Goal: Feedback & Contribution: Contribute content

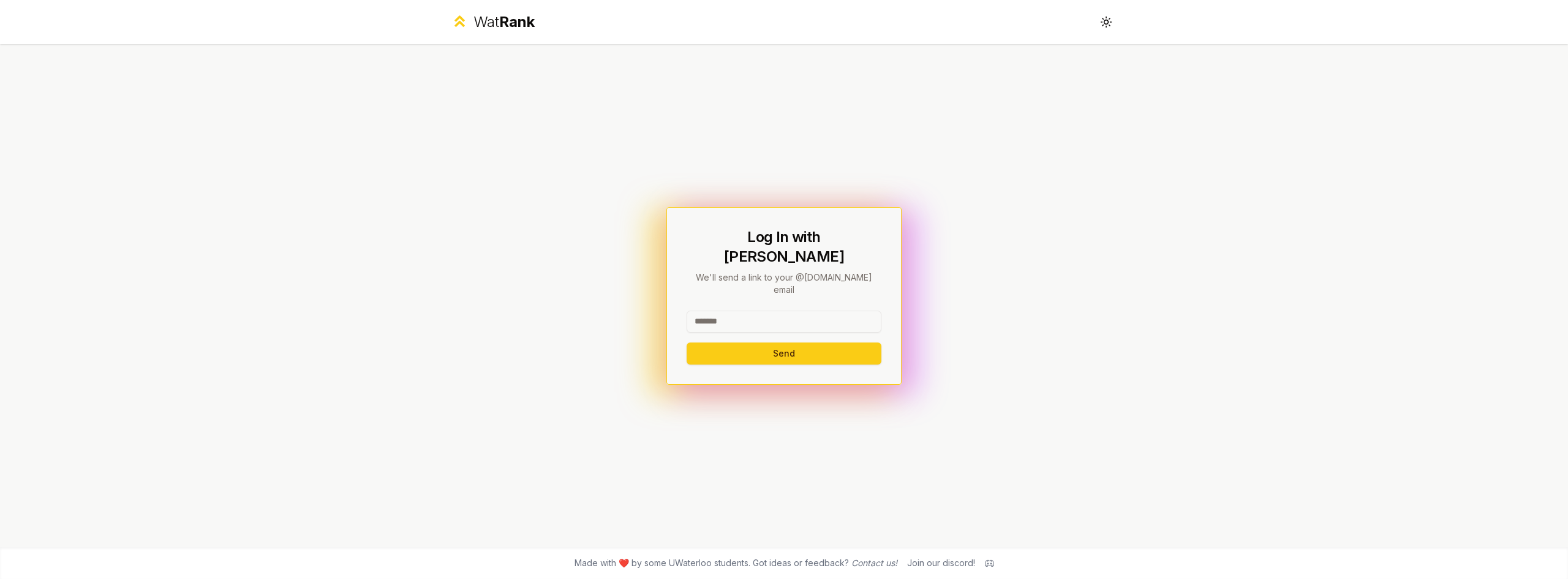
click at [751, 311] on input at bounding box center [784, 322] width 195 height 22
type input "********"
click at [739, 343] on button "Send" at bounding box center [784, 354] width 195 height 22
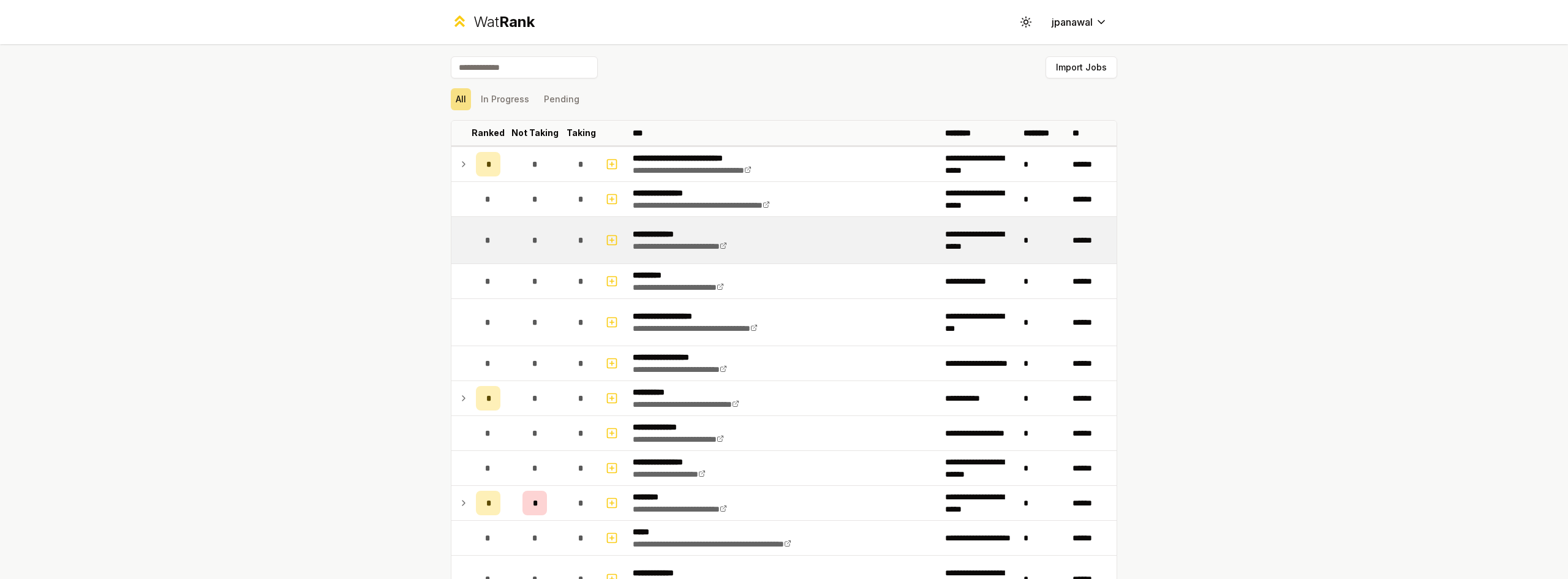
click at [590, 235] on td "*" at bounding box center [580, 240] width 34 height 47
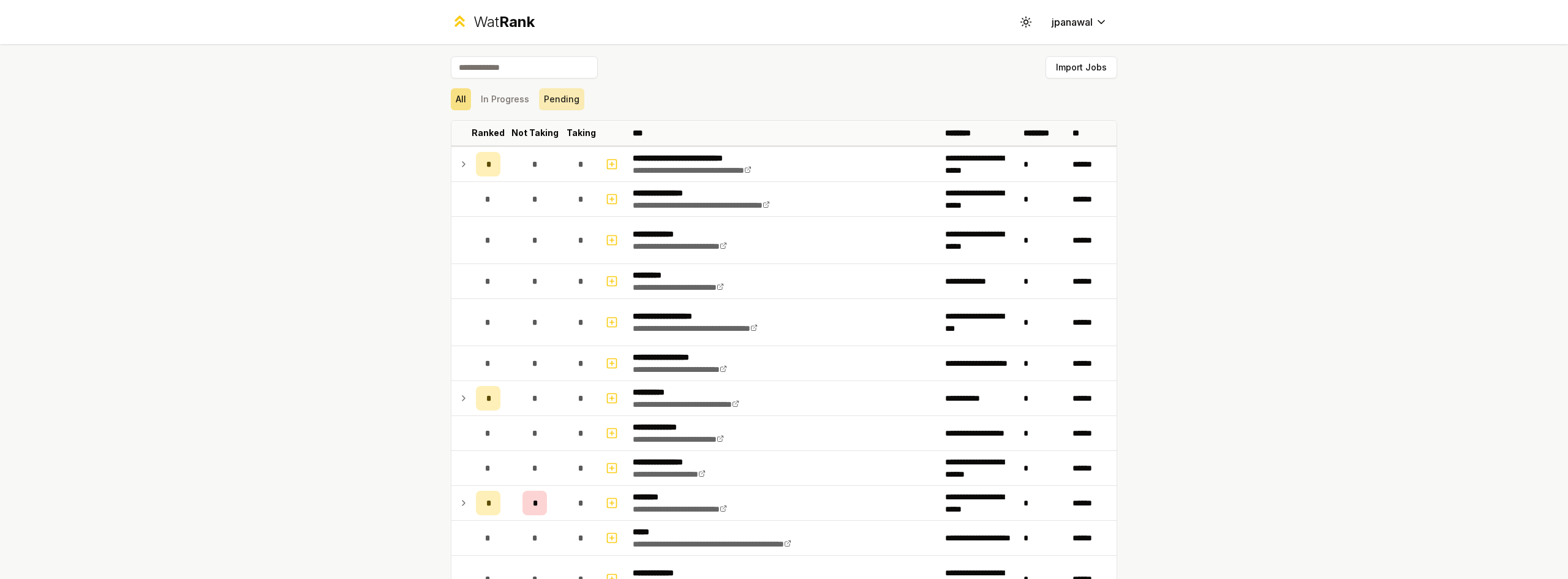
click at [566, 100] on button "Pending" at bounding box center [561, 99] width 45 height 22
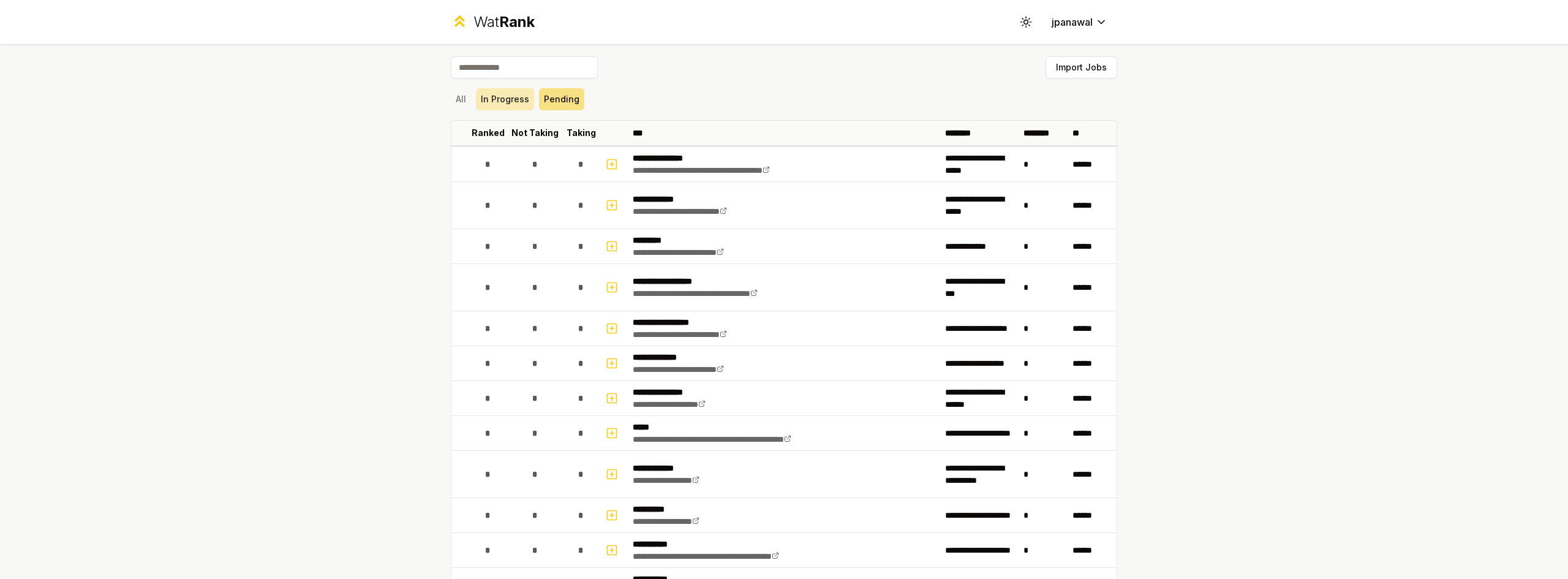
click at [492, 97] on button "In Progress" at bounding box center [504, 99] width 58 height 22
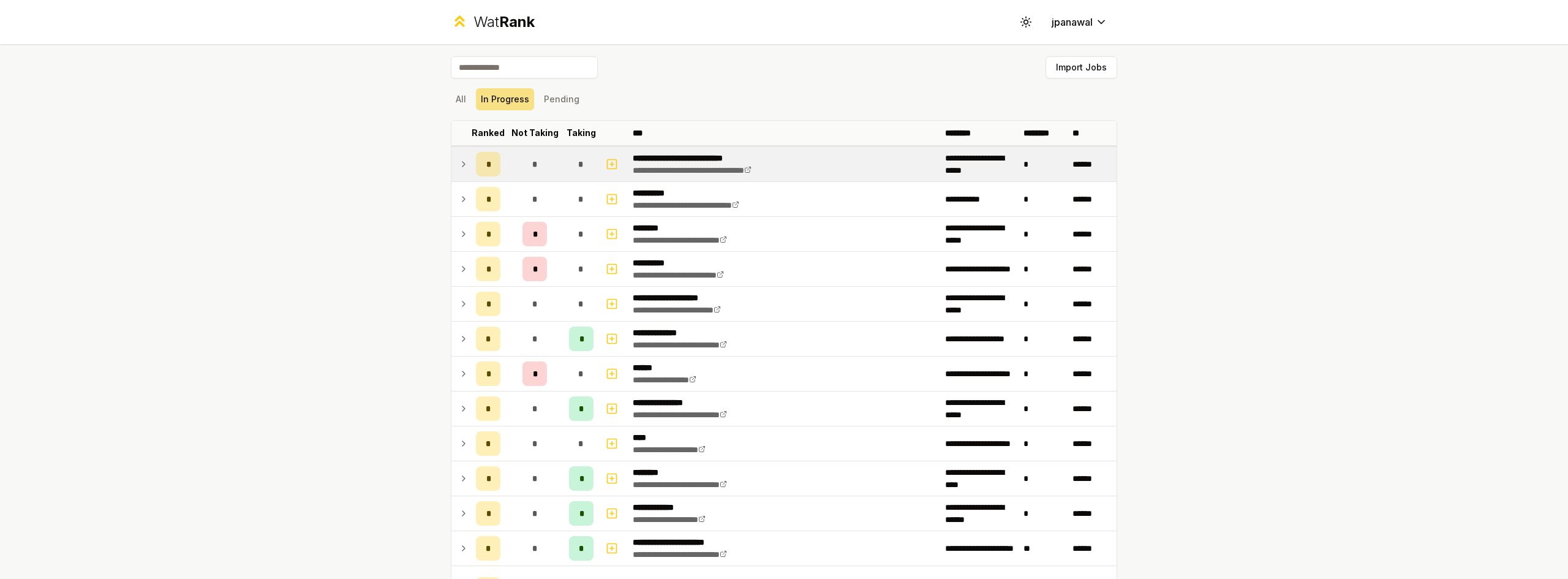
click at [462, 166] on icon at bounding box center [464, 164] width 10 height 15
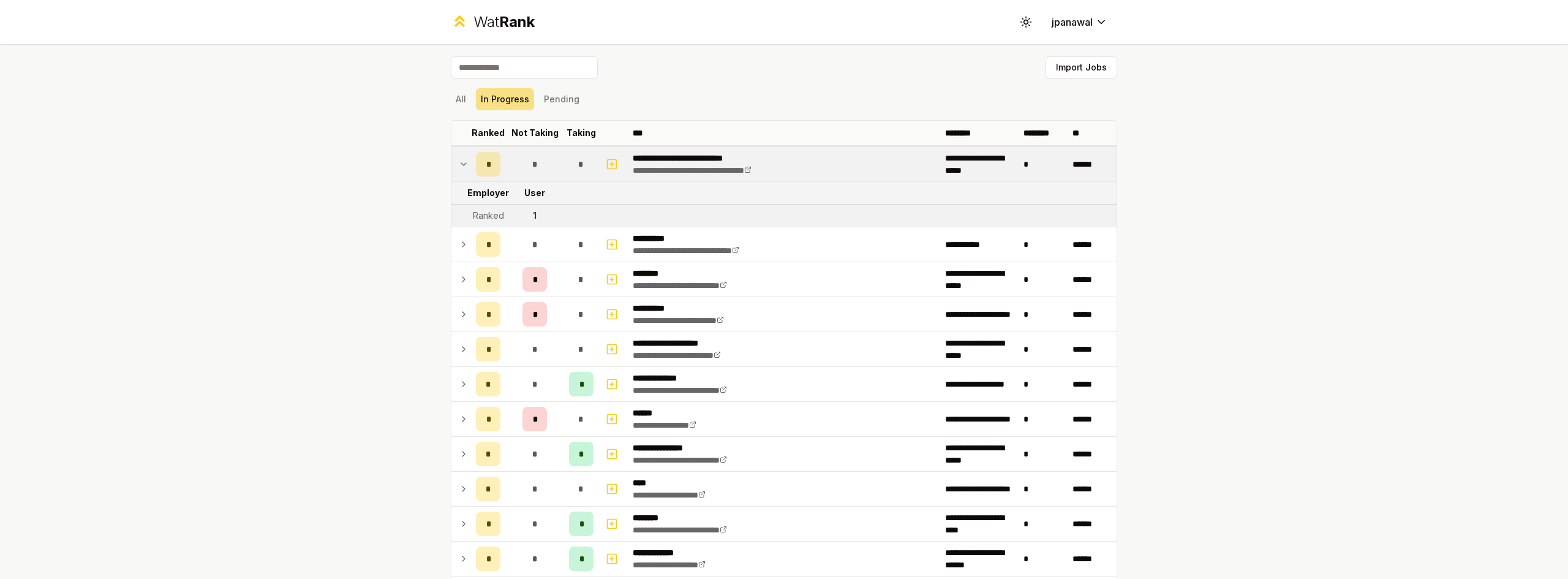
click at [460, 168] on icon at bounding box center [464, 164] width 10 height 15
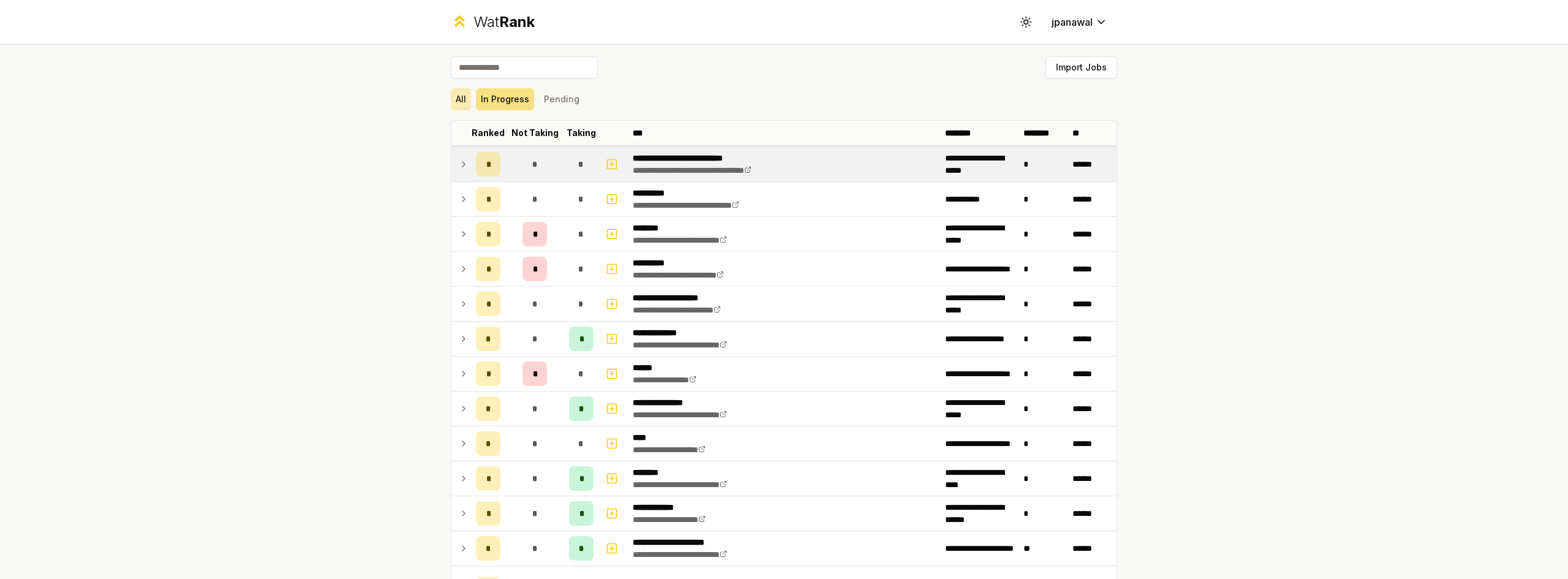
click at [459, 105] on button "All" at bounding box center [461, 99] width 20 height 22
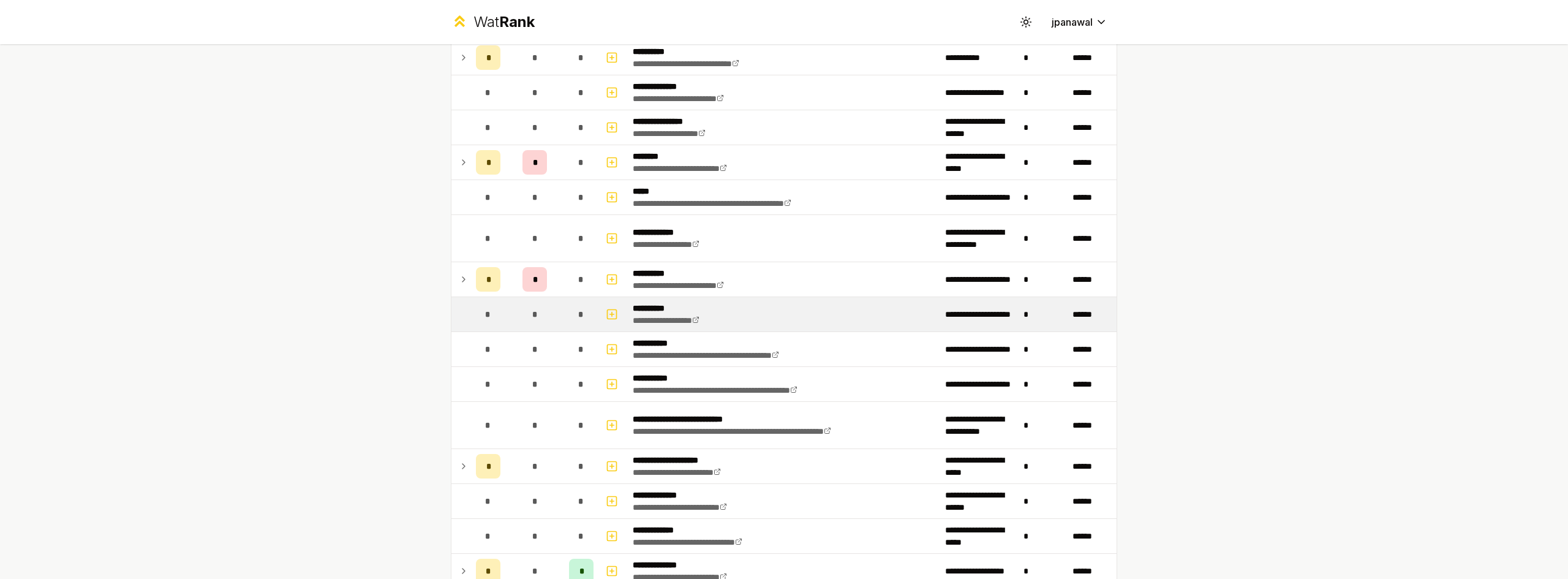
scroll to position [368, 0]
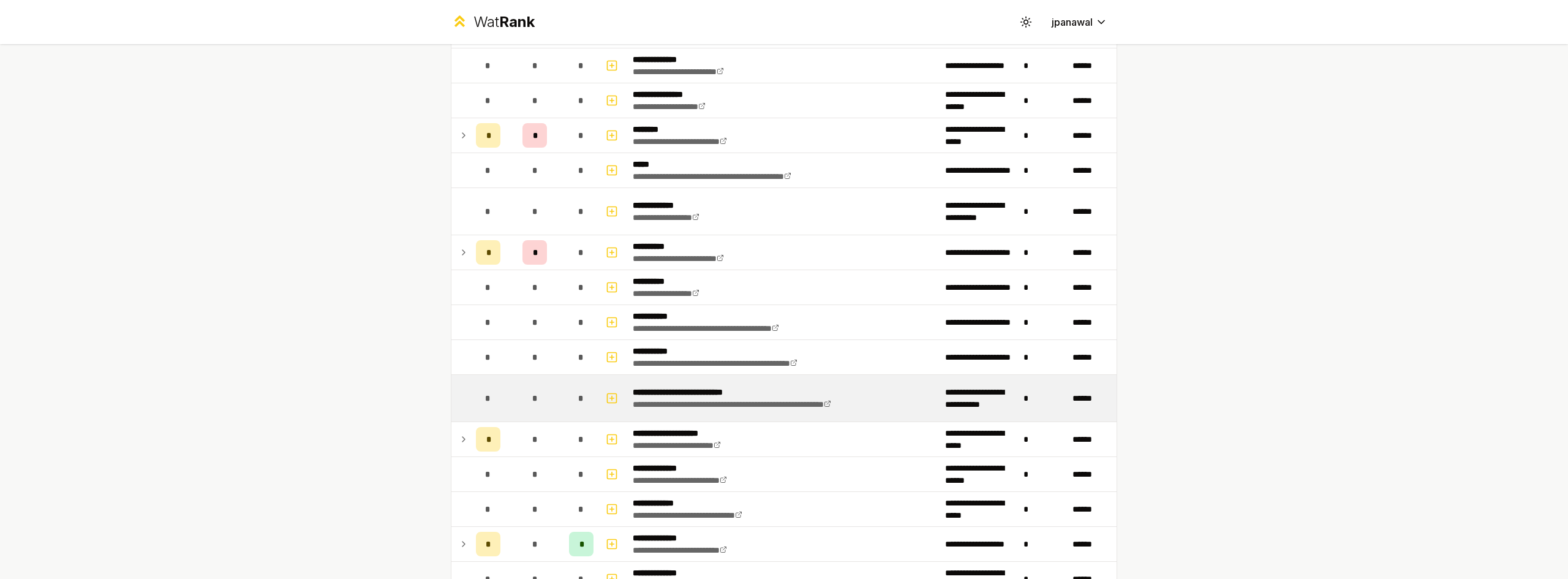
click at [525, 396] on div "*" at bounding box center [534, 398] width 24 height 24
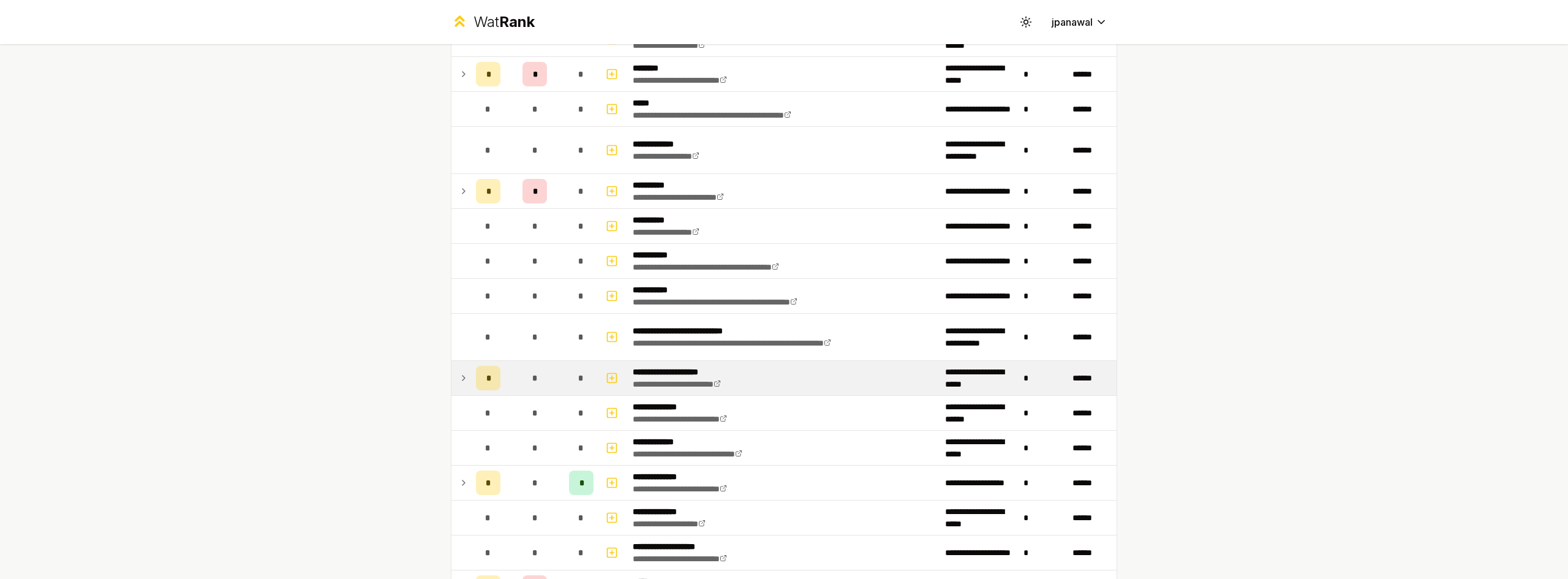
click at [459, 375] on icon at bounding box center [464, 378] width 10 height 15
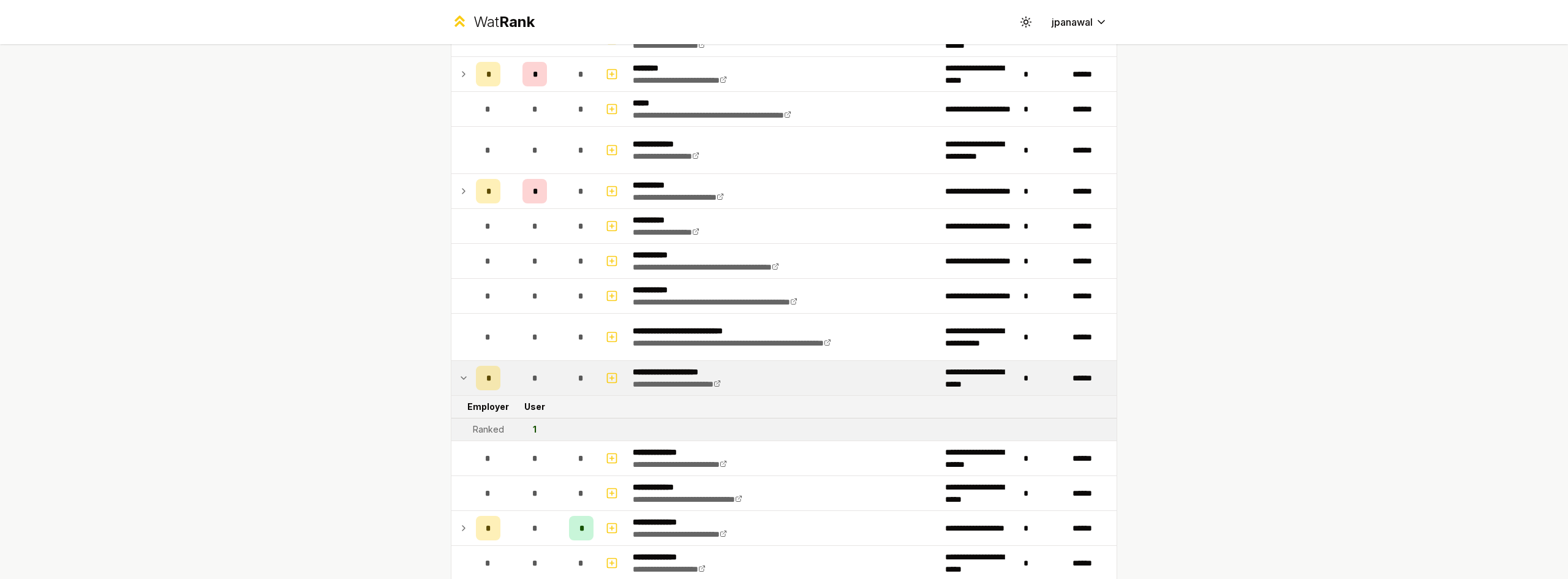
click at [459, 375] on icon at bounding box center [464, 378] width 10 height 15
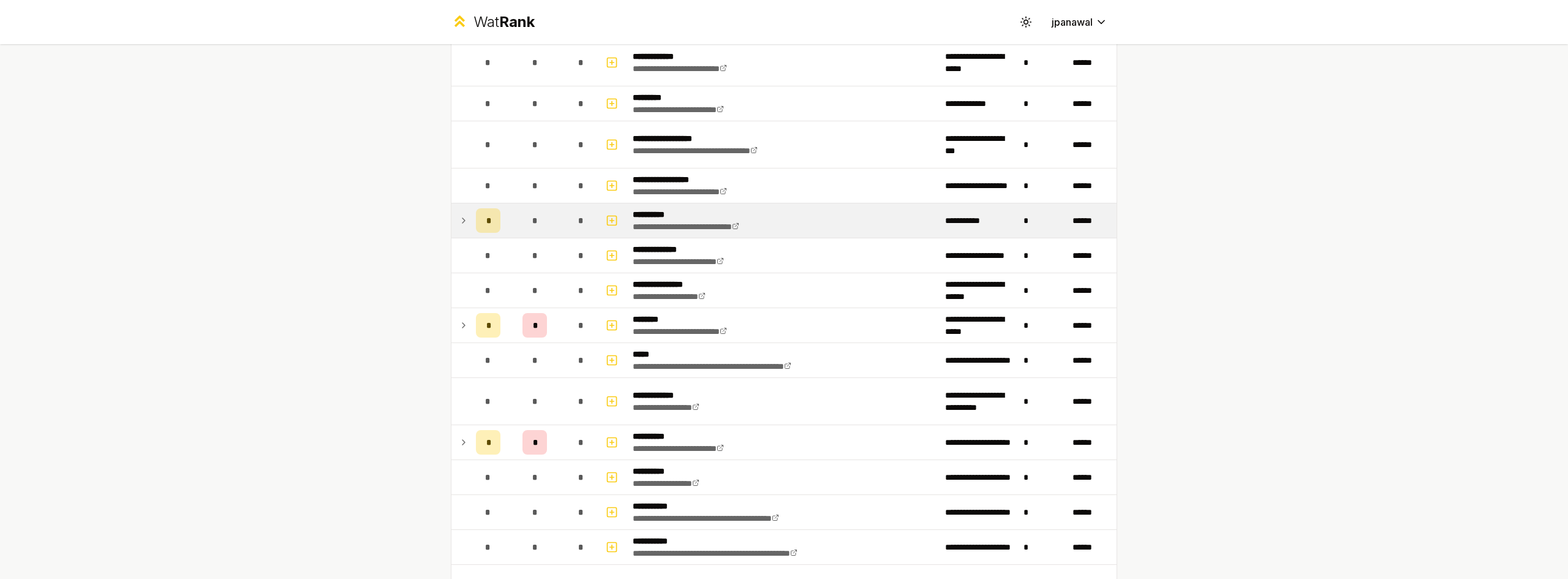
scroll to position [245, 0]
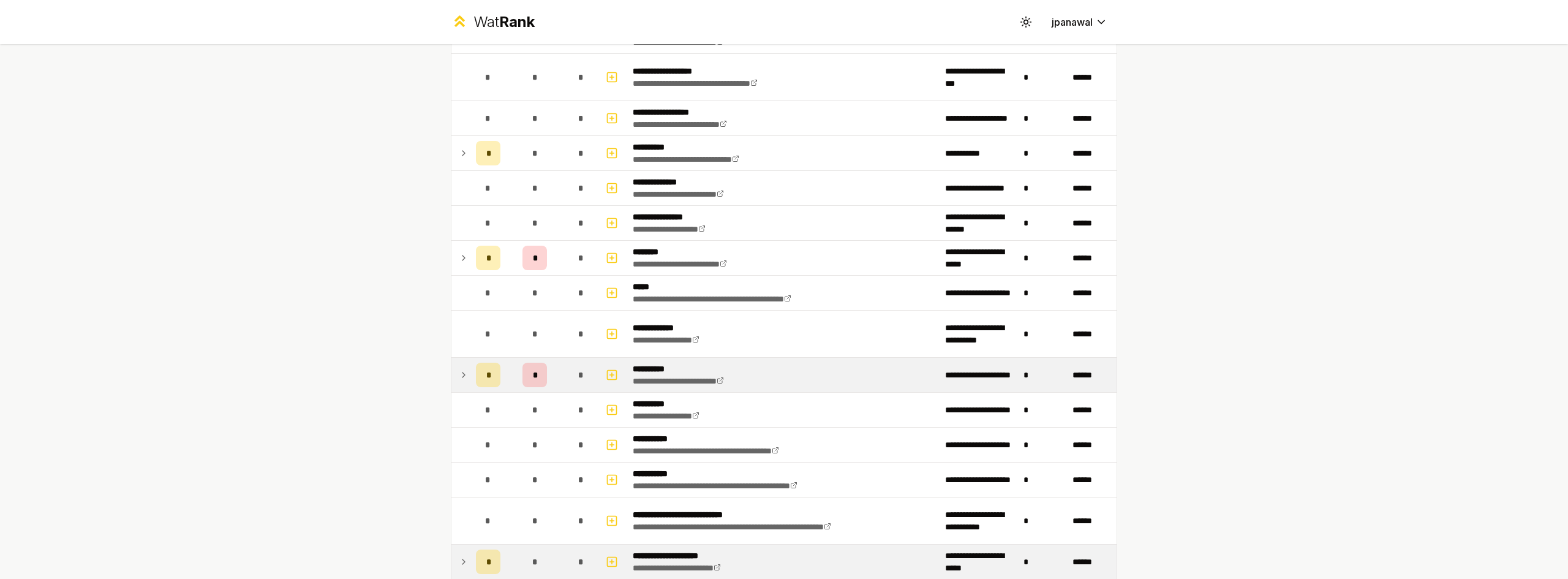
click at [462, 375] on icon at bounding box center [463, 375] width 3 height 5
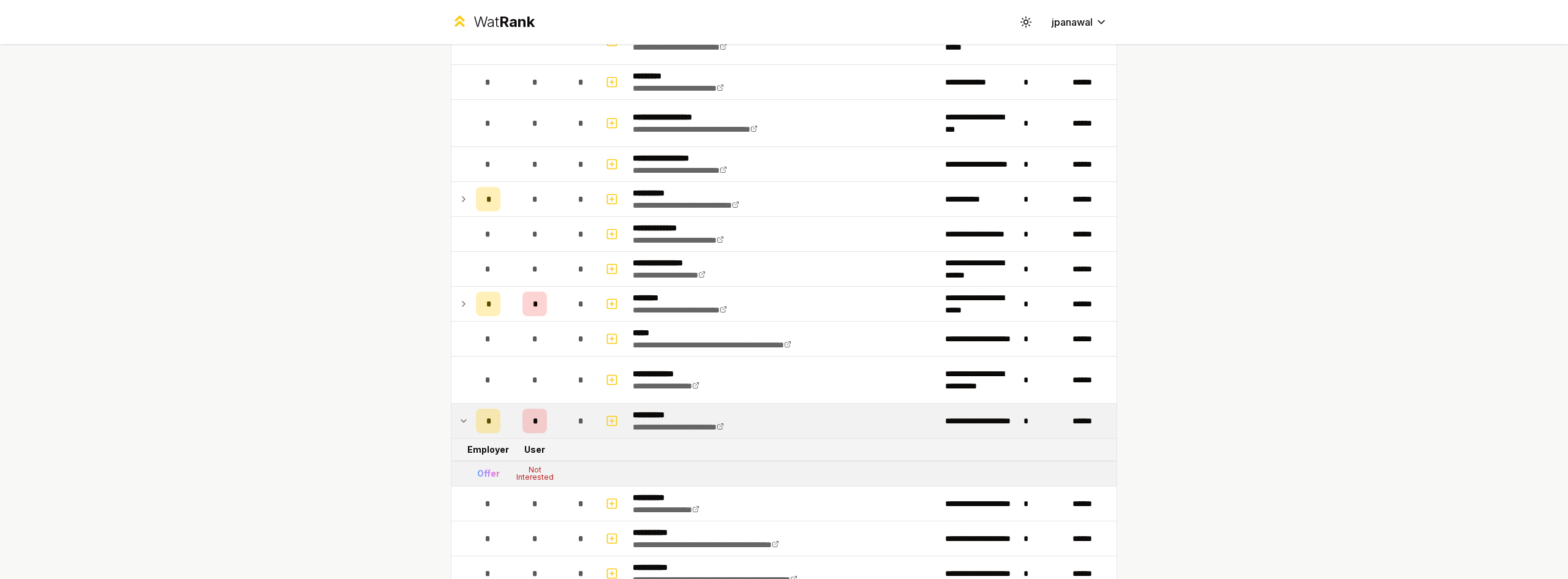
scroll to position [307, 0]
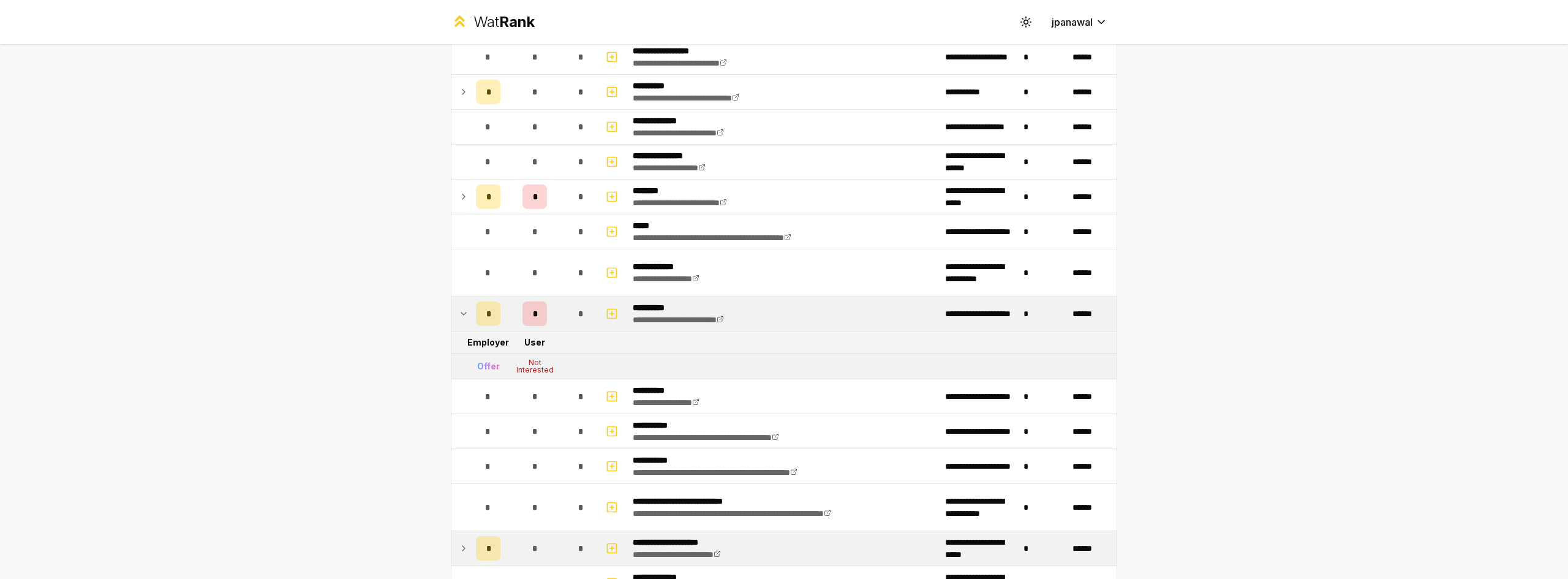
click at [460, 323] on td at bounding box center [461, 313] width 19 height 34
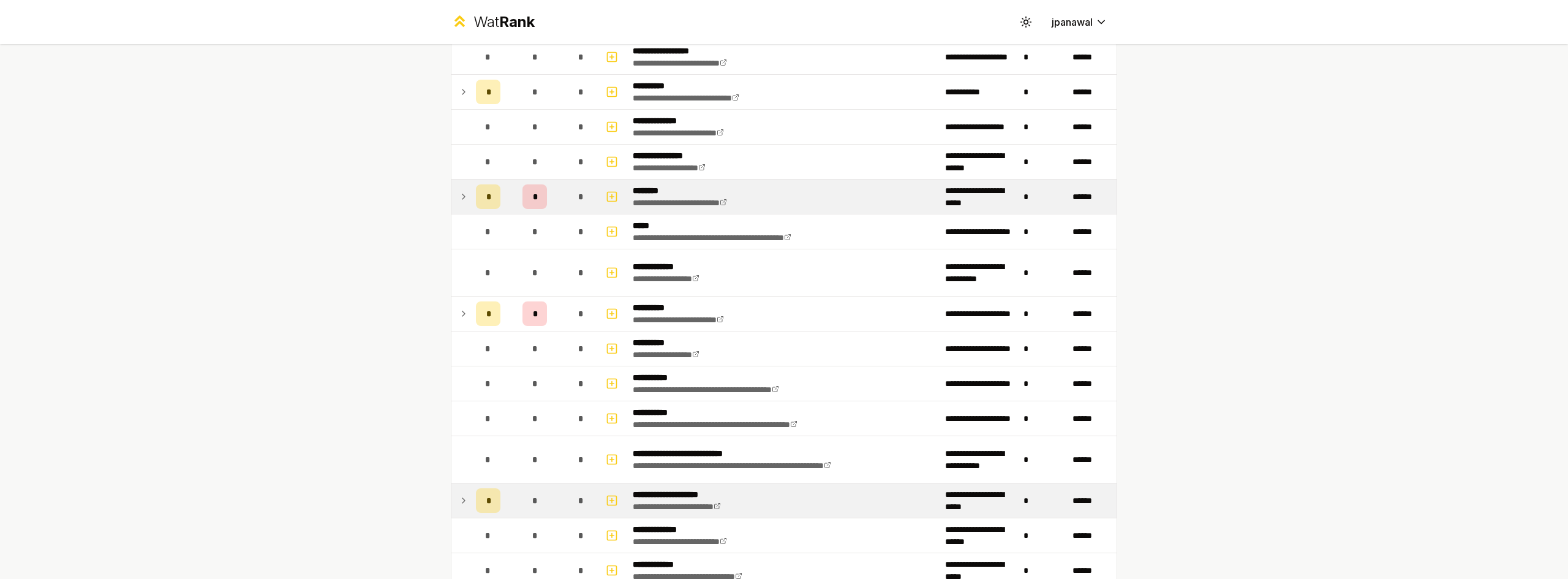
click at [459, 194] on icon at bounding box center [464, 197] width 10 height 15
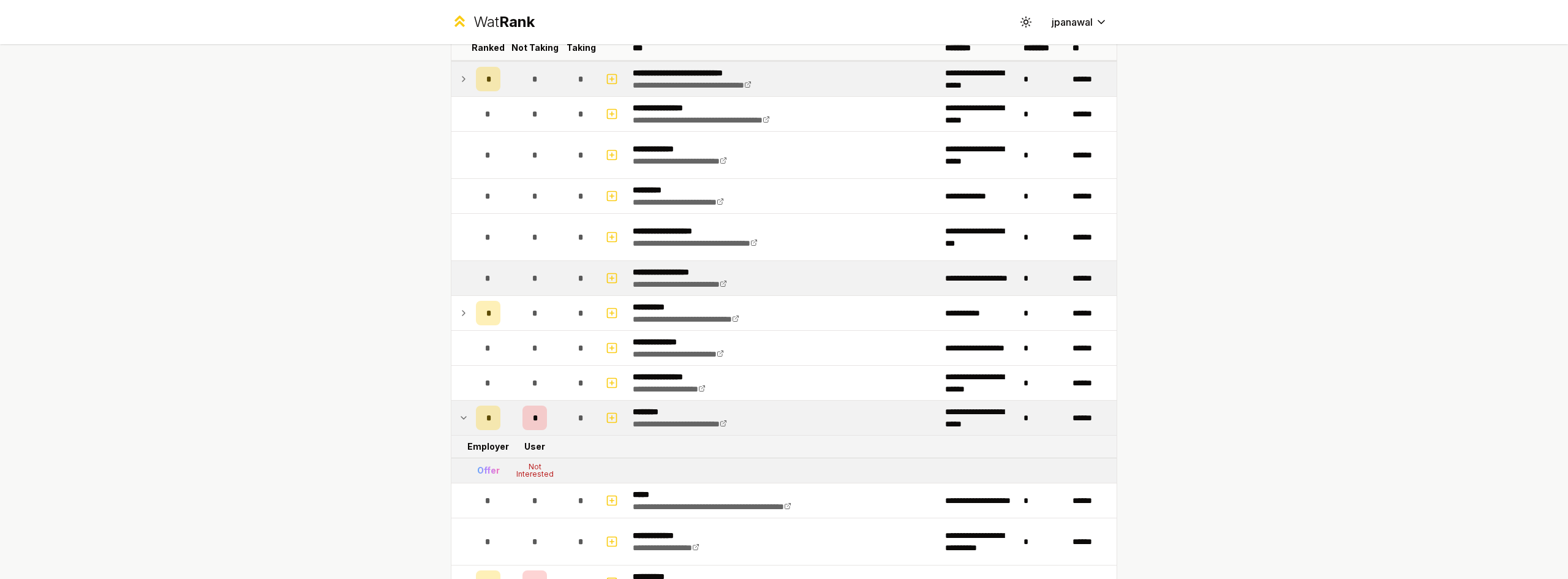
scroll to position [184, 0]
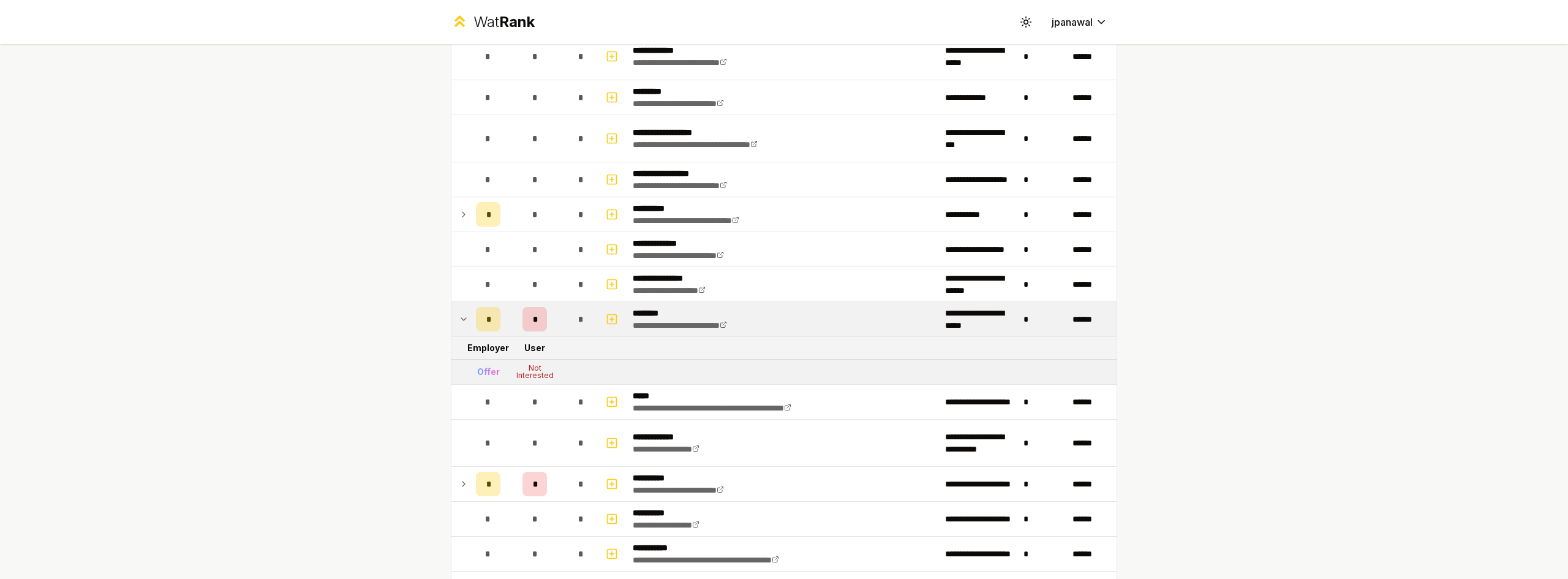
click at [459, 325] on icon at bounding box center [464, 319] width 10 height 15
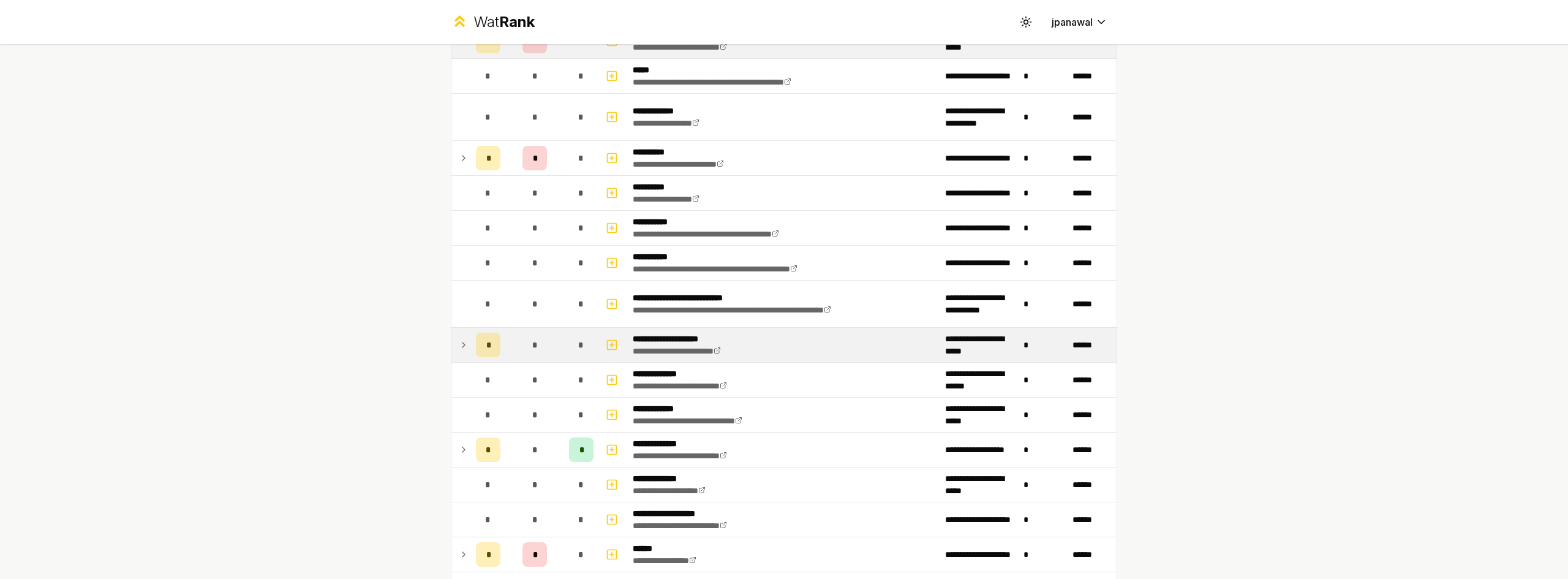
scroll to position [735, 0]
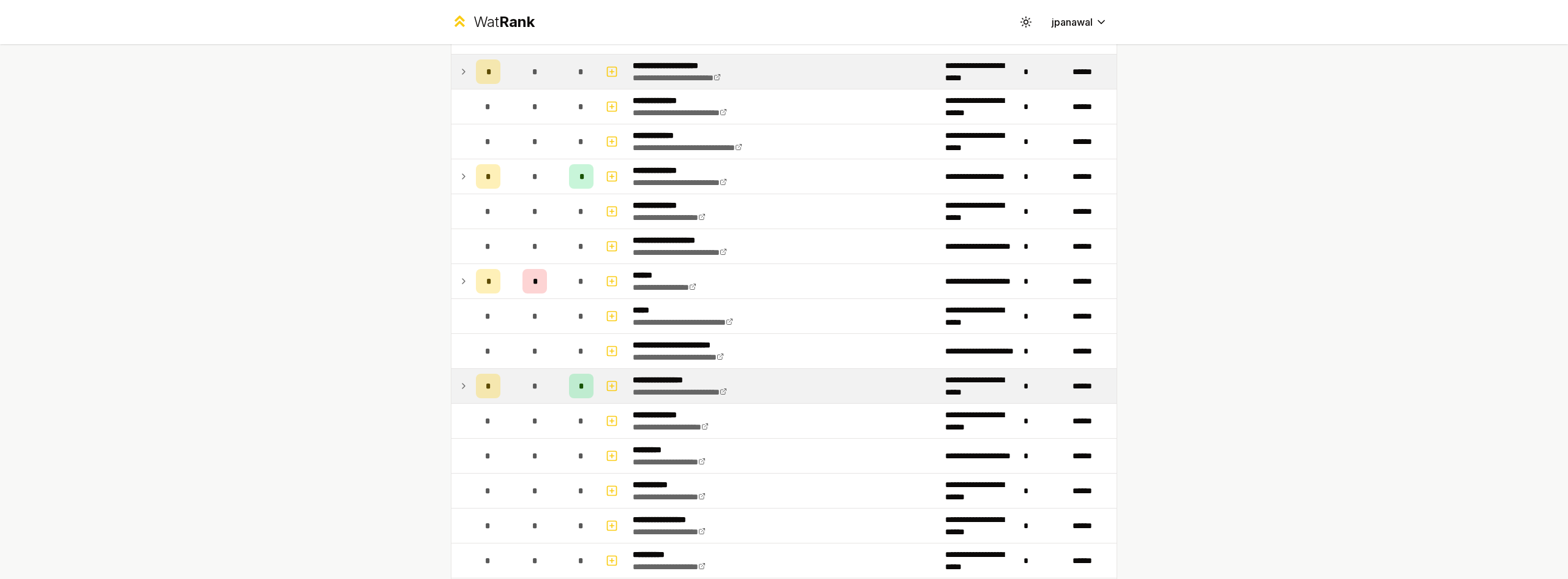
click at [459, 398] on td at bounding box center [461, 385] width 19 height 34
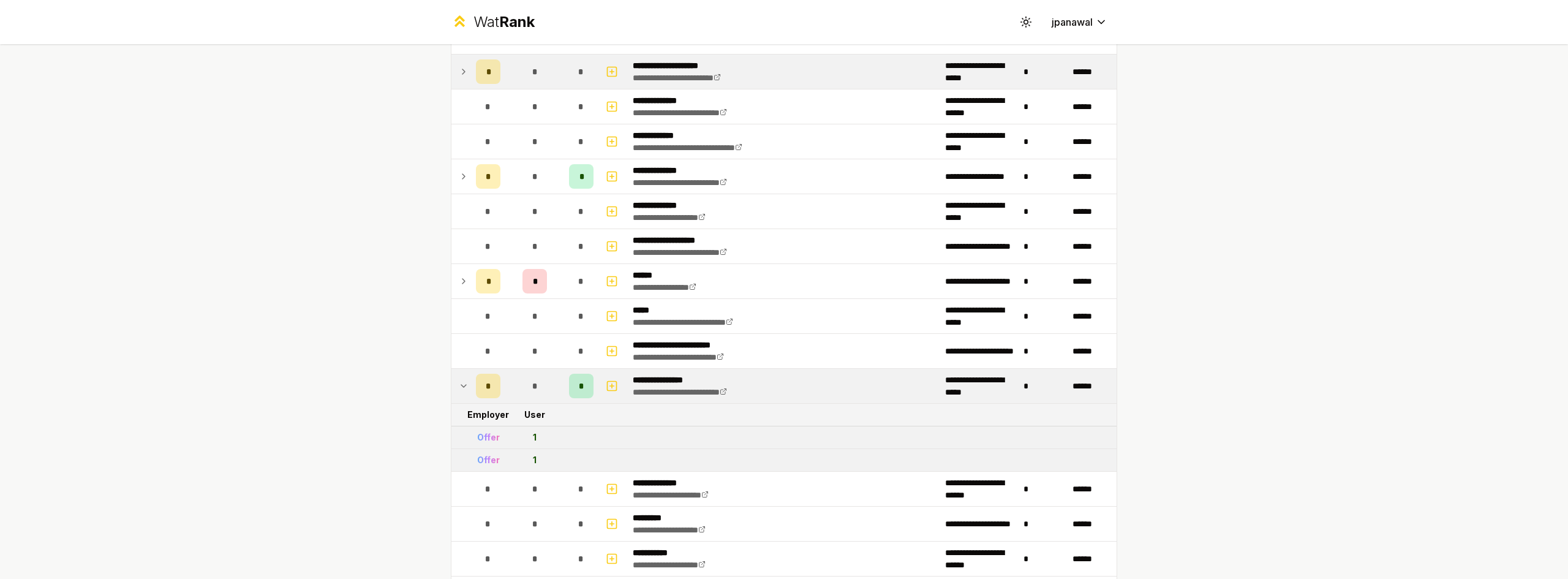
click at [459, 385] on icon at bounding box center [464, 386] width 10 height 15
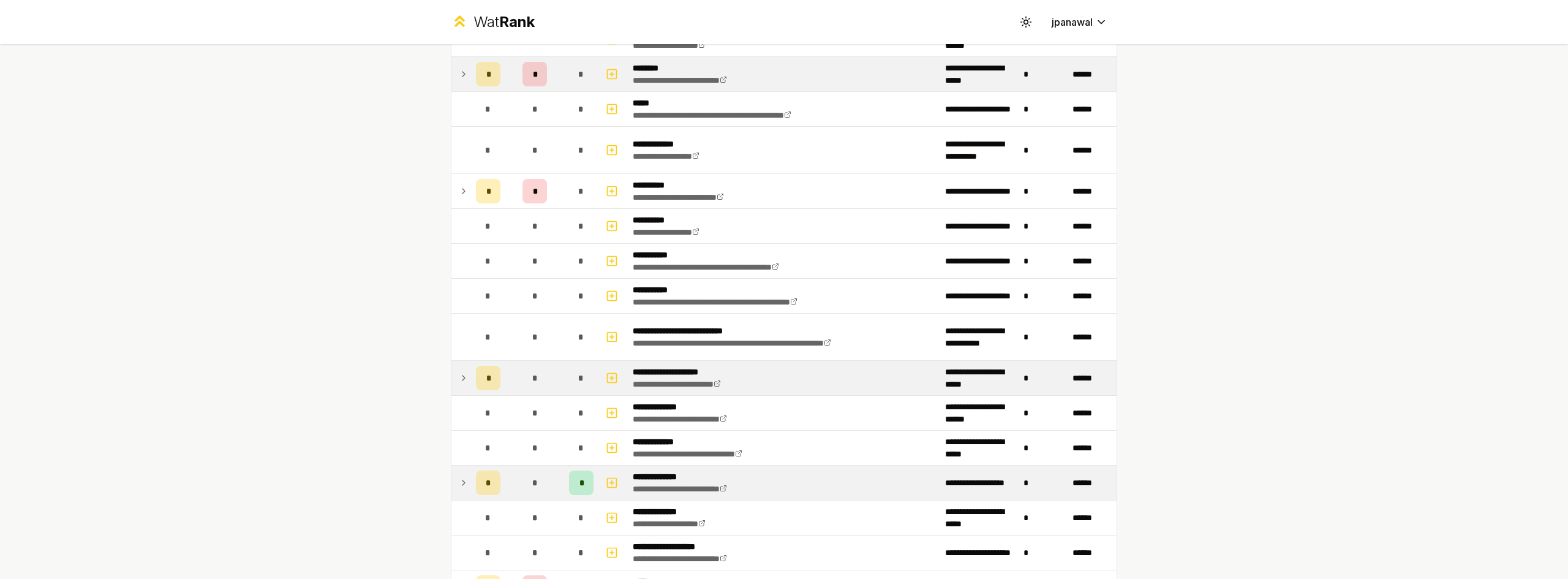
scroll to position [490, 0]
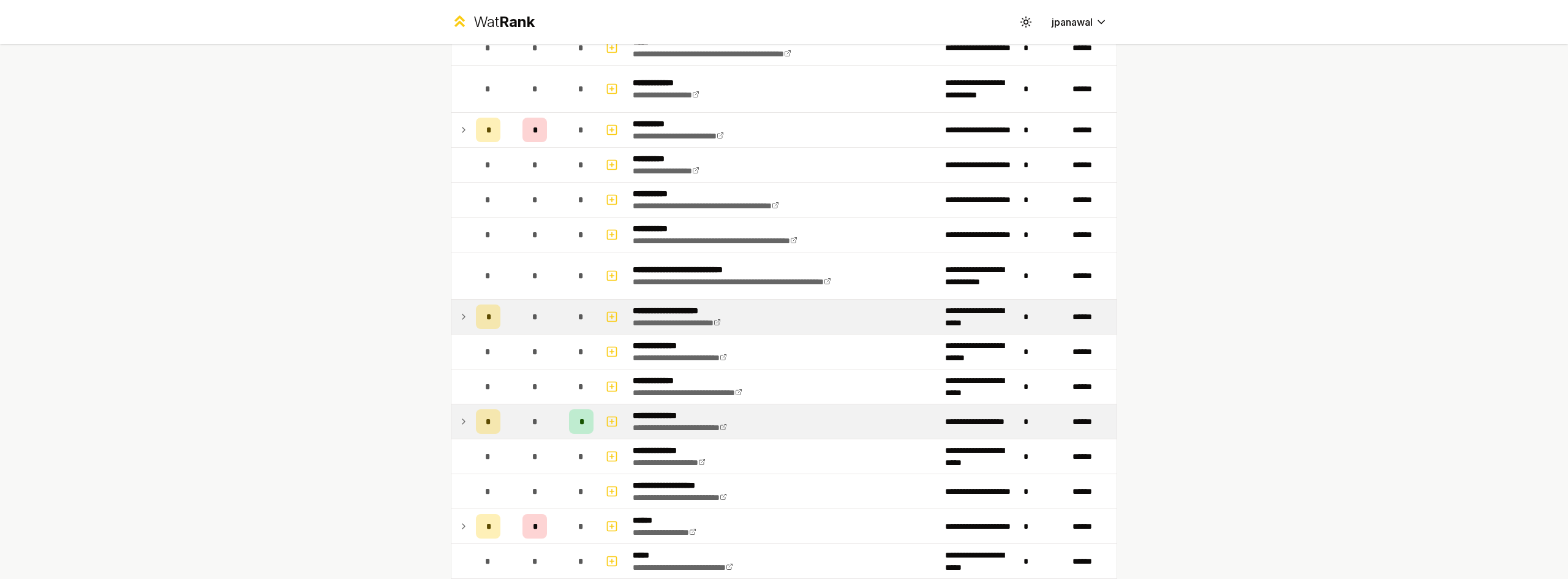
click at [471, 426] on td "*" at bounding box center [487, 421] width 34 height 34
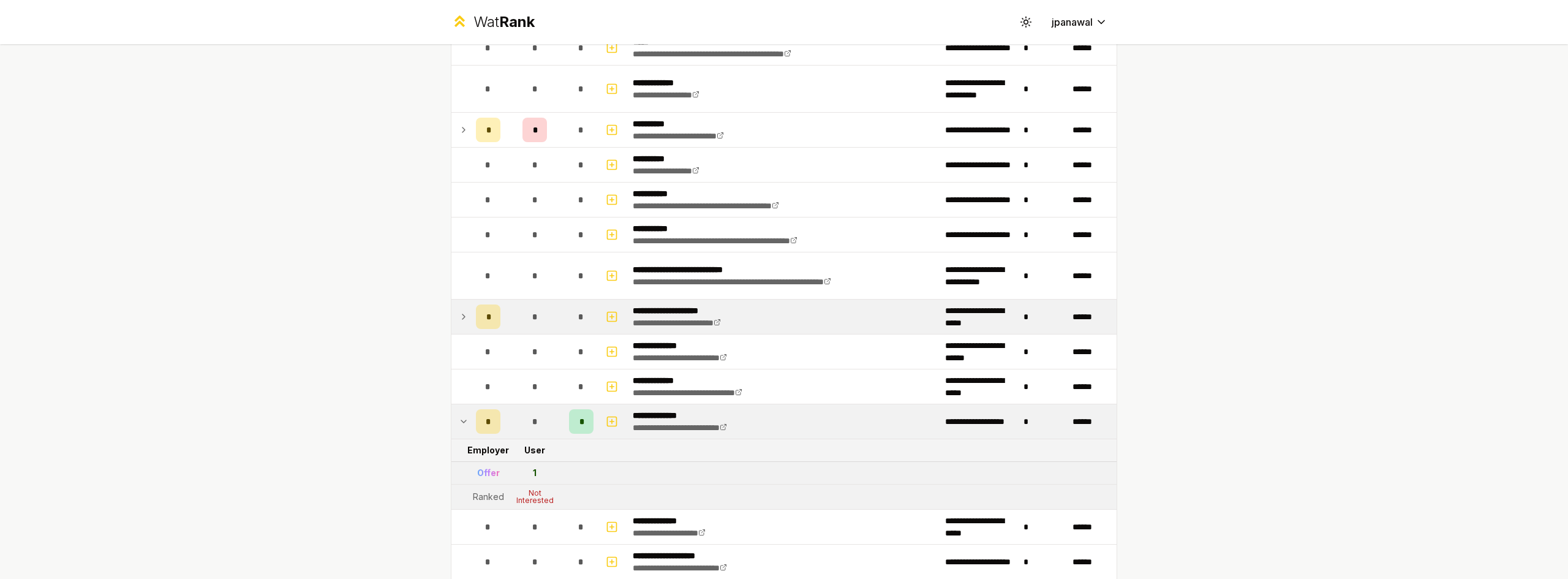
click at [460, 423] on icon at bounding box center [464, 421] width 10 height 15
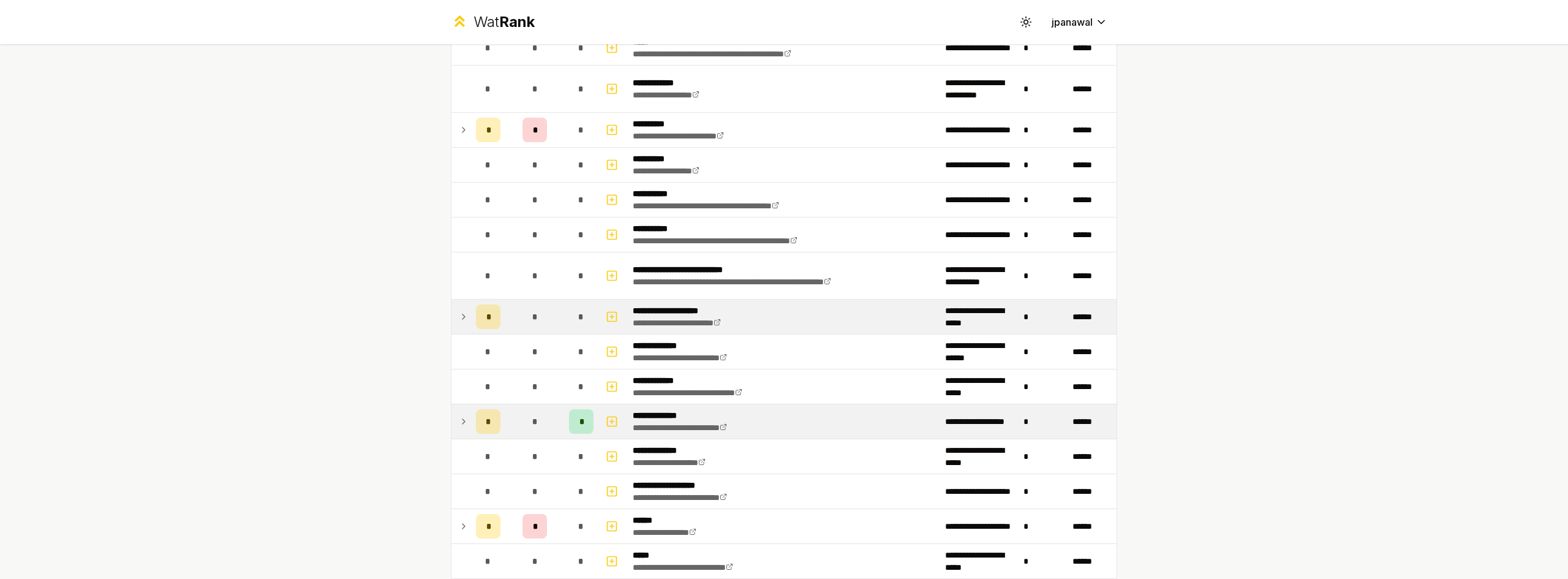
click at [462, 423] on icon at bounding box center [464, 421] width 10 height 15
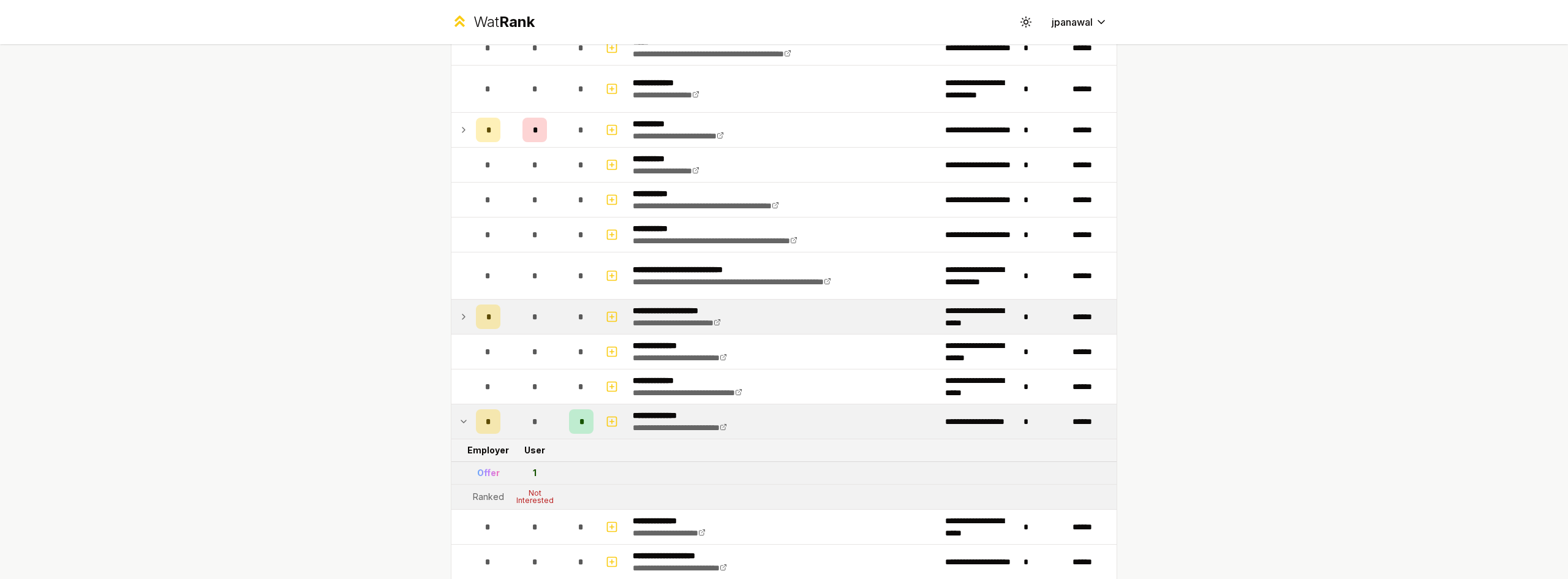
click at [462, 423] on icon at bounding box center [464, 421] width 10 height 15
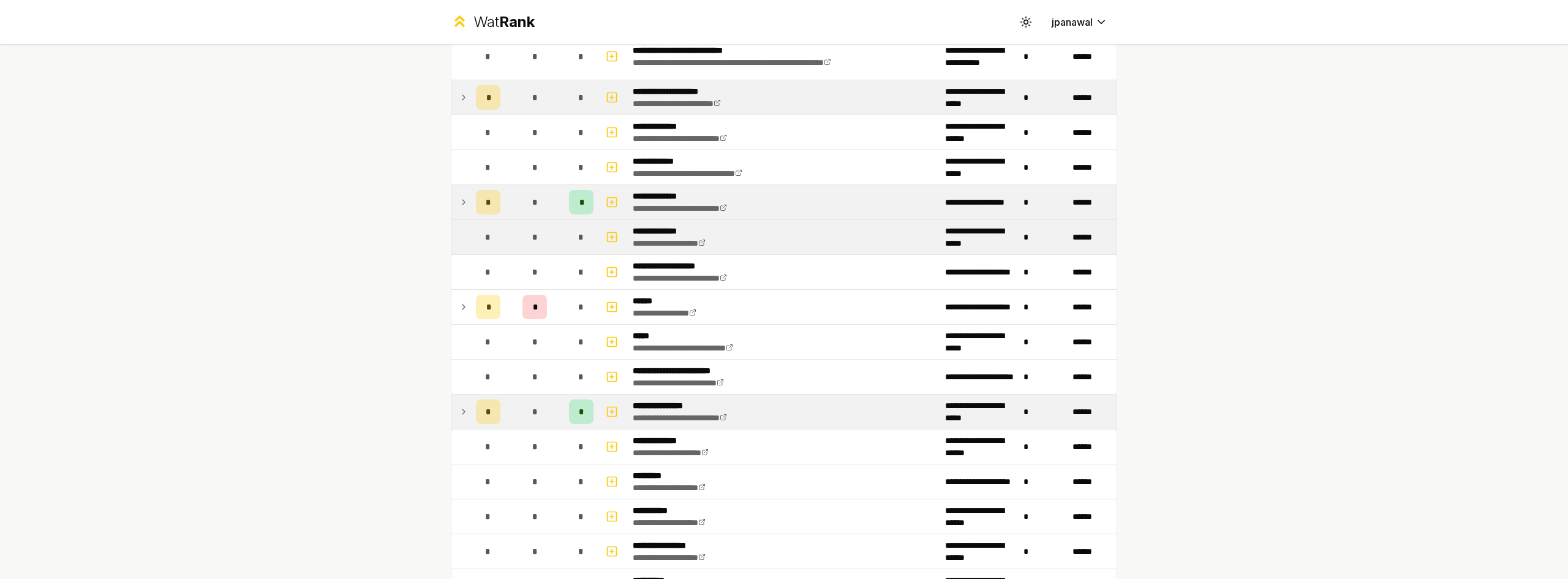
scroll to position [735, 0]
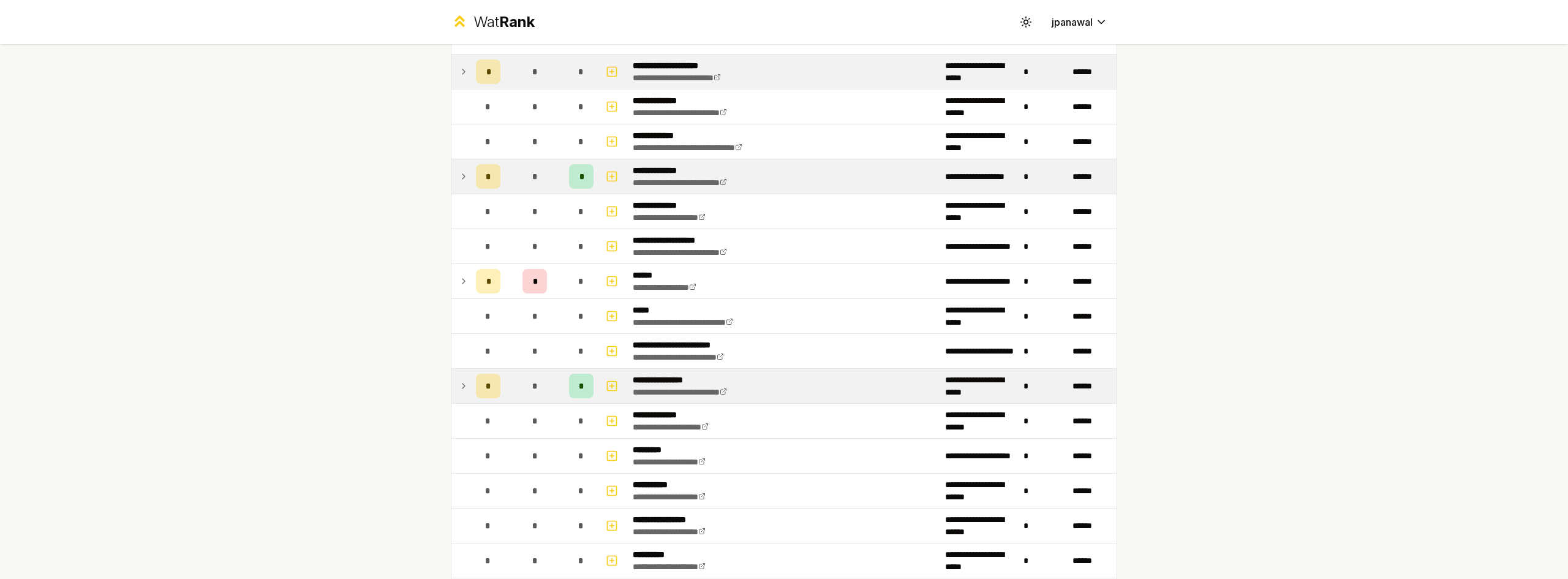
click at [465, 385] on td at bounding box center [461, 385] width 19 height 34
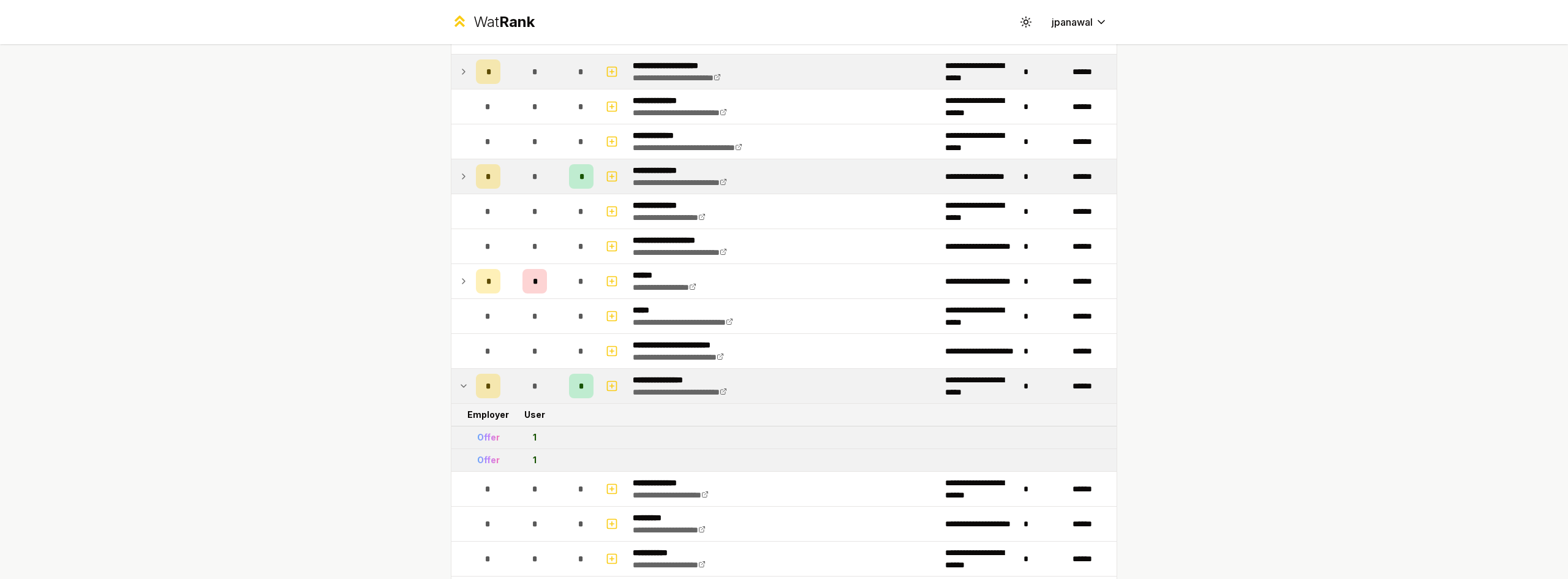
click at [462, 384] on icon at bounding box center [464, 386] width 10 height 15
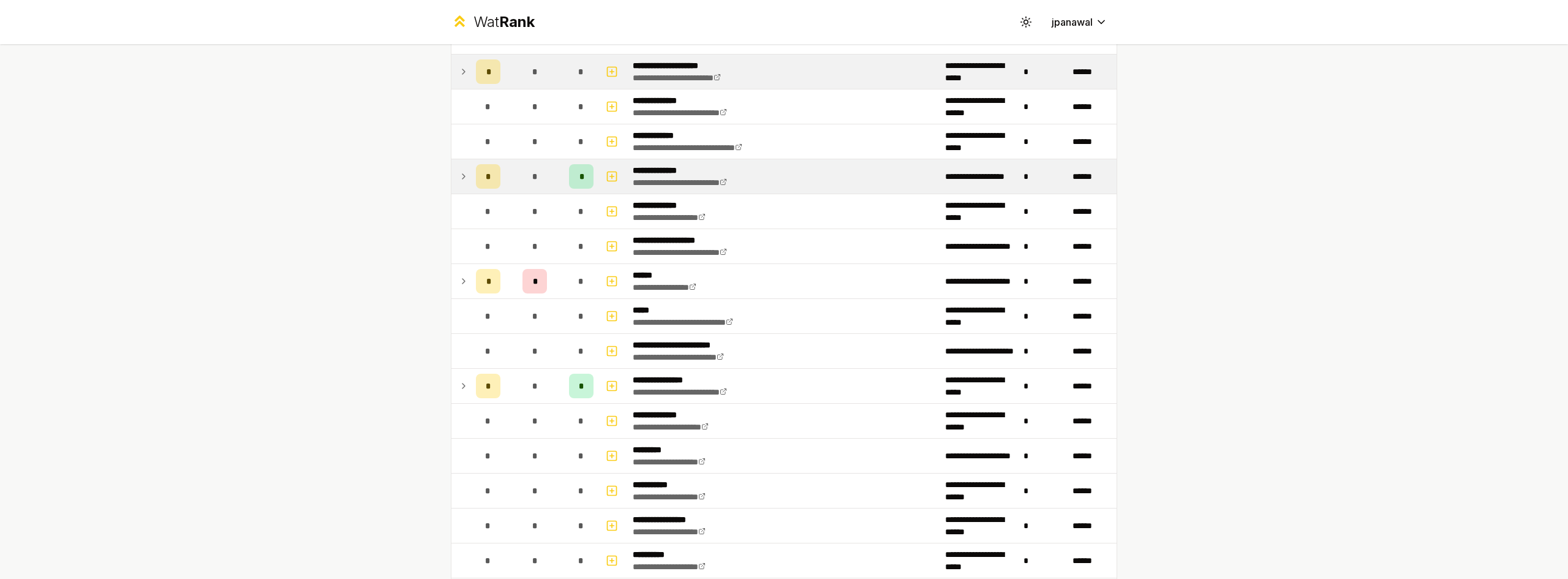
click at [462, 177] on icon at bounding box center [463, 177] width 3 height 5
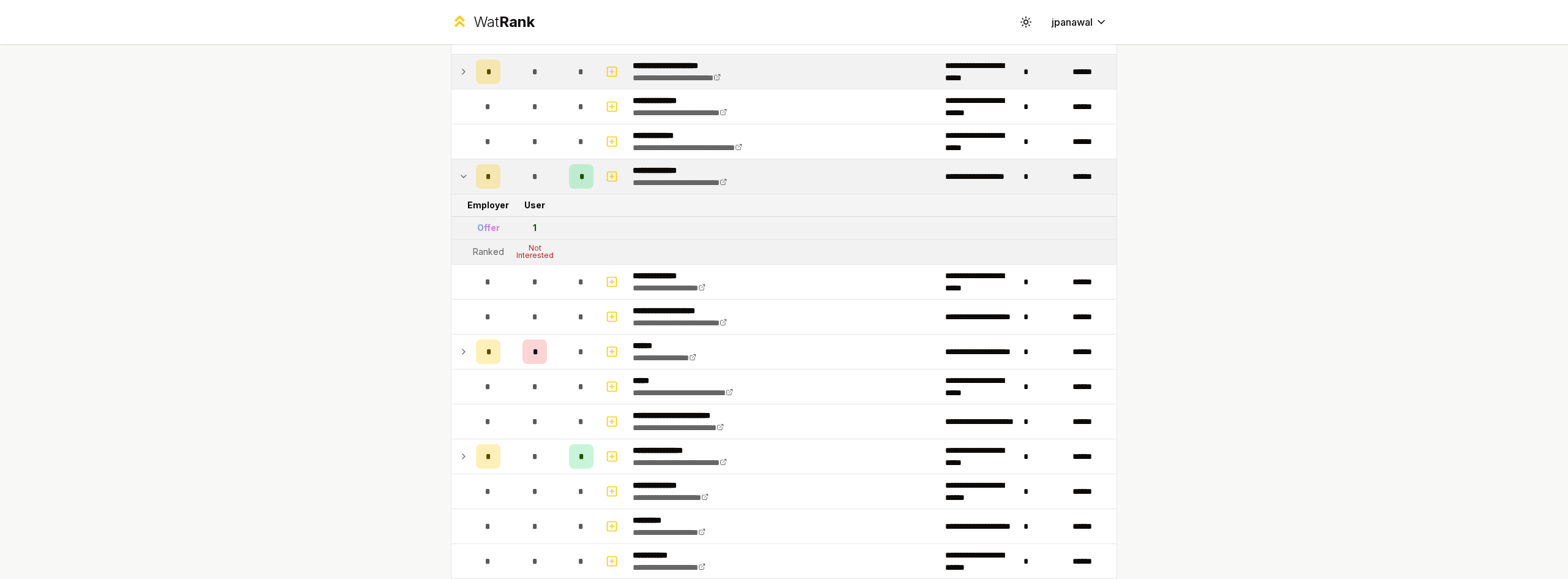
click at [462, 177] on icon at bounding box center [464, 176] width 5 height 3
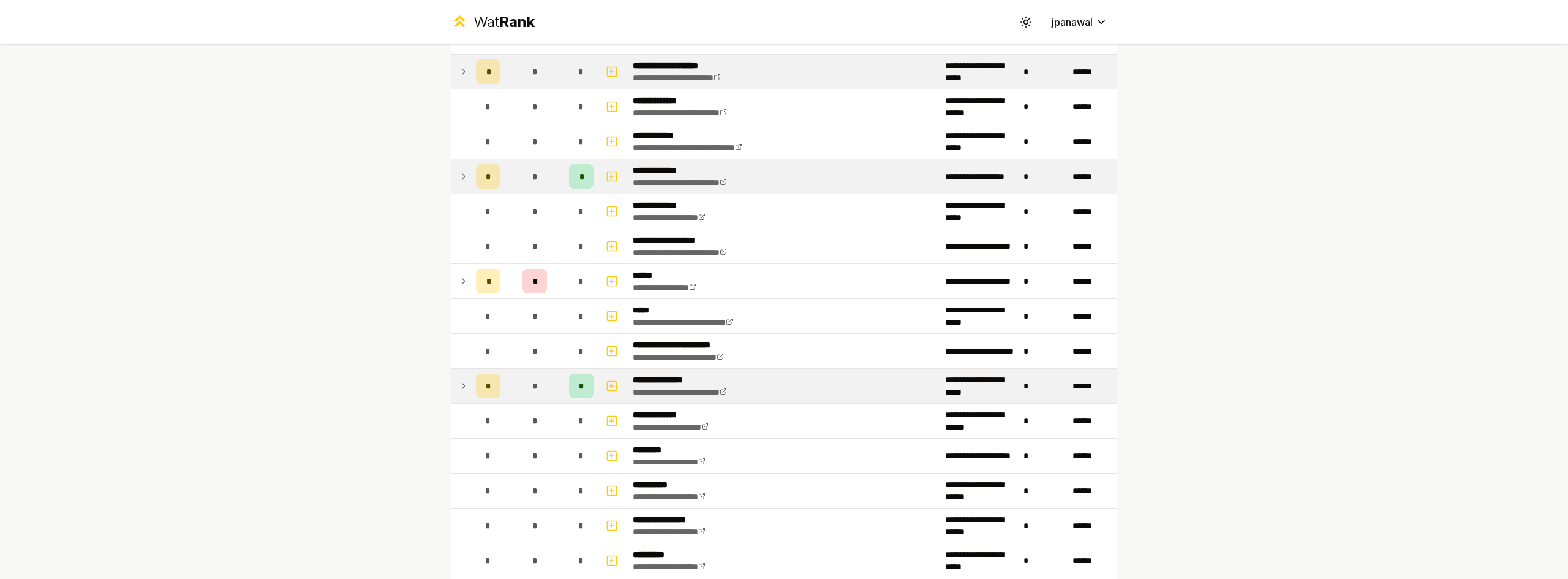
click at [471, 388] on td "*" at bounding box center [487, 385] width 34 height 34
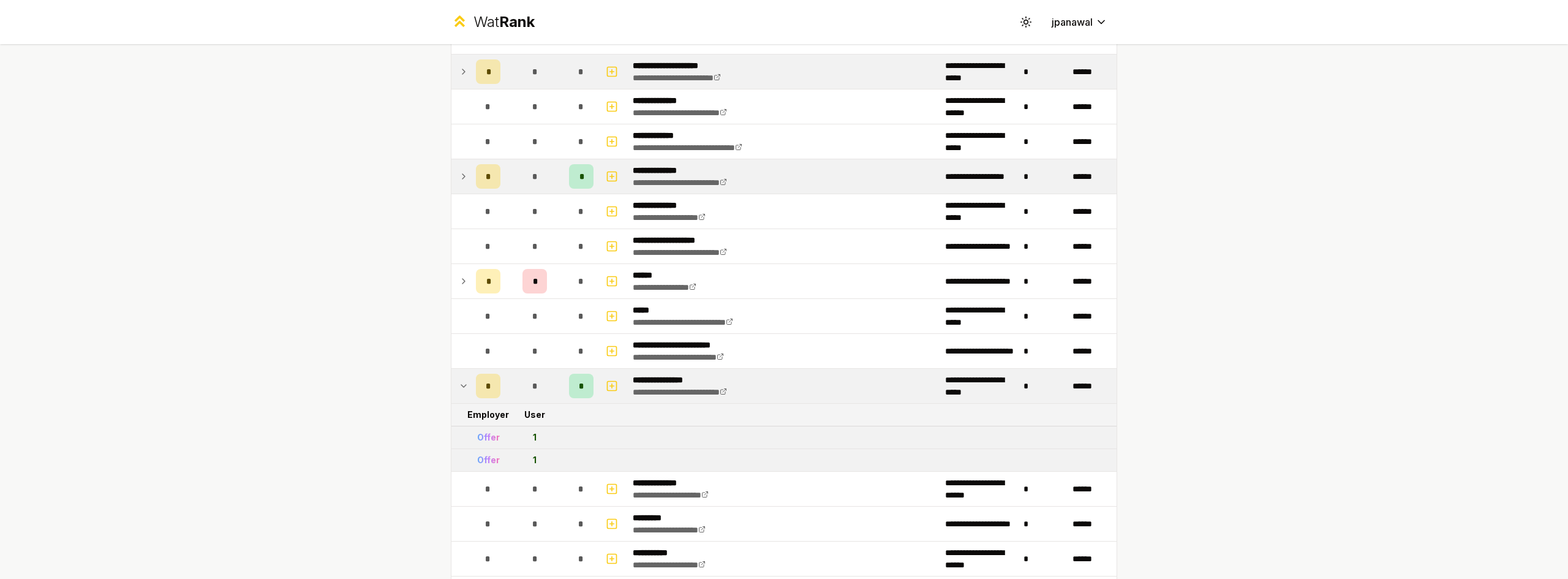
click at [462, 386] on icon at bounding box center [464, 386] width 10 height 15
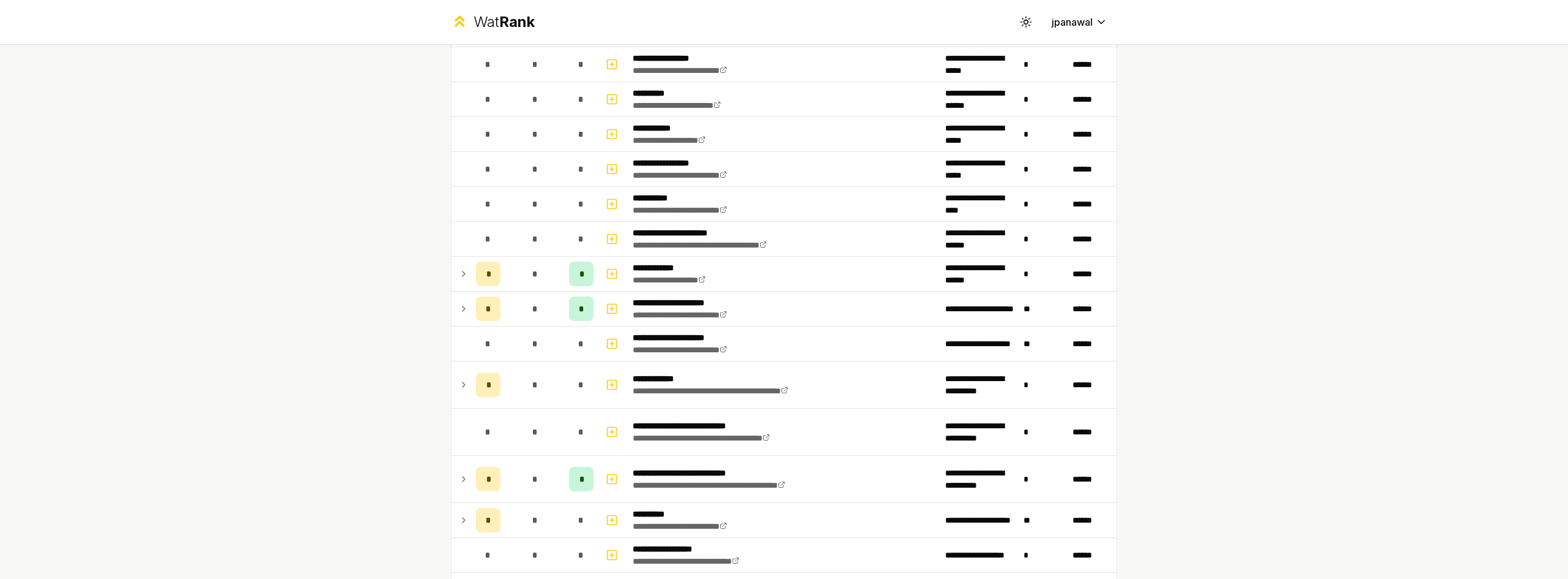
scroll to position [1593, 0]
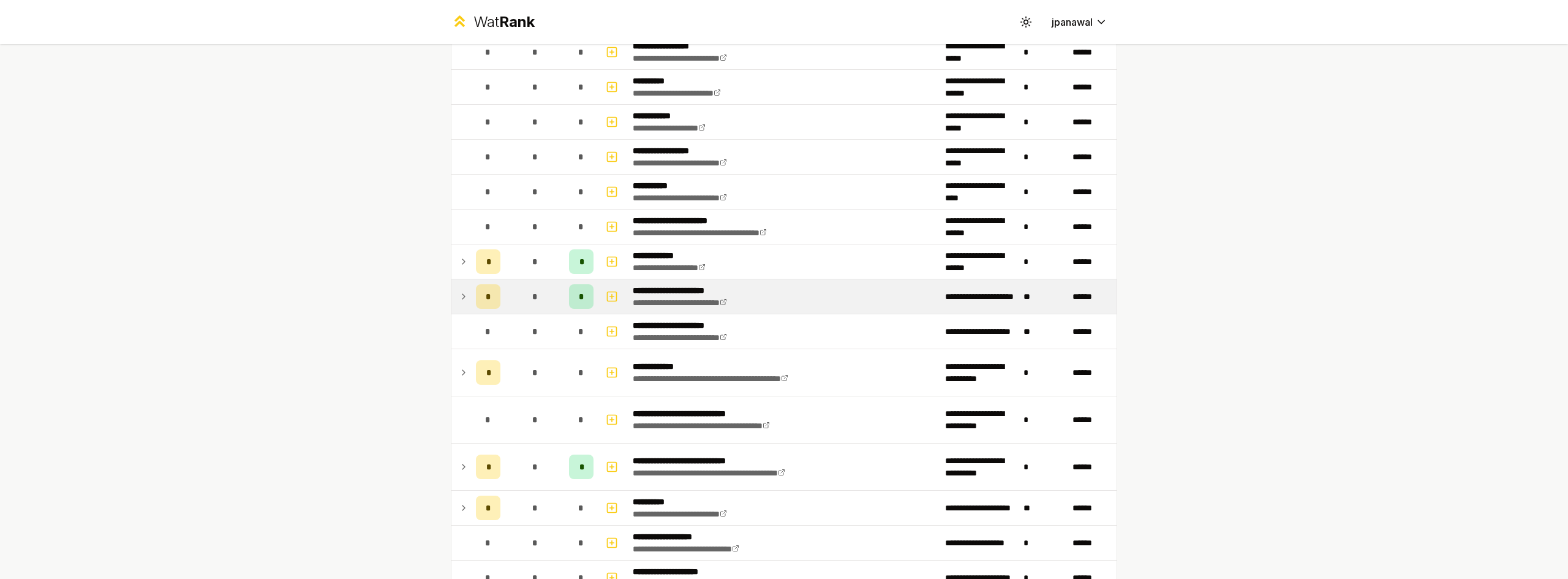
click at [459, 298] on icon at bounding box center [464, 297] width 10 height 15
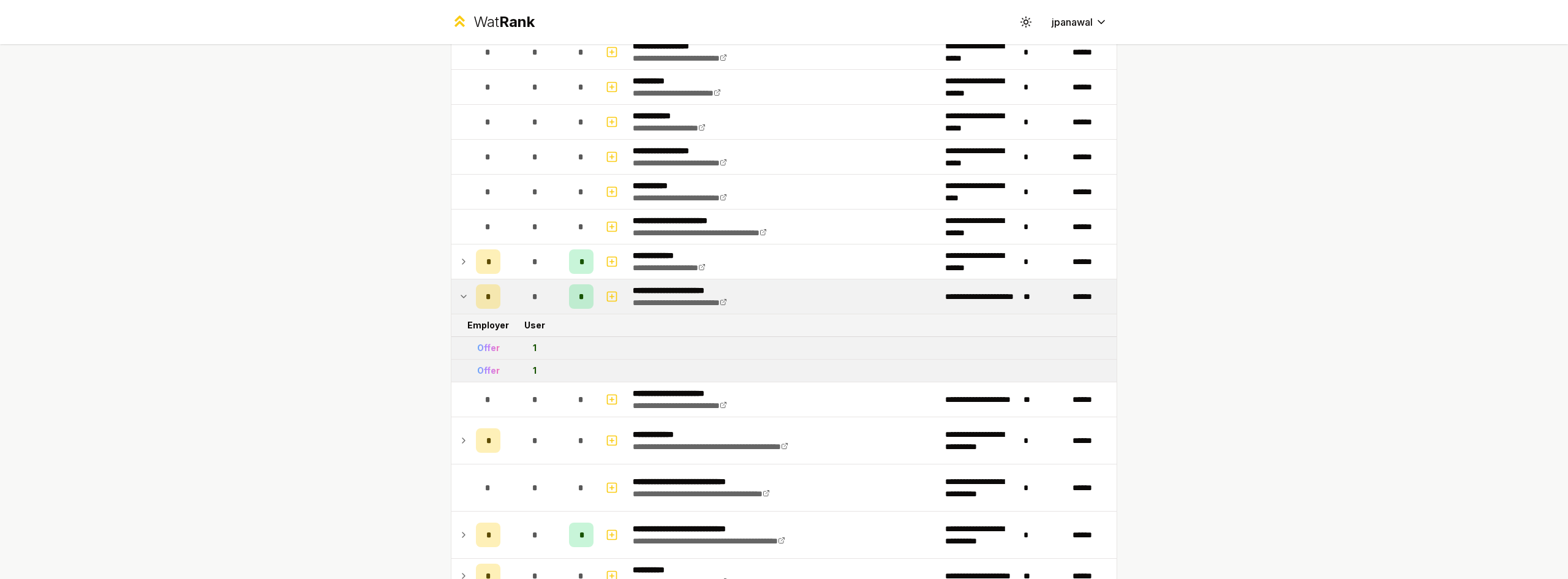
click at [459, 298] on icon at bounding box center [464, 297] width 10 height 15
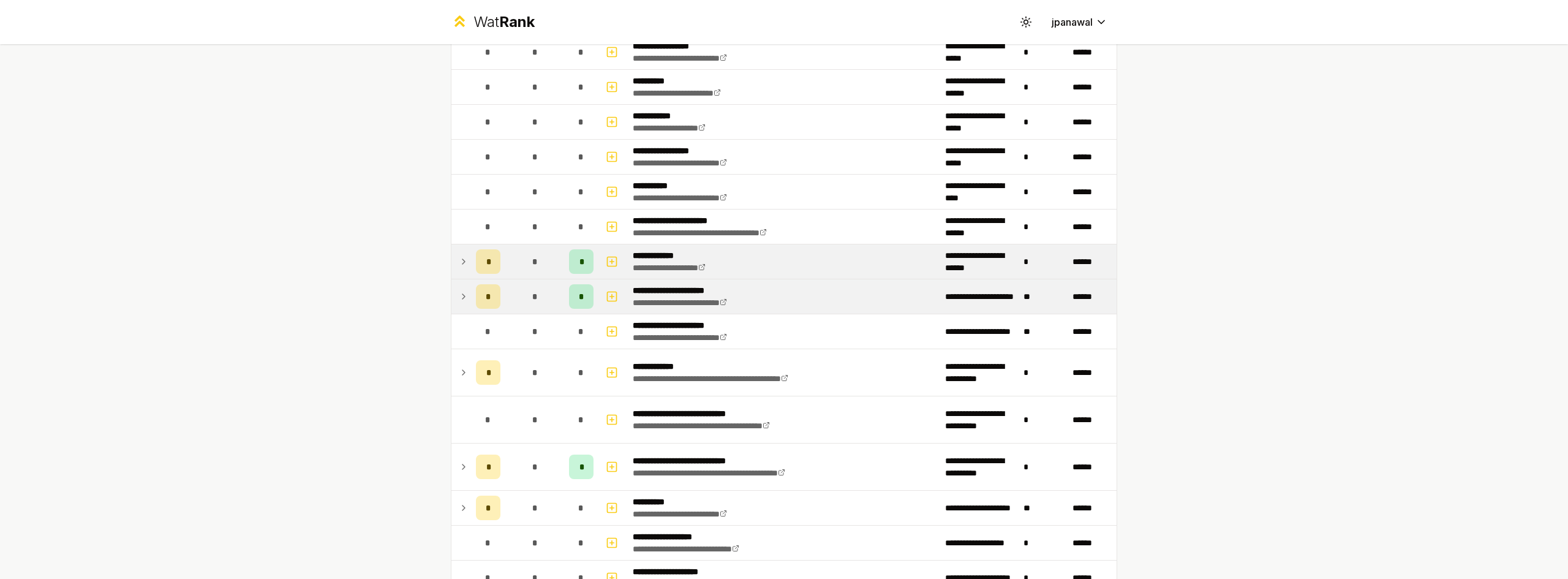
click at [462, 263] on icon at bounding box center [463, 261] width 3 height 5
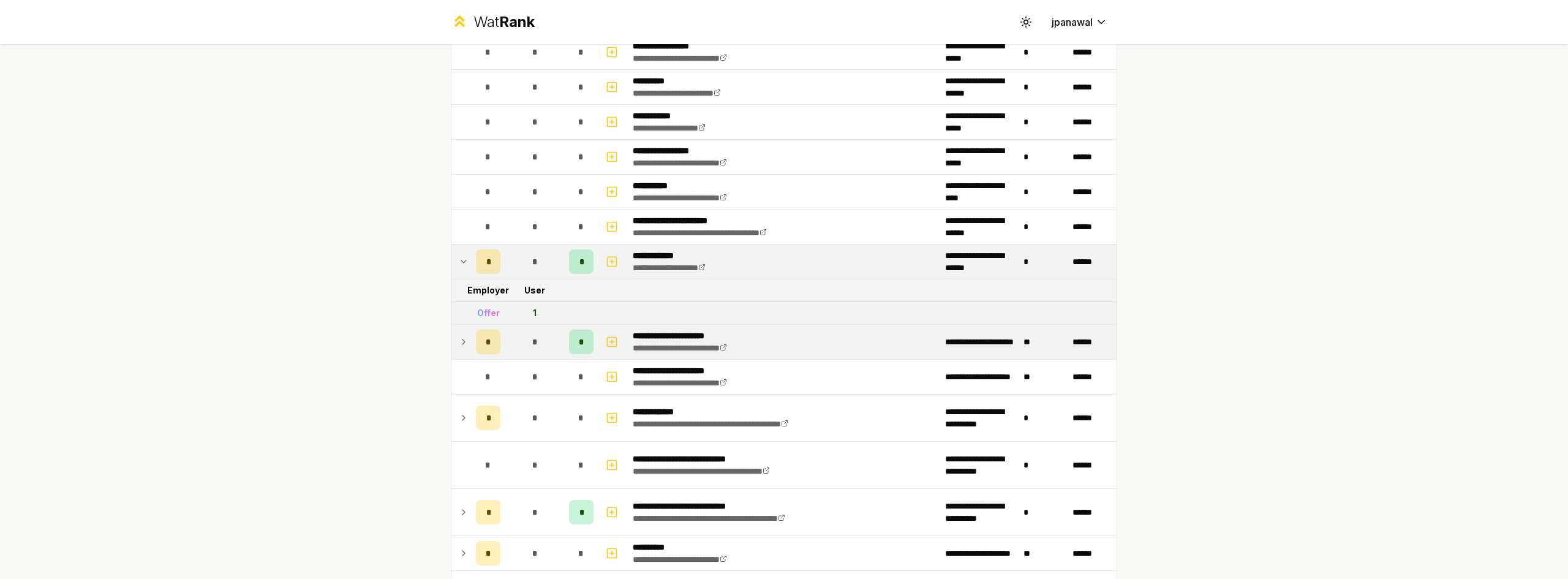
click at [459, 263] on icon at bounding box center [464, 261] width 10 height 15
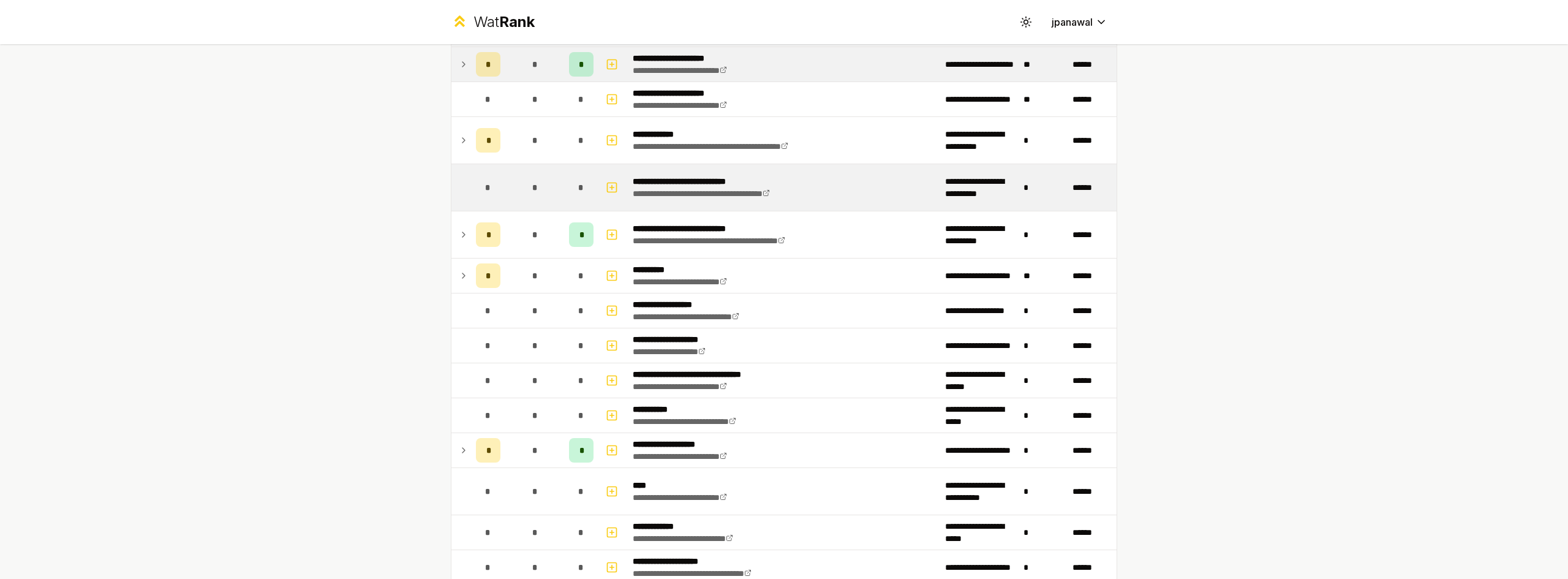
scroll to position [1838, 0]
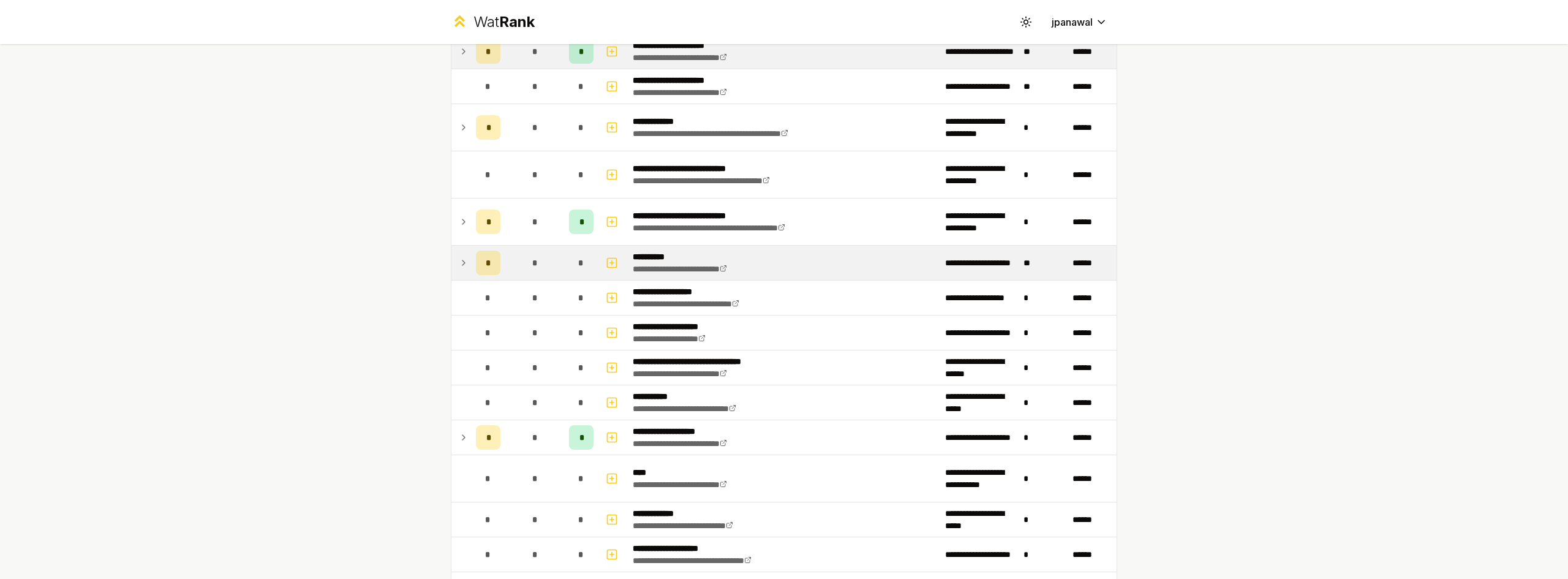
click at [452, 256] on td at bounding box center [461, 262] width 19 height 34
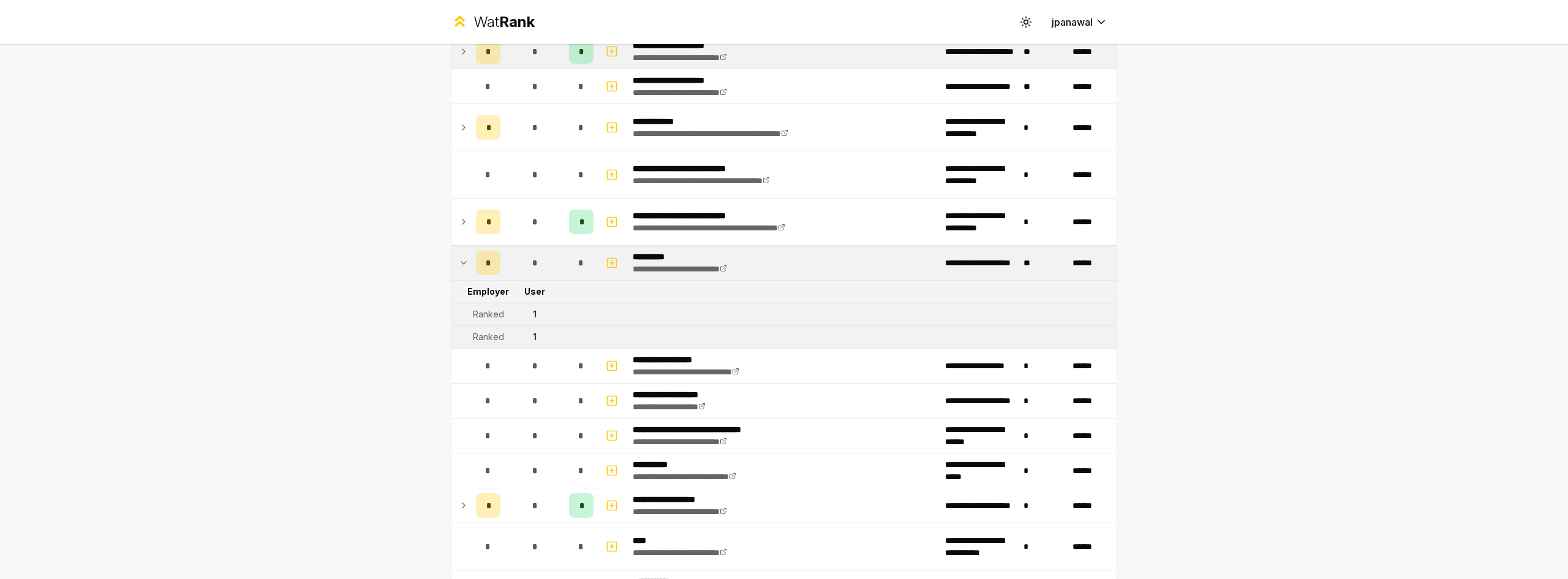
click at [459, 258] on icon at bounding box center [464, 263] width 10 height 15
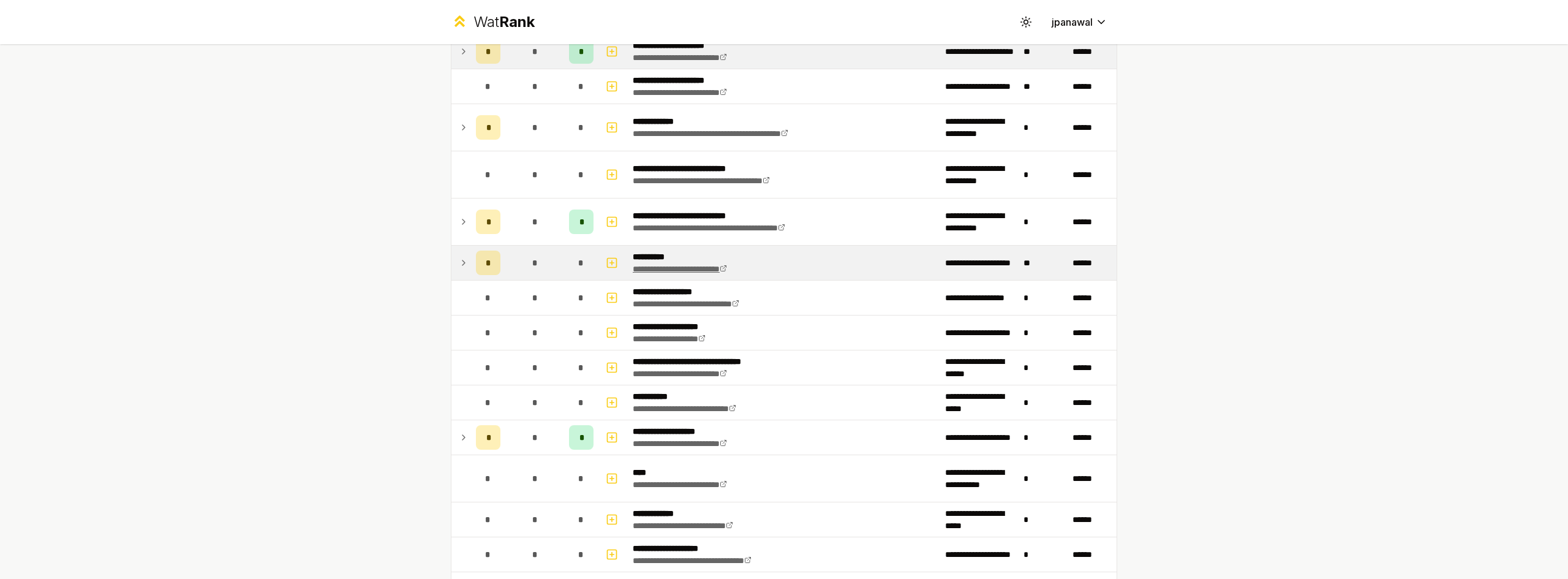
click at [727, 265] on link "**********" at bounding box center [679, 269] width 95 height 8
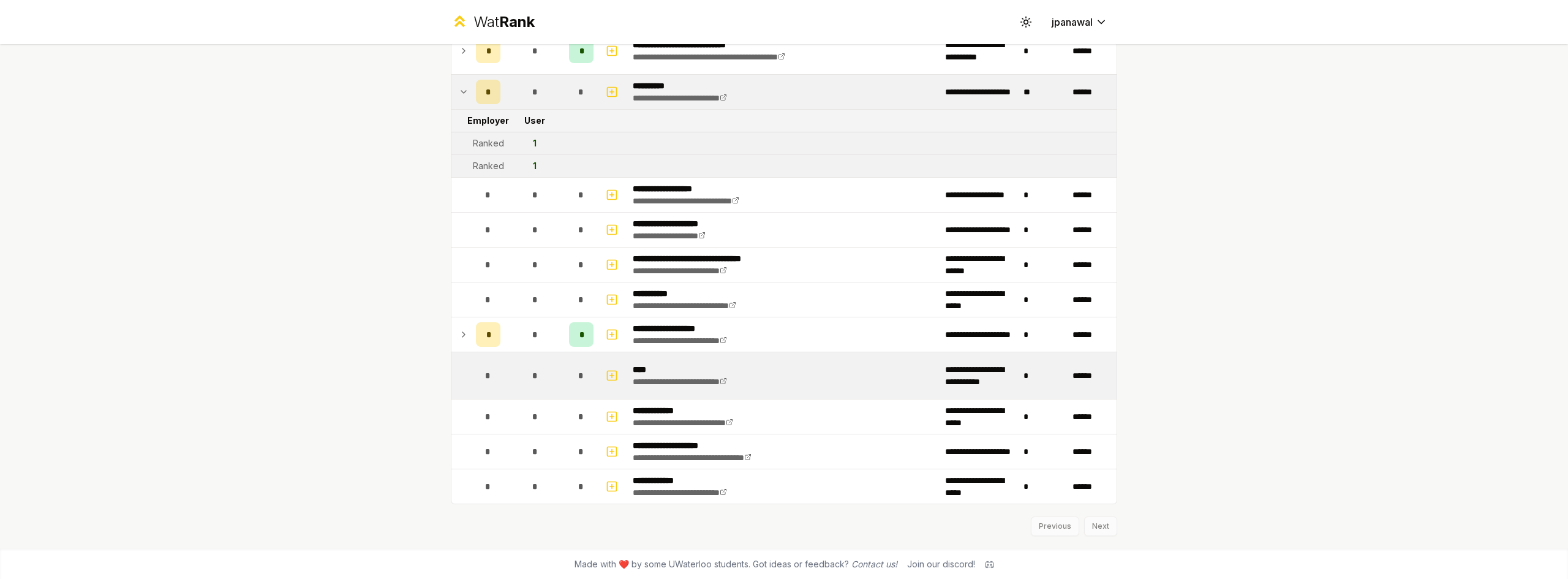
scroll to position [2010, 0]
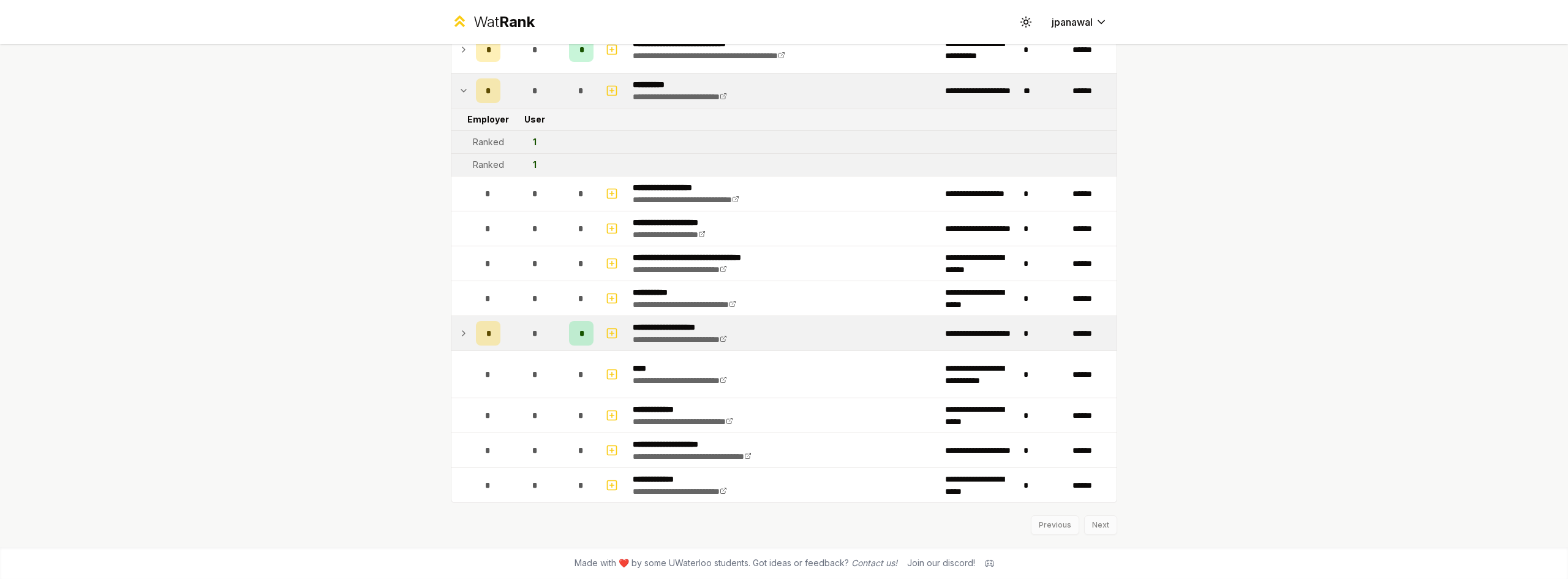
click at [462, 332] on icon at bounding box center [463, 333] width 3 height 5
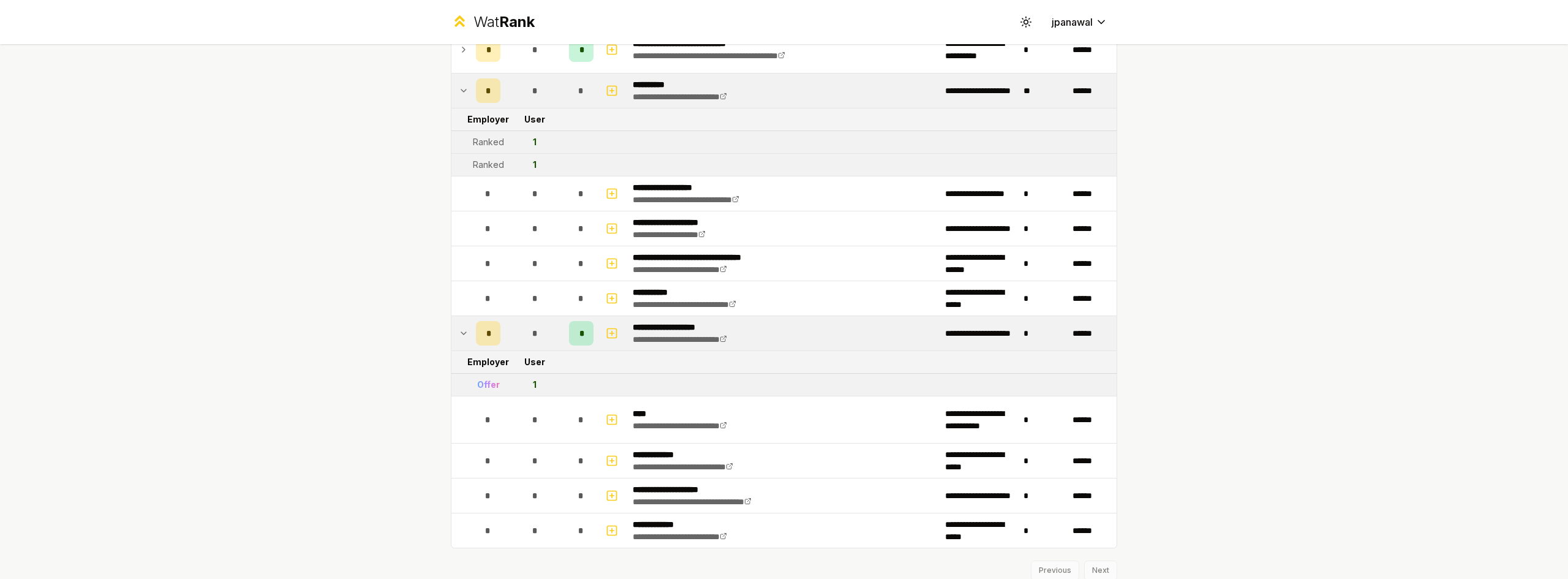
click at [459, 332] on icon at bounding box center [464, 333] width 10 height 15
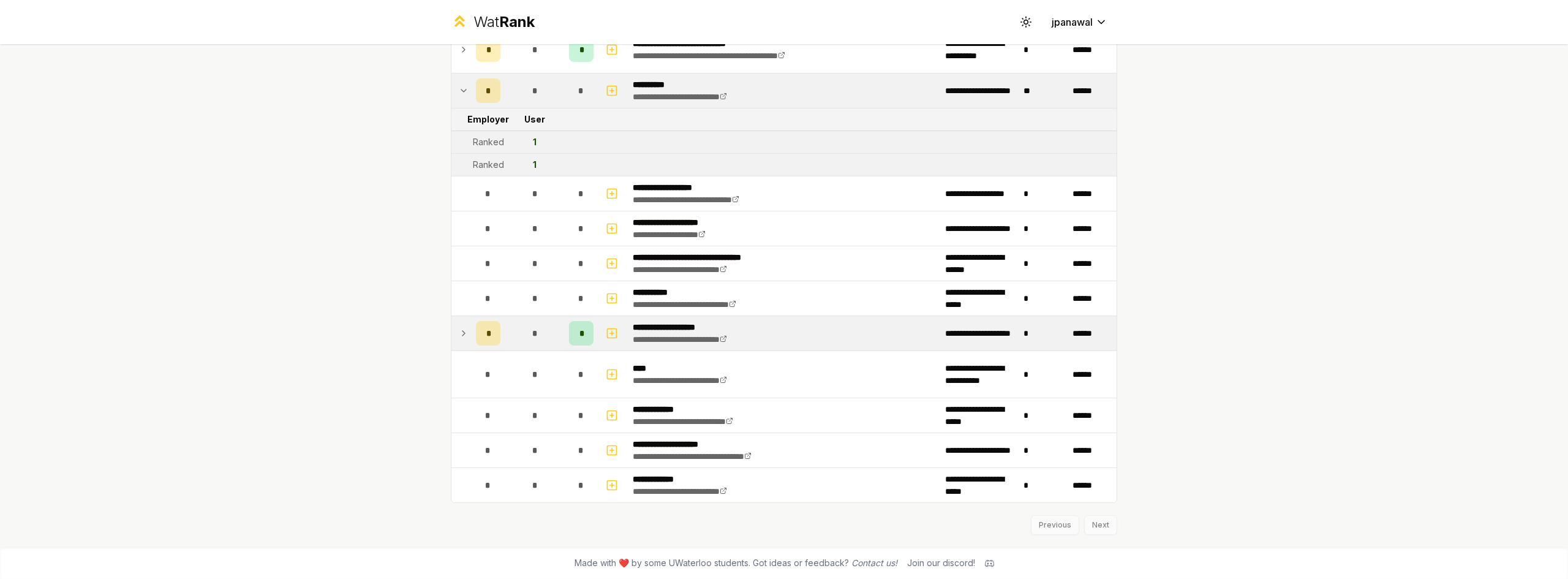
click at [1295, 418] on div "**********" at bounding box center [784, 289] width 1568 height 579
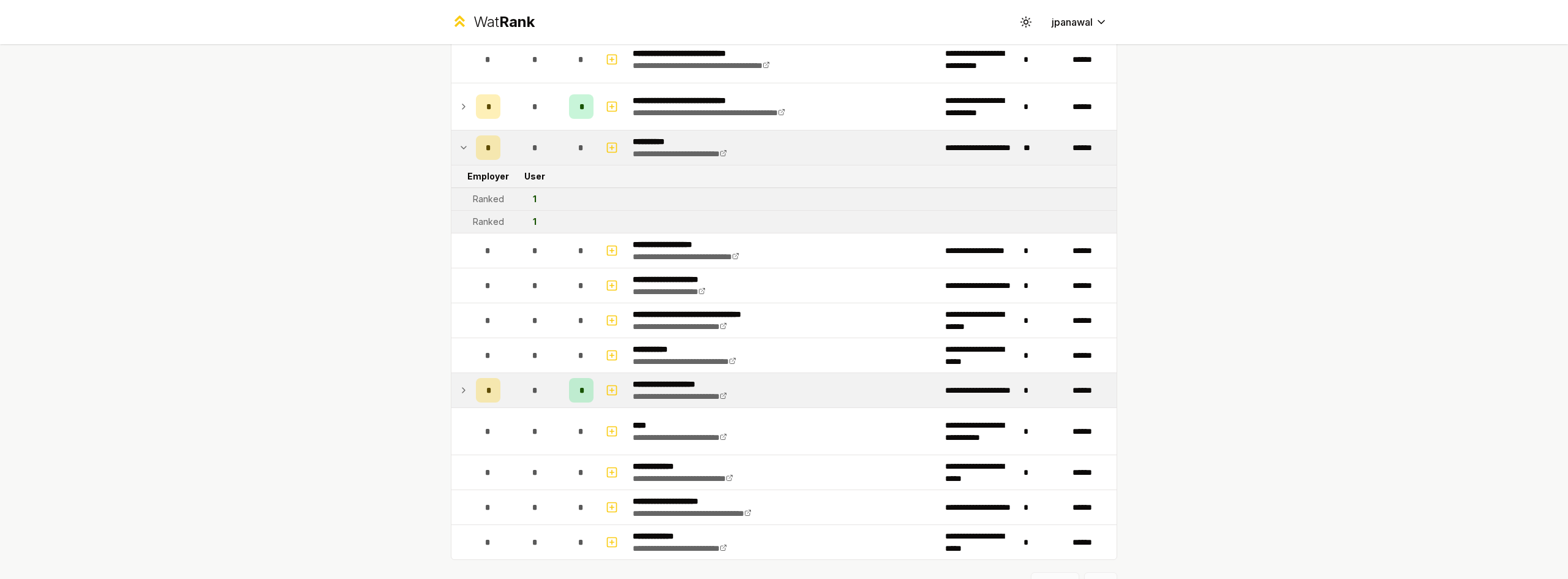
scroll to position [1888, 0]
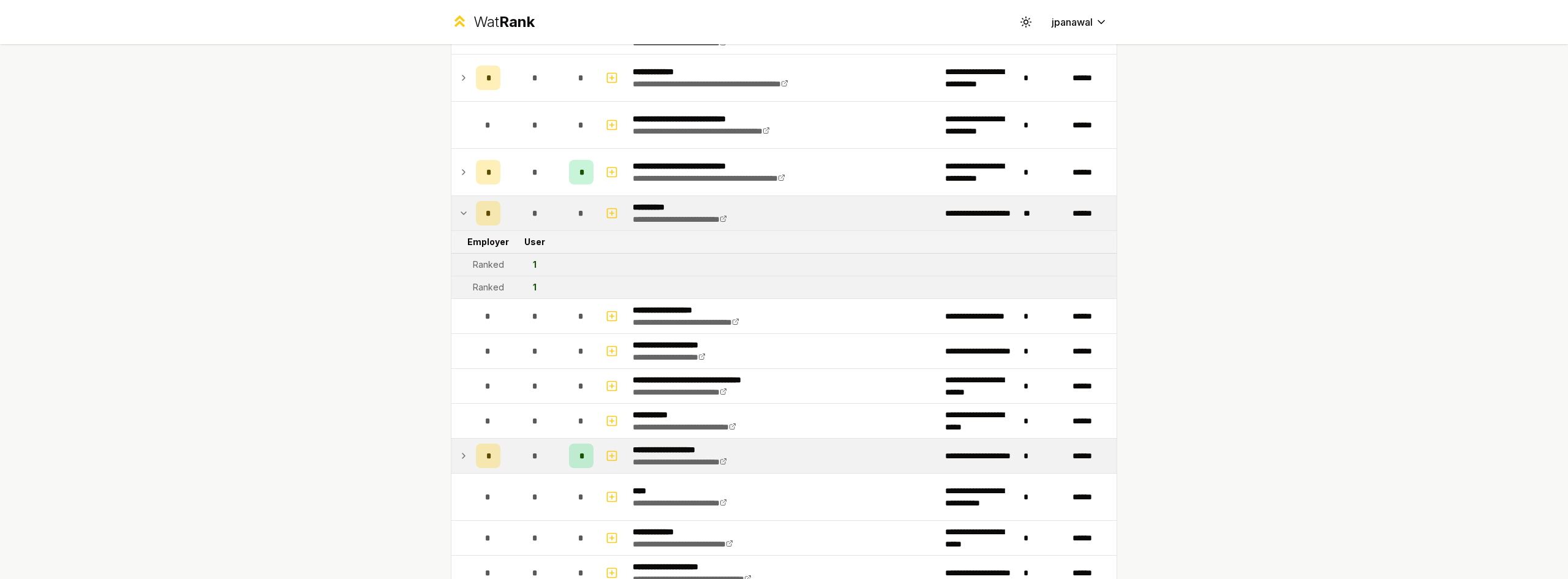
click at [459, 215] on icon at bounding box center [464, 214] width 10 height 15
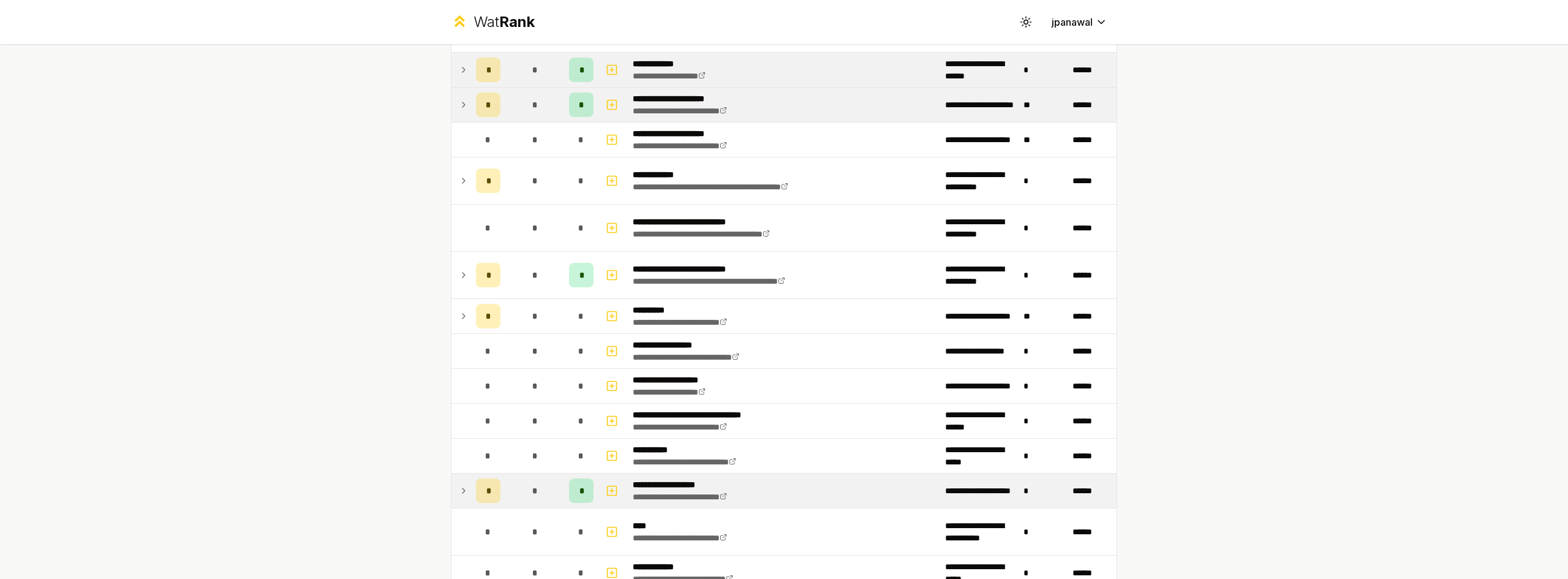
scroll to position [1758, 0]
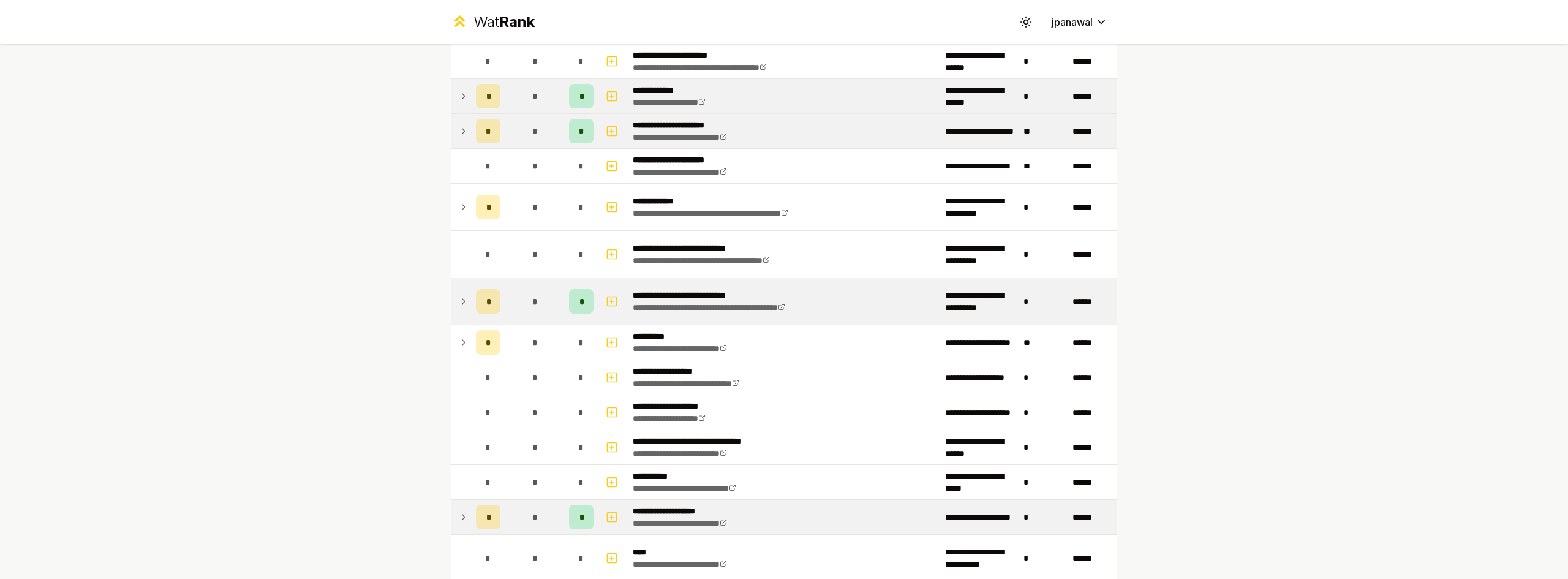
click at [459, 303] on icon at bounding box center [464, 302] width 10 height 15
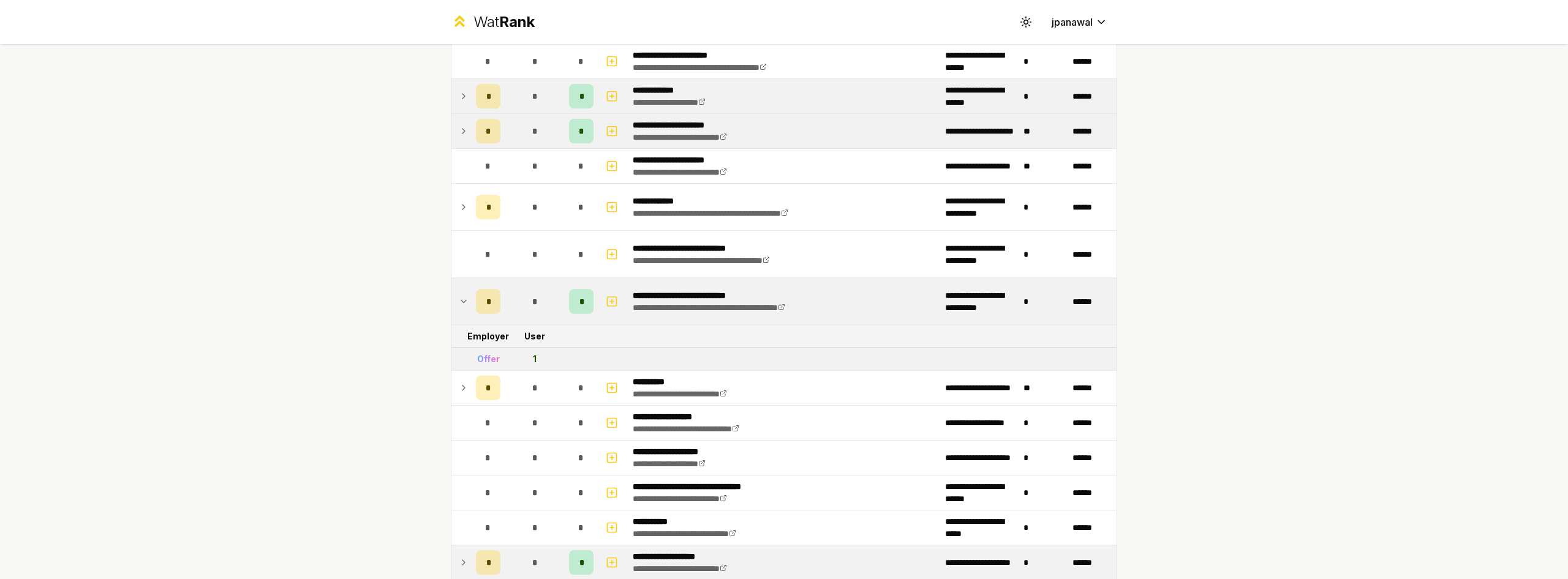
click at [459, 303] on icon at bounding box center [464, 302] width 10 height 15
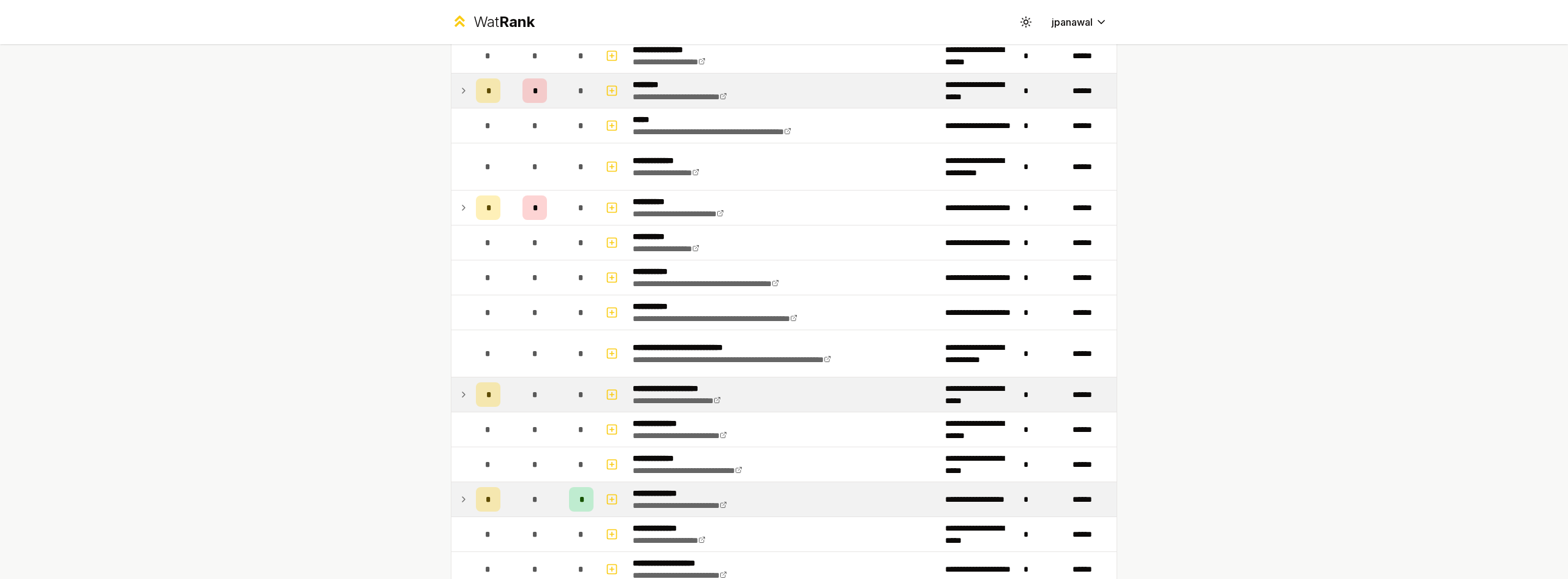
scroll to position [429, 0]
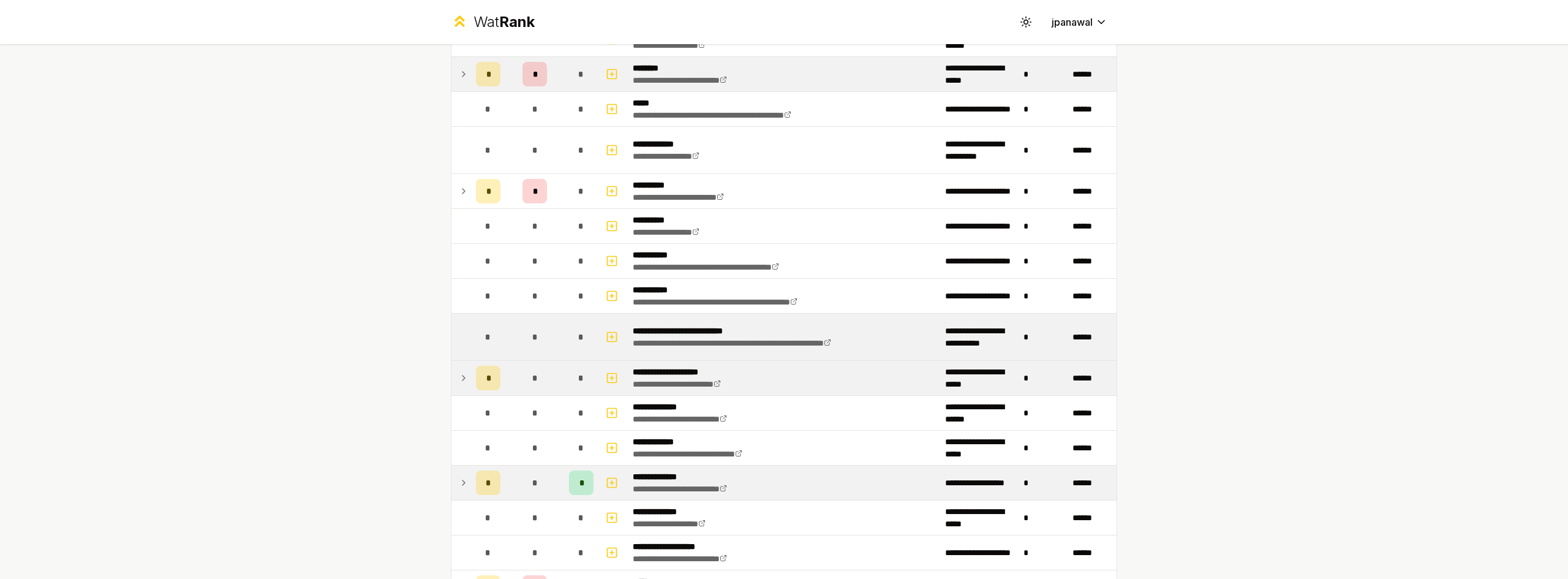
click at [485, 339] on span "*" at bounding box center [487, 337] width 6 height 13
click at [686, 323] on td "**********" at bounding box center [783, 337] width 312 height 47
click at [612, 336] on icon "button" at bounding box center [611, 337] width 13 height 15
select select
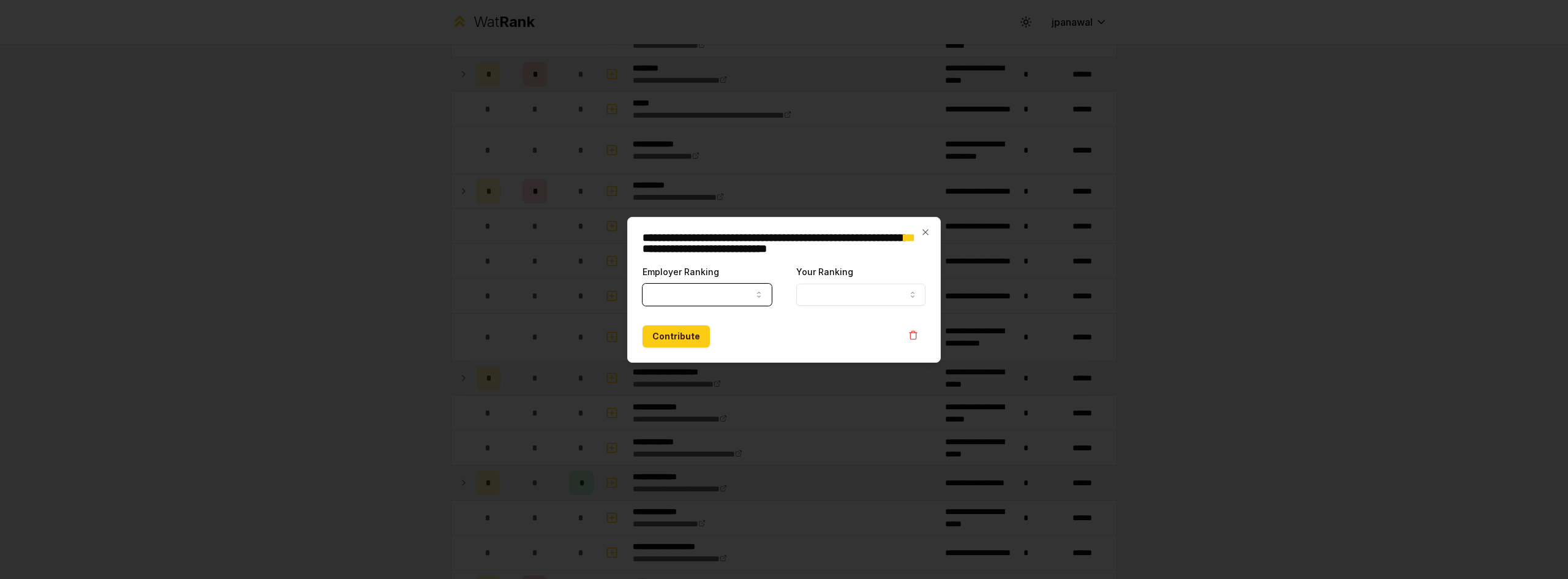
click at [756, 290] on icon "button" at bounding box center [759, 295] width 10 height 10
select select "*****"
click at [833, 295] on button "Your Ranking" at bounding box center [861, 295] width 129 height 22
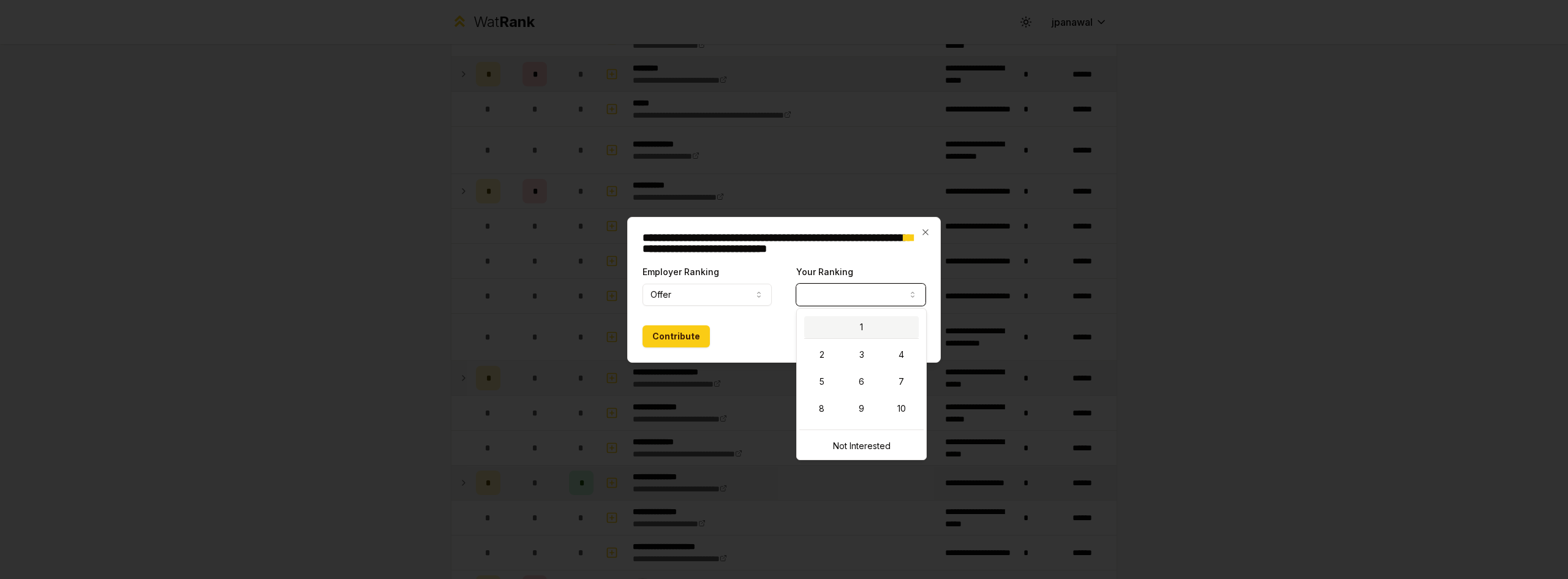
select select "*"
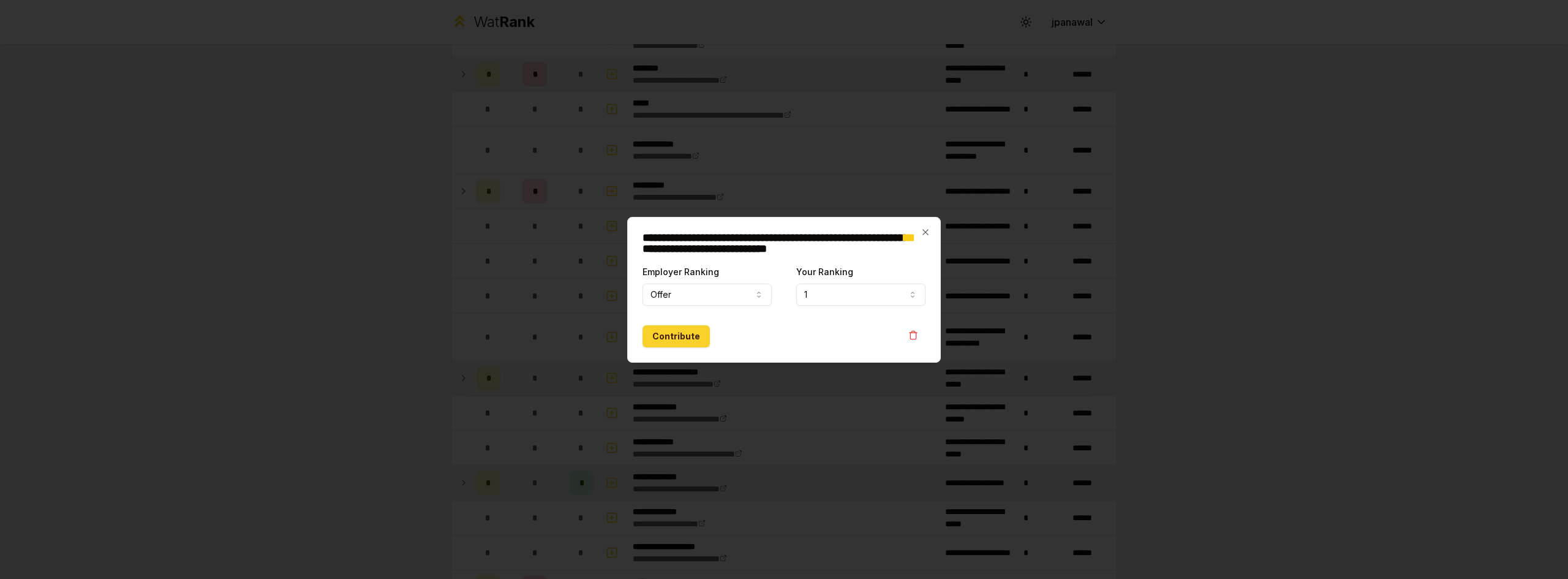
click at [683, 333] on button "Contribute" at bounding box center [676, 336] width 67 height 22
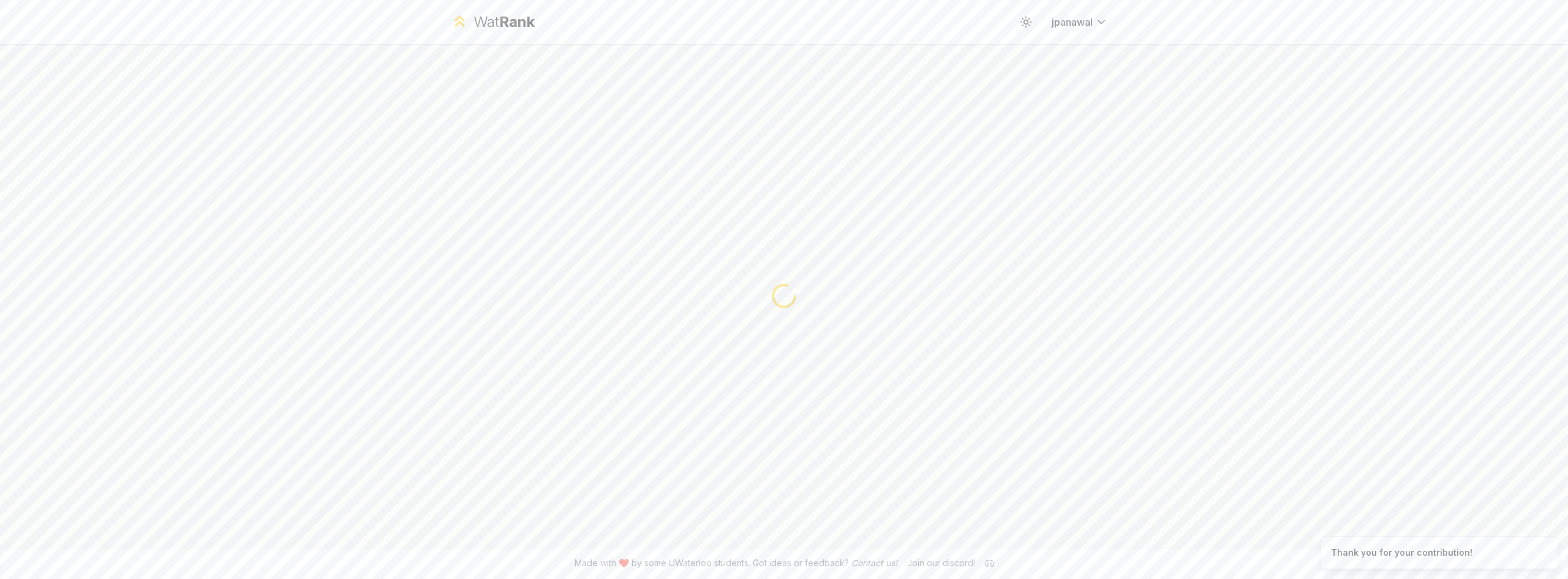
scroll to position [0, 0]
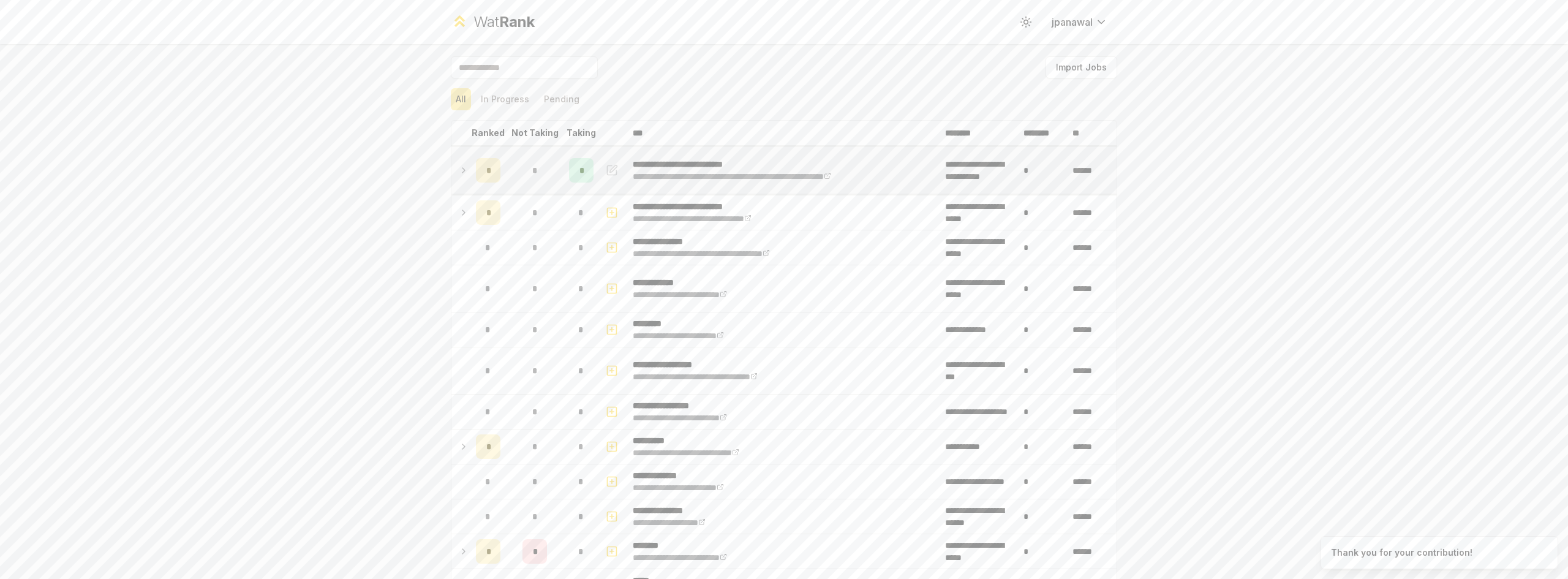
click at [459, 172] on icon at bounding box center [464, 170] width 10 height 15
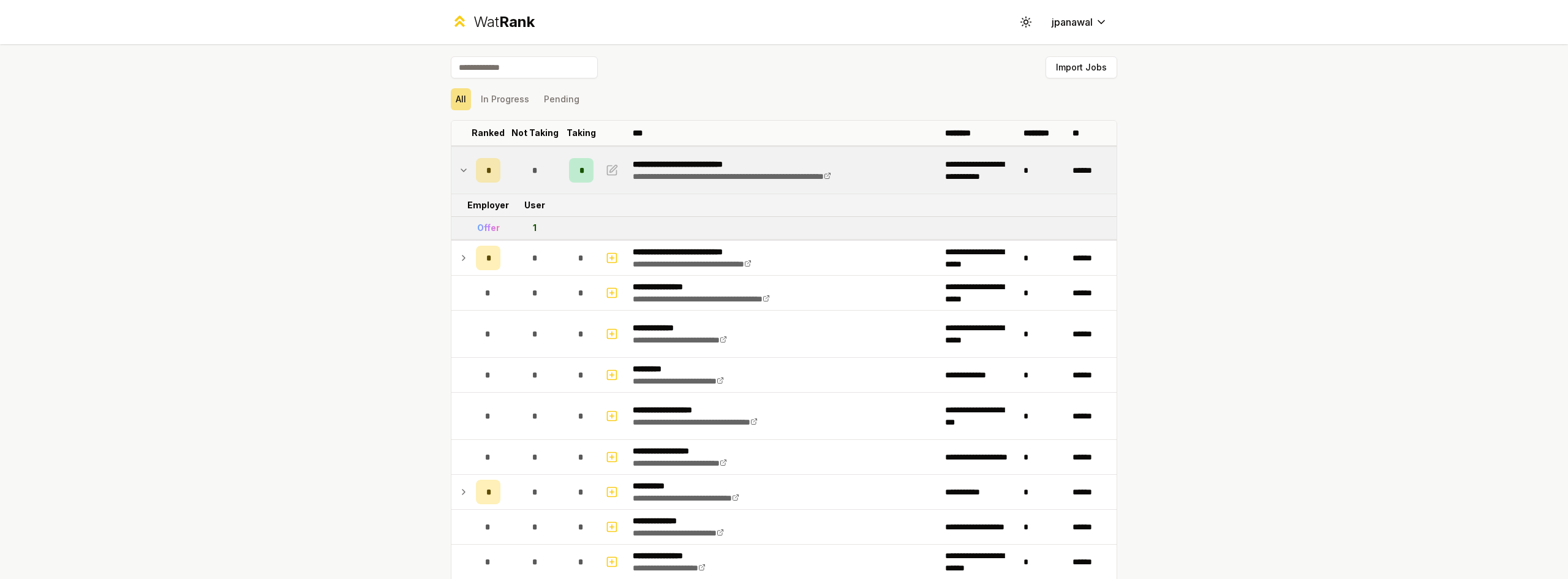
click at [459, 172] on icon at bounding box center [464, 170] width 10 height 15
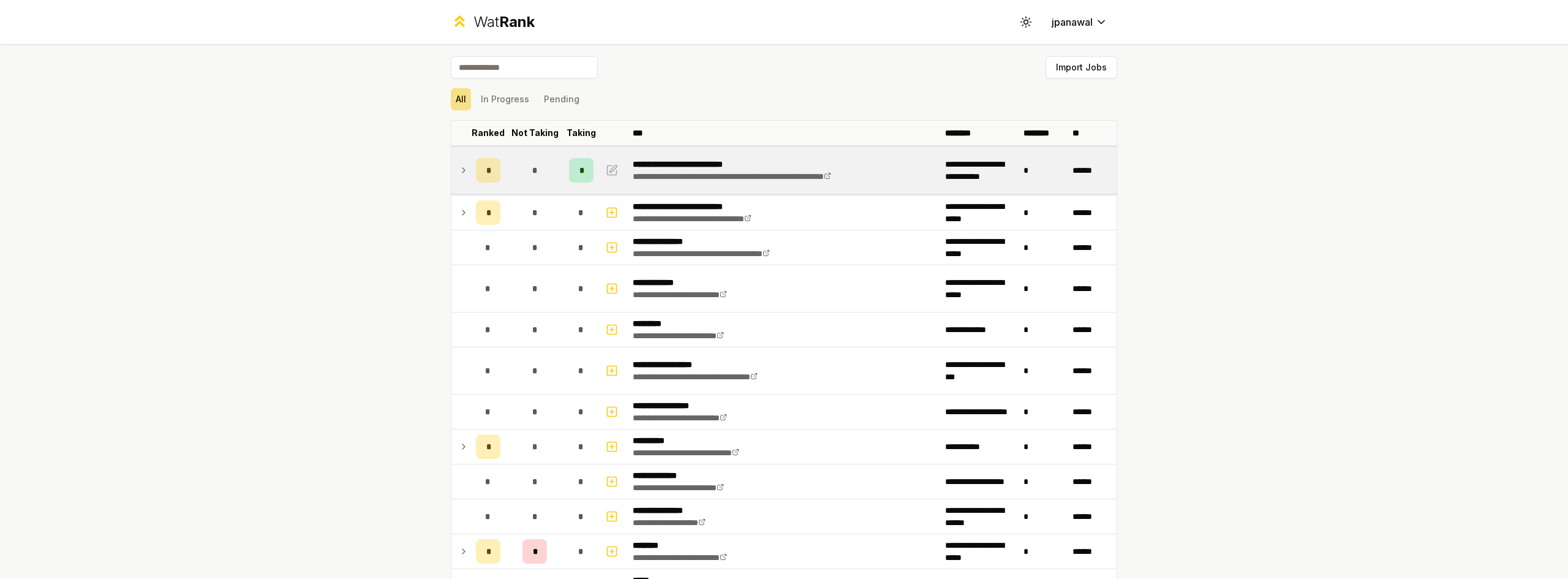
click at [459, 177] on icon at bounding box center [464, 170] width 10 height 15
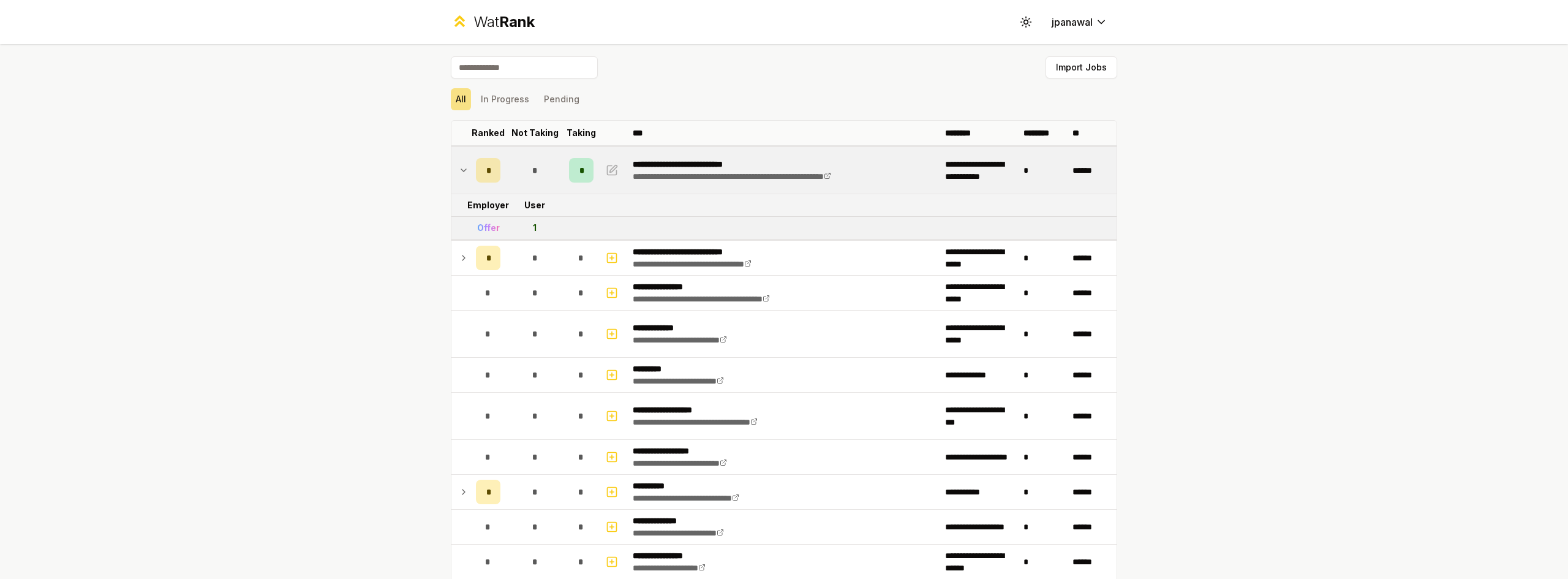
click at [459, 177] on icon at bounding box center [464, 170] width 10 height 15
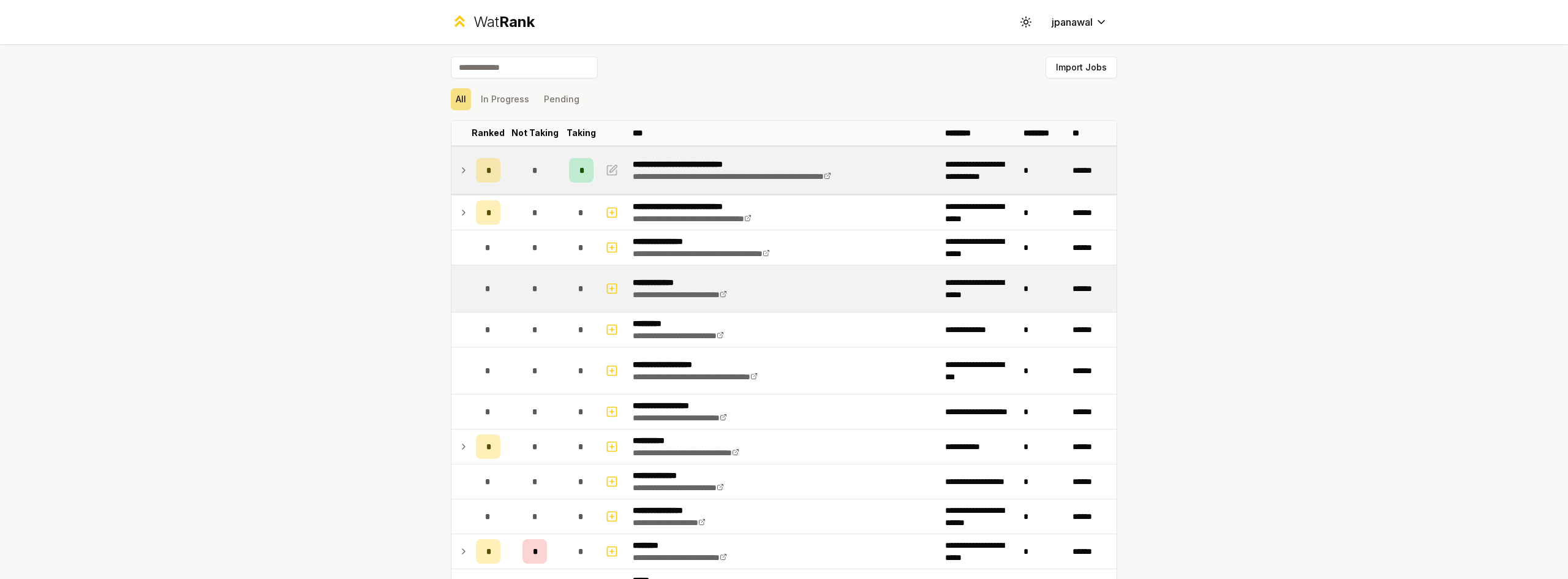
click at [505, 299] on td "*" at bounding box center [534, 289] width 59 height 47
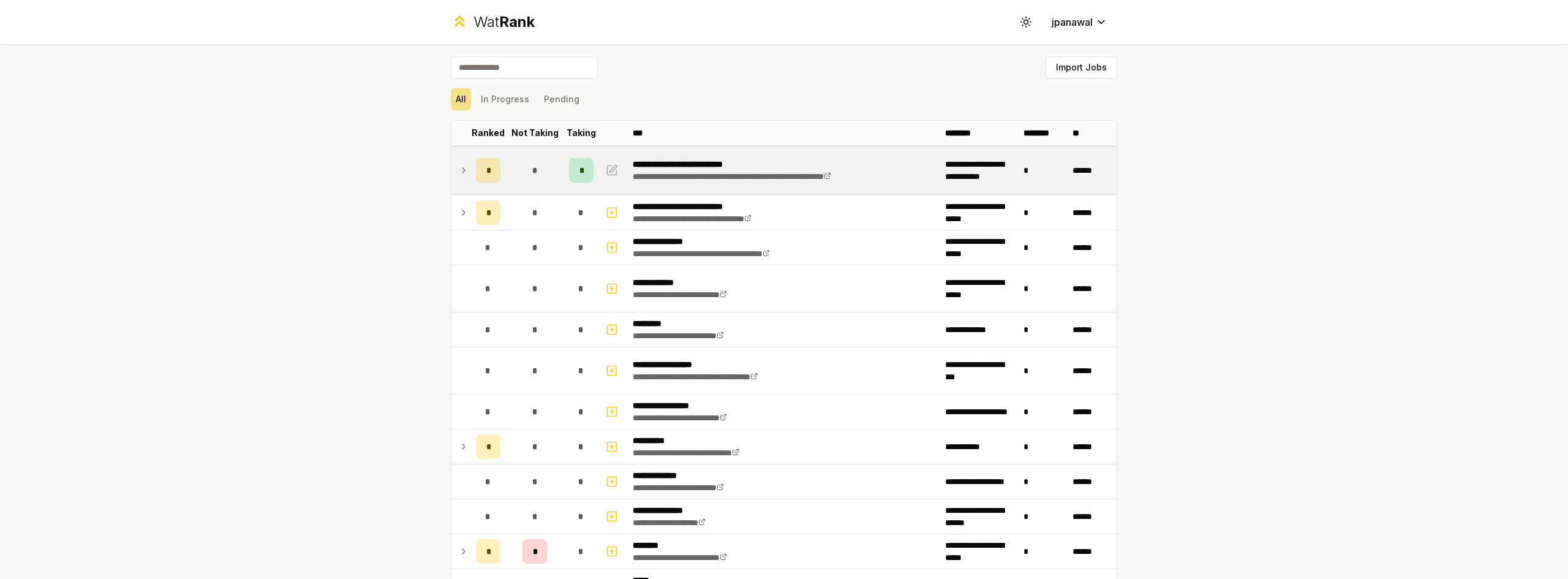
click at [462, 169] on icon at bounding box center [463, 170] width 3 height 5
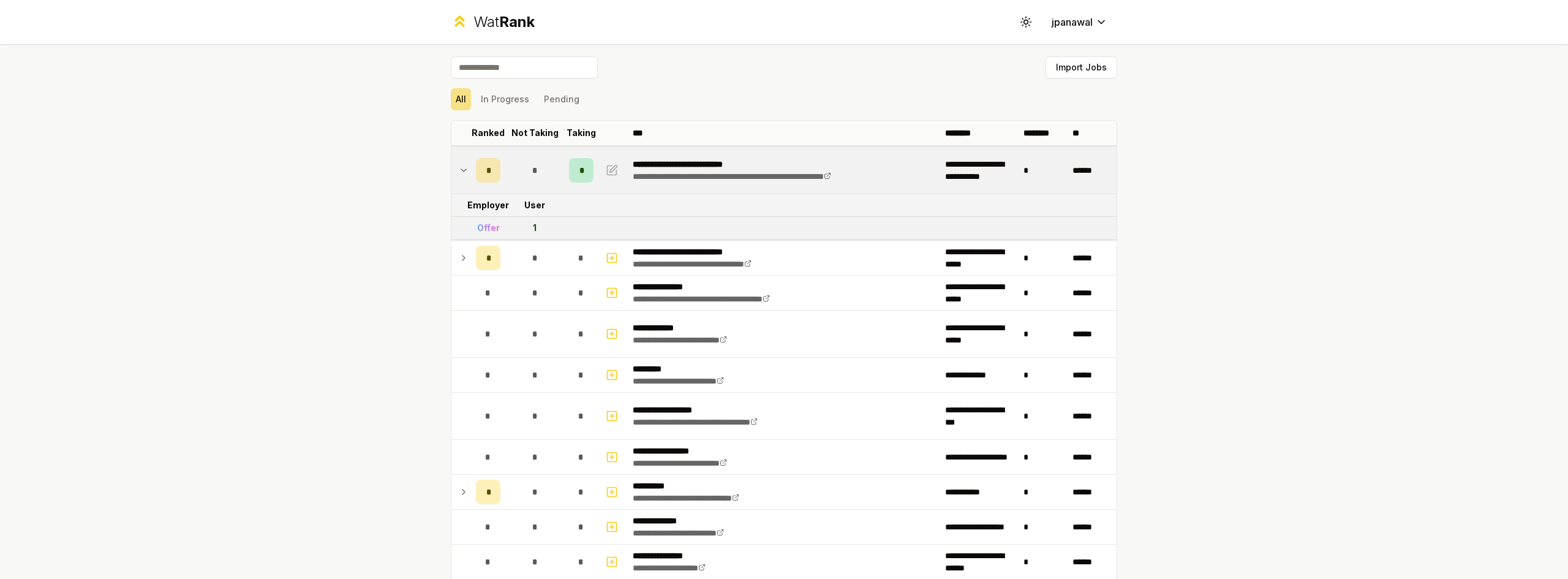
click at [459, 169] on icon at bounding box center [464, 170] width 10 height 15
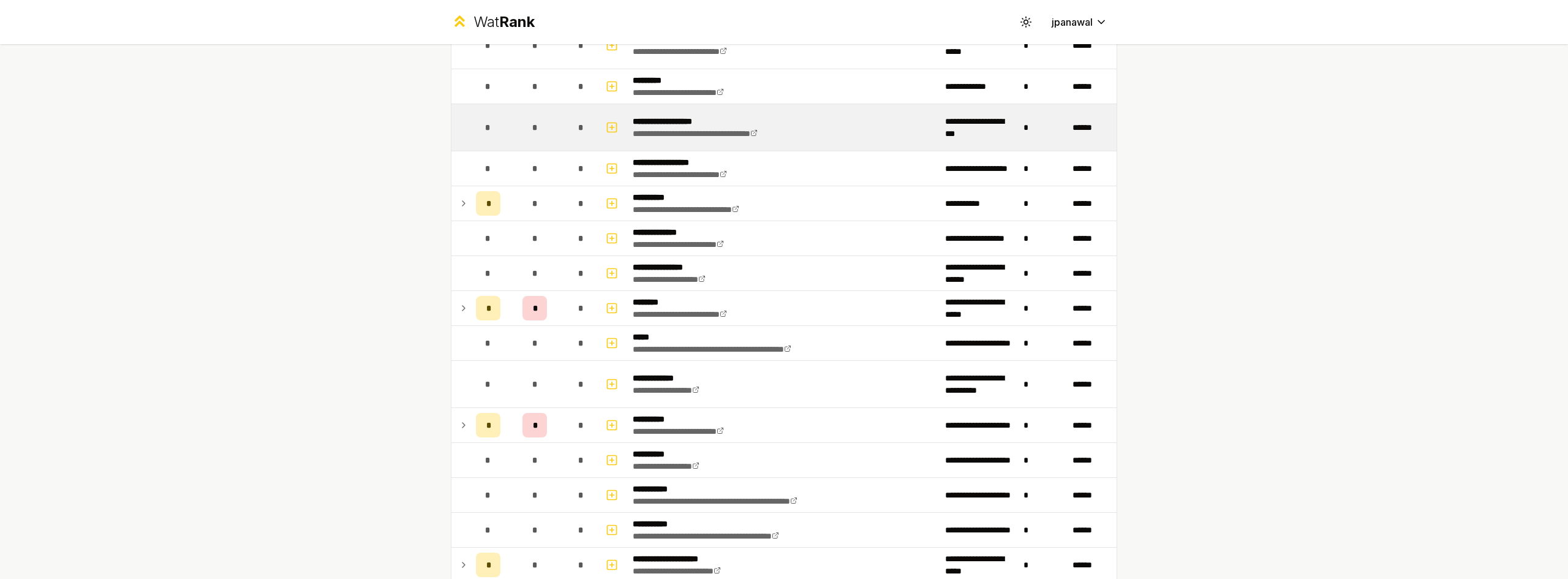
scroll to position [245, 0]
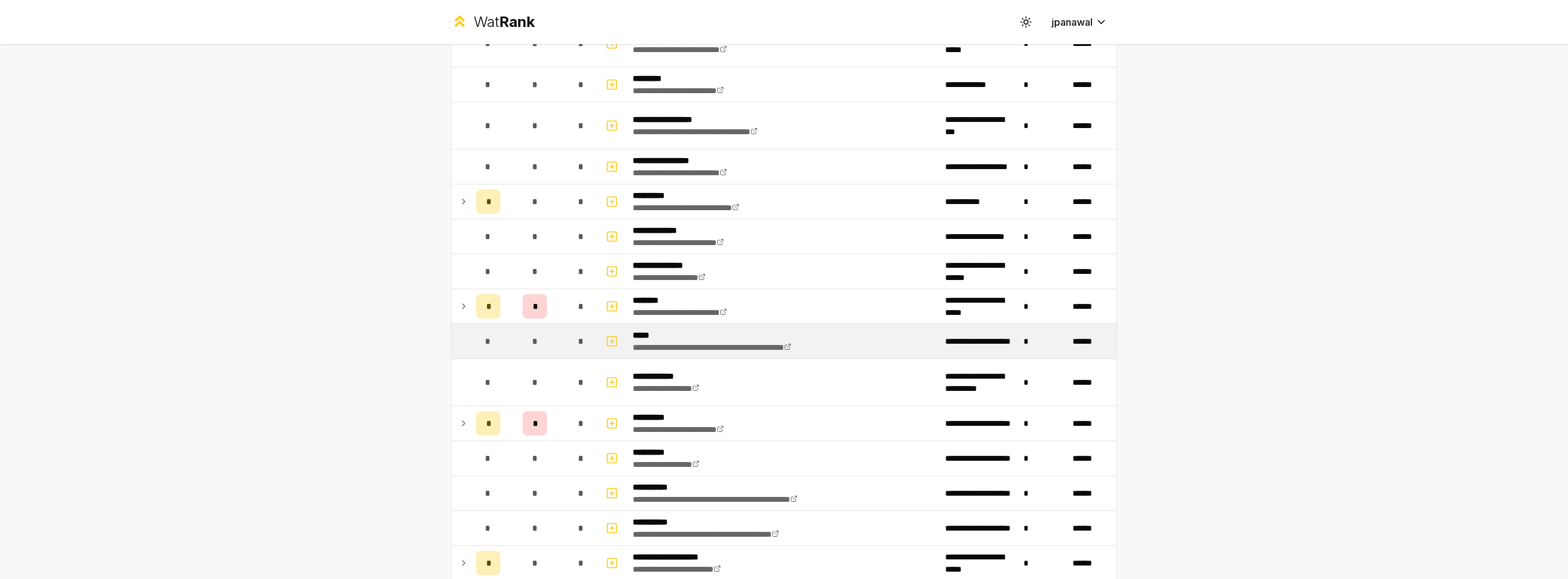
click at [471, 354] on td "*" at bounding box center [487, 341] width 34 height 34
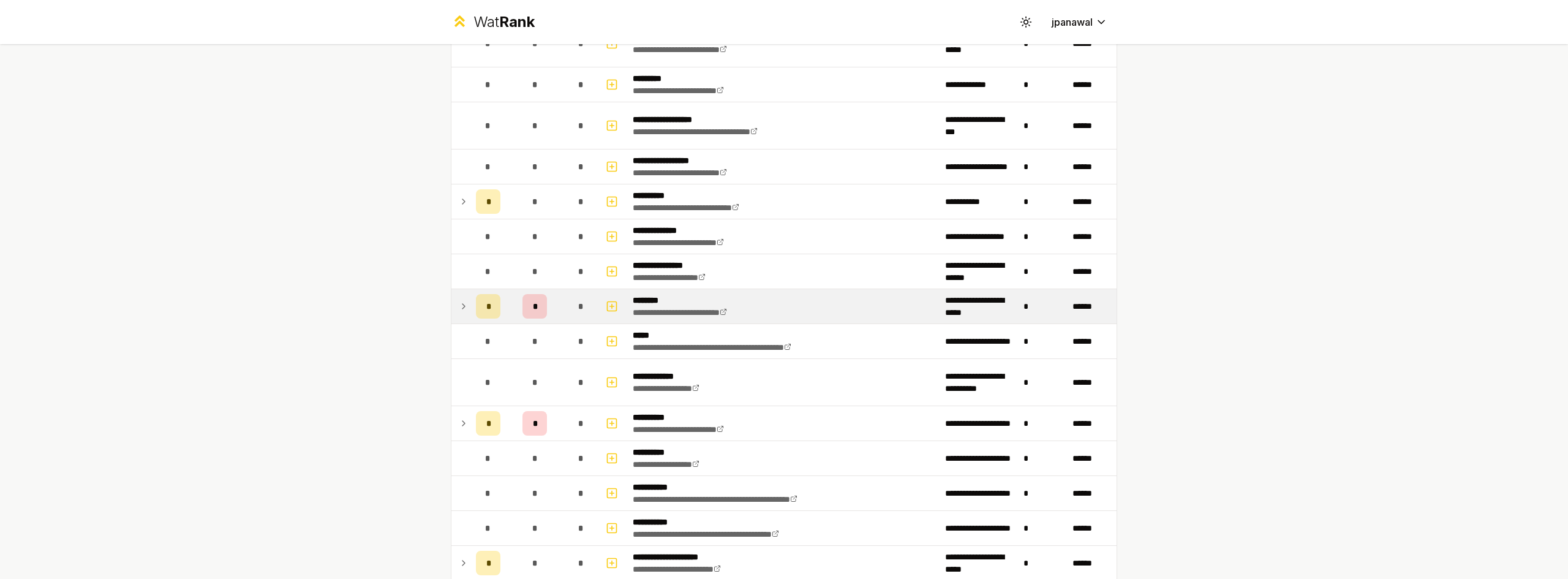
click at [462, 313] on icon at bounding box center [464, 307] width 10 height 15
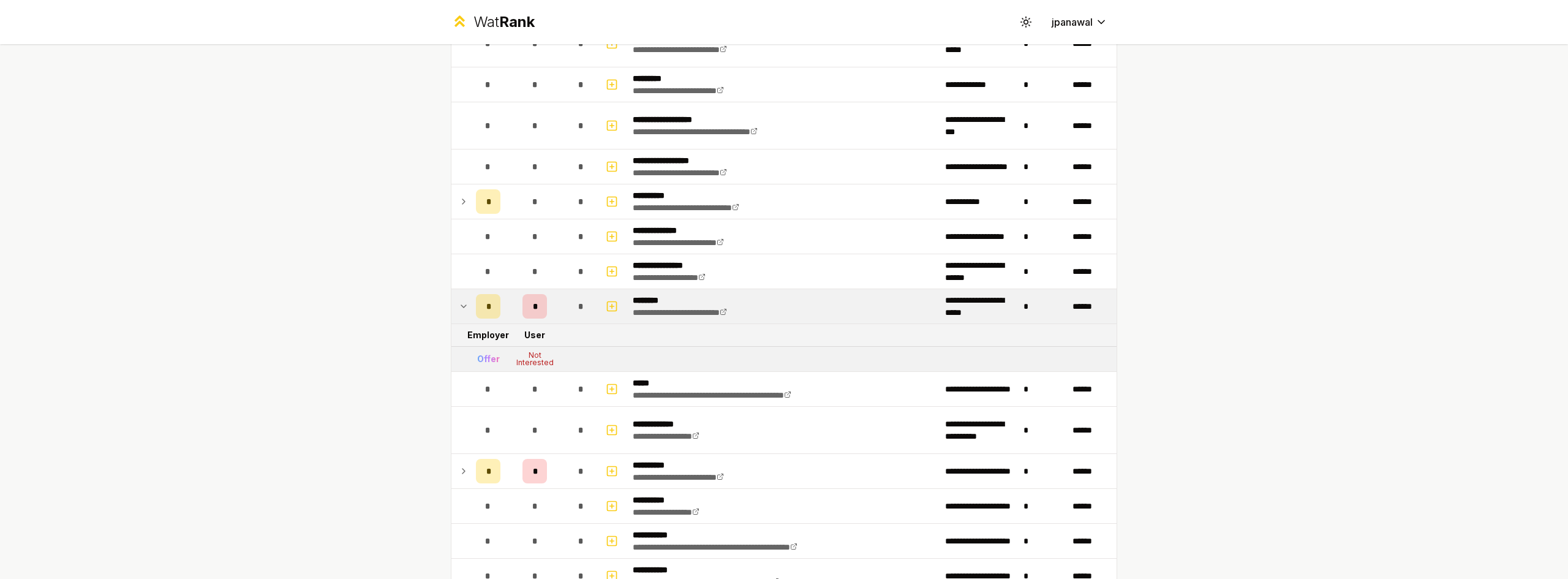
click at [462, 313] on icon at bounding box center [464, 307] width 10 height 15
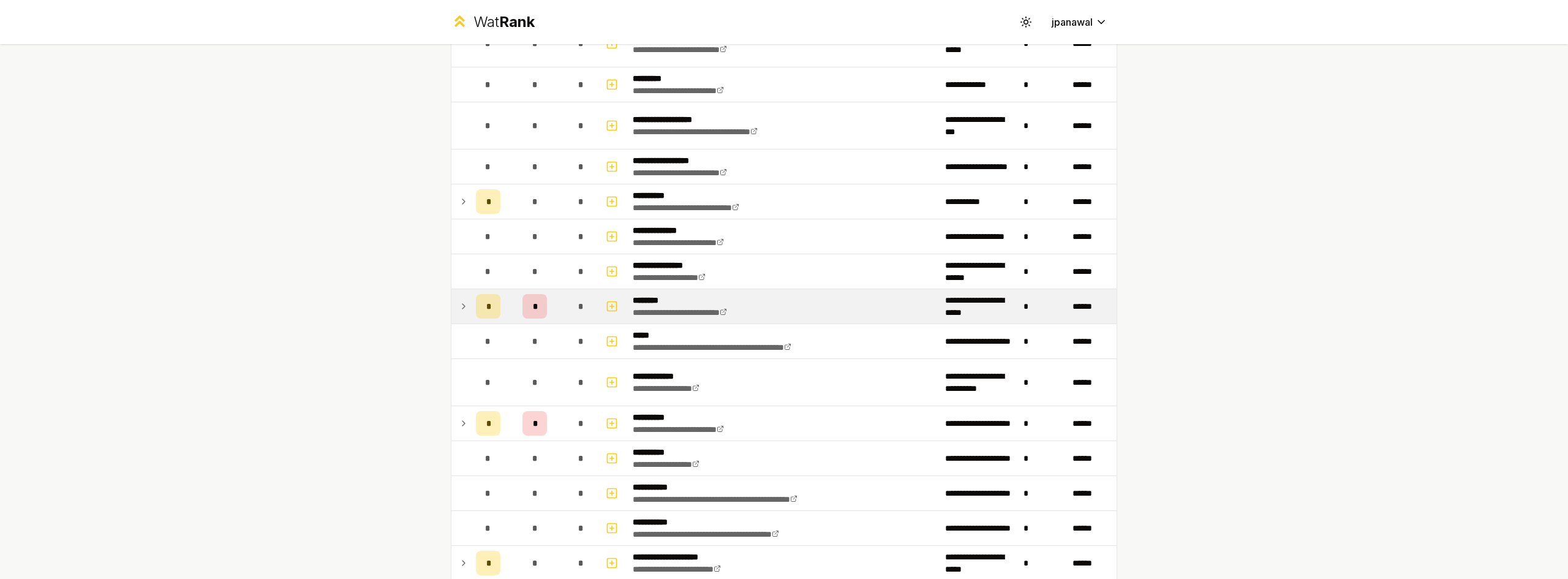
click at [462, 313] on icon at bounding box center [464, 307] width 10 height 15
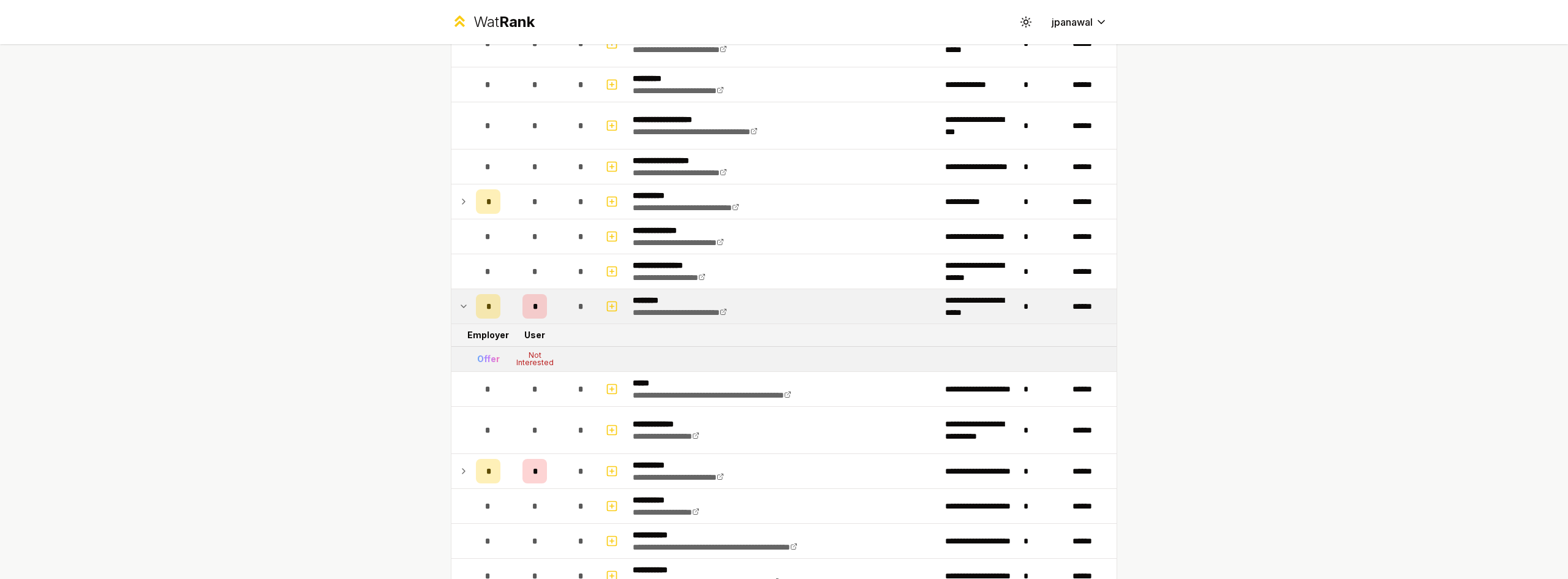
click at [462, 313] on icon at bounding box center [464, 307] width 10 height 15
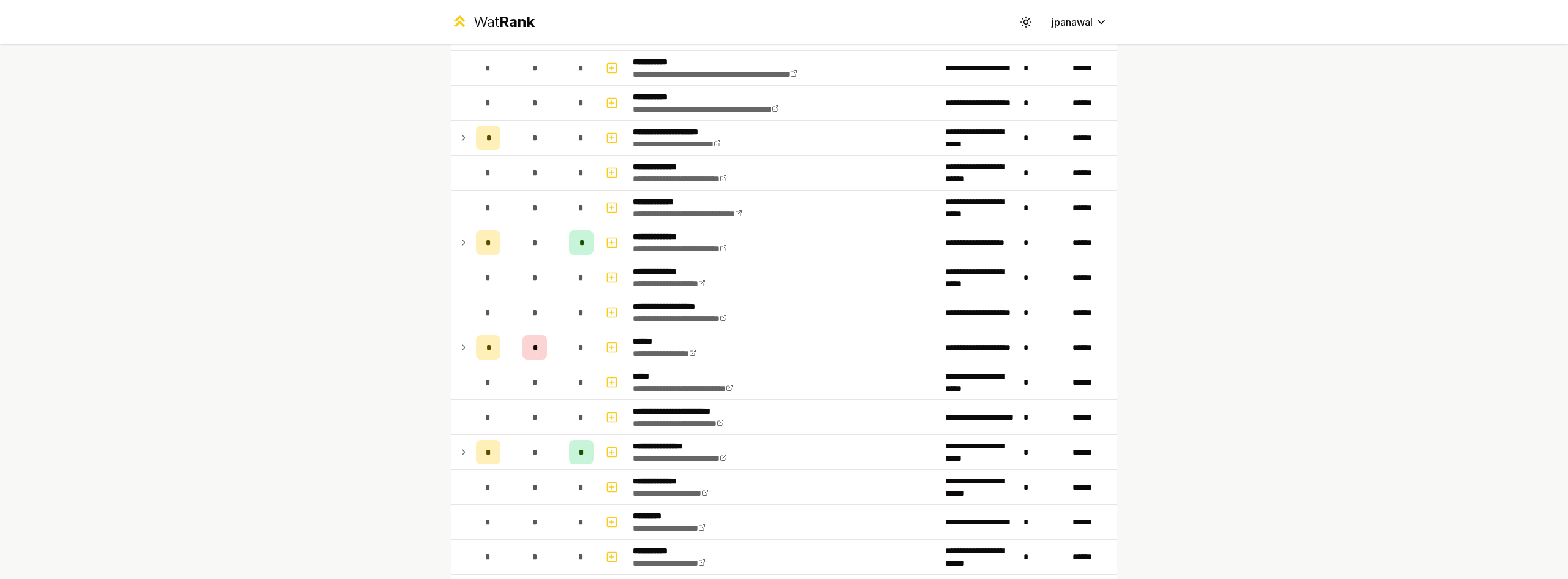
scroll to position [674, 0]
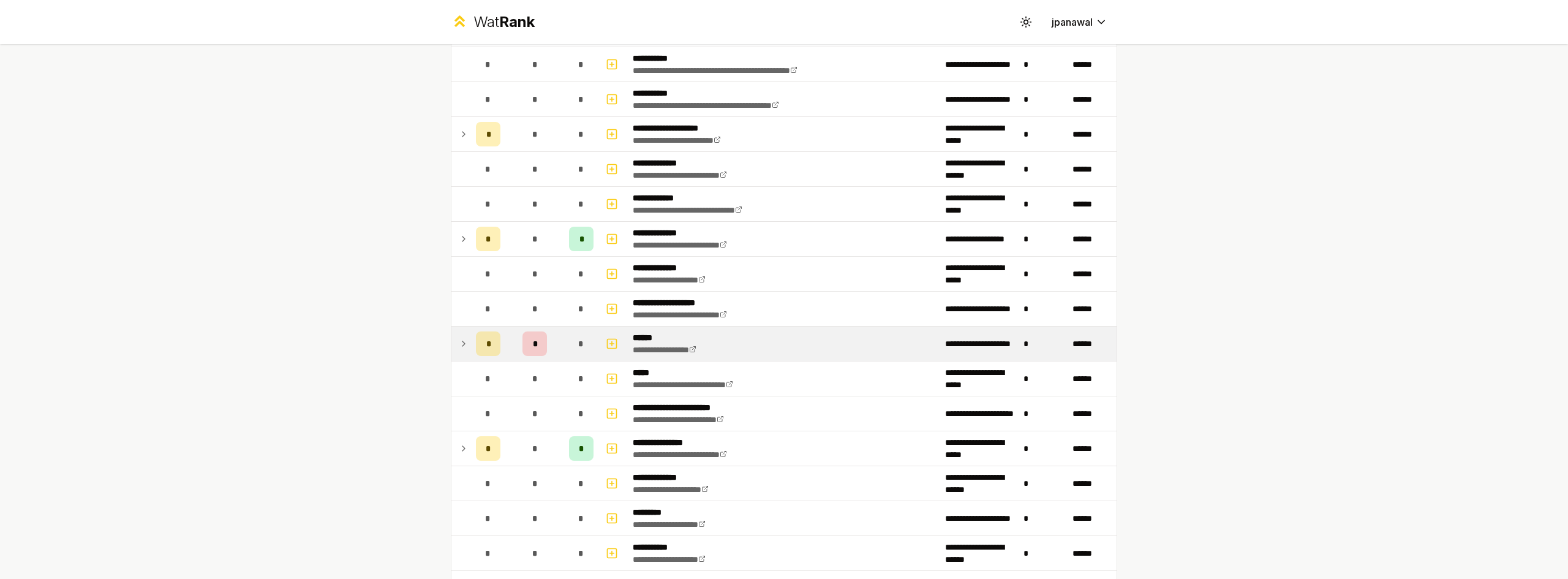
click at [459, 339] on icon at bounding box center [464, 344] width 10 height 15
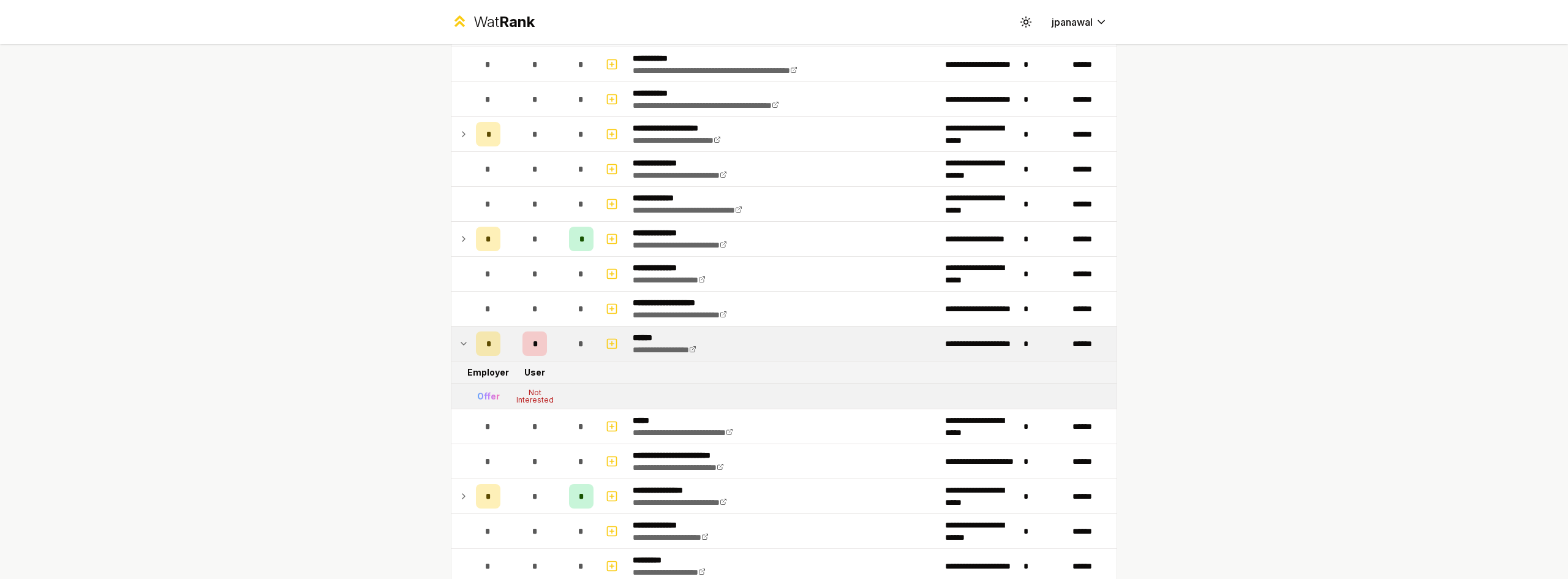
click at [459, 339] on icon at bounding box center [464, 344] width 10 height 15
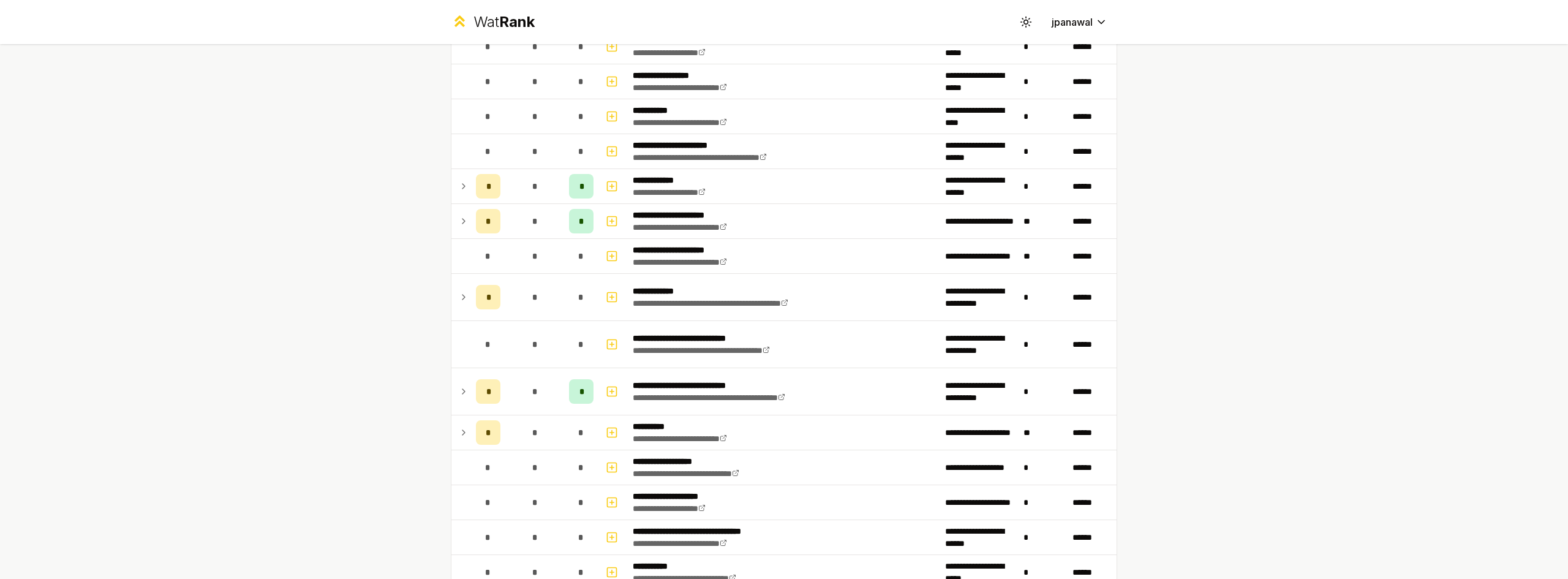
scroll to position [1838, 0]
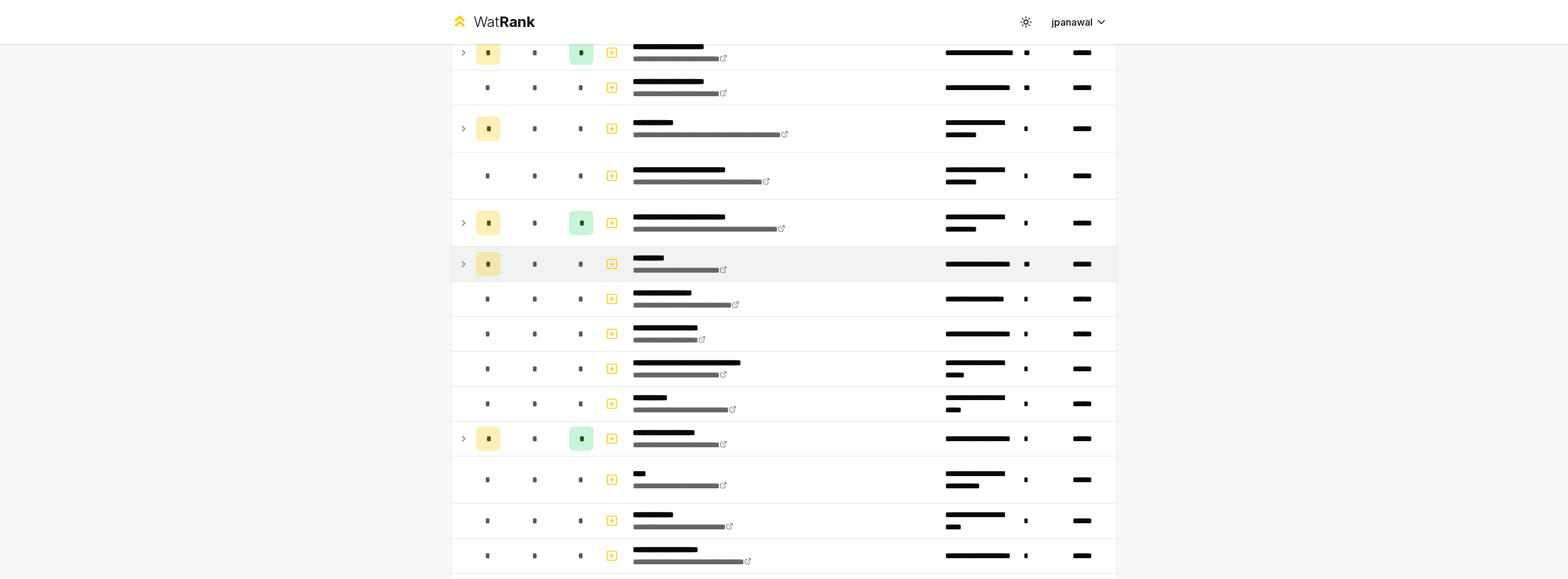
click at [456, 252] on td at bounding box center [461, 264] width 19 height 34
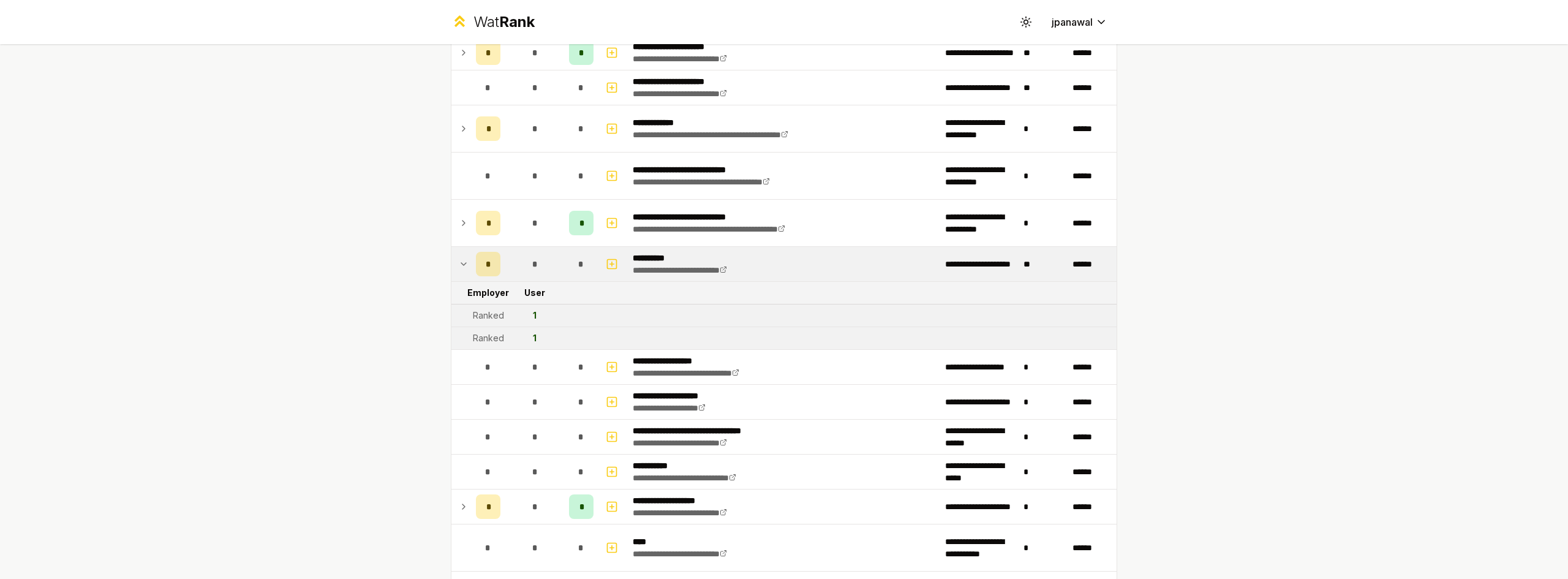
click at [459, 260] on icon at bounding box center [464, 264] width 10 height 15
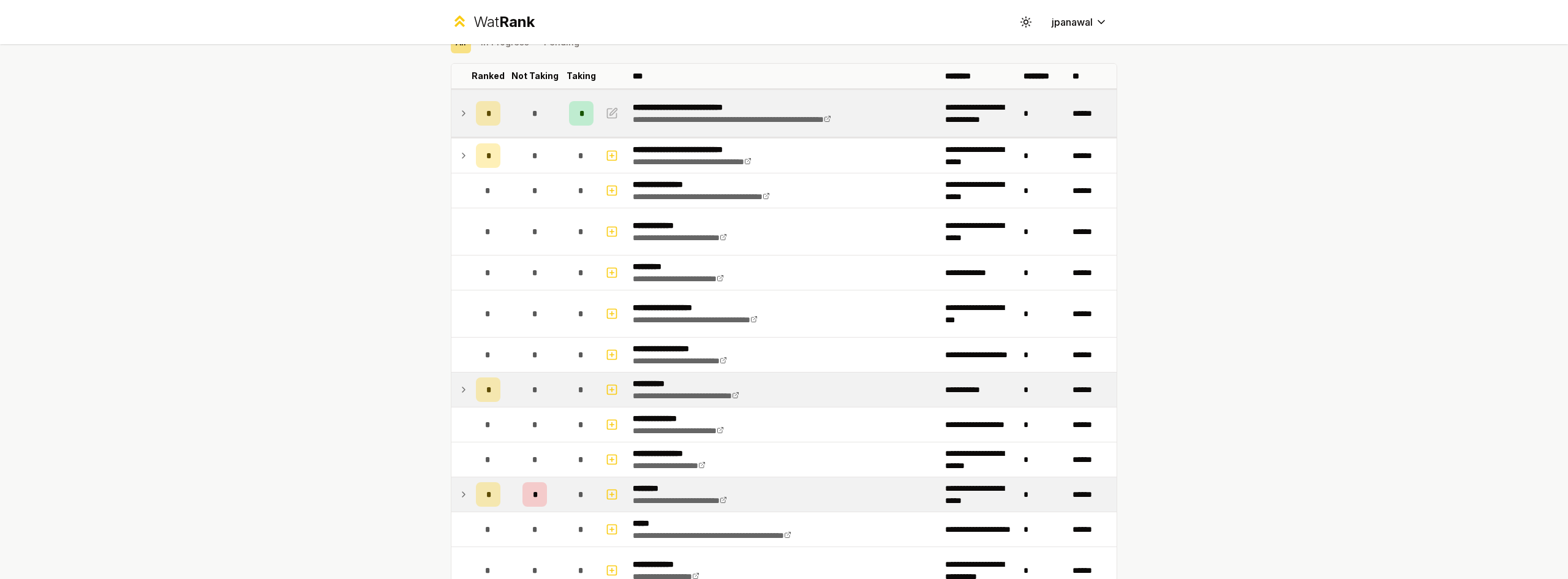
scroll to position [0, 0]
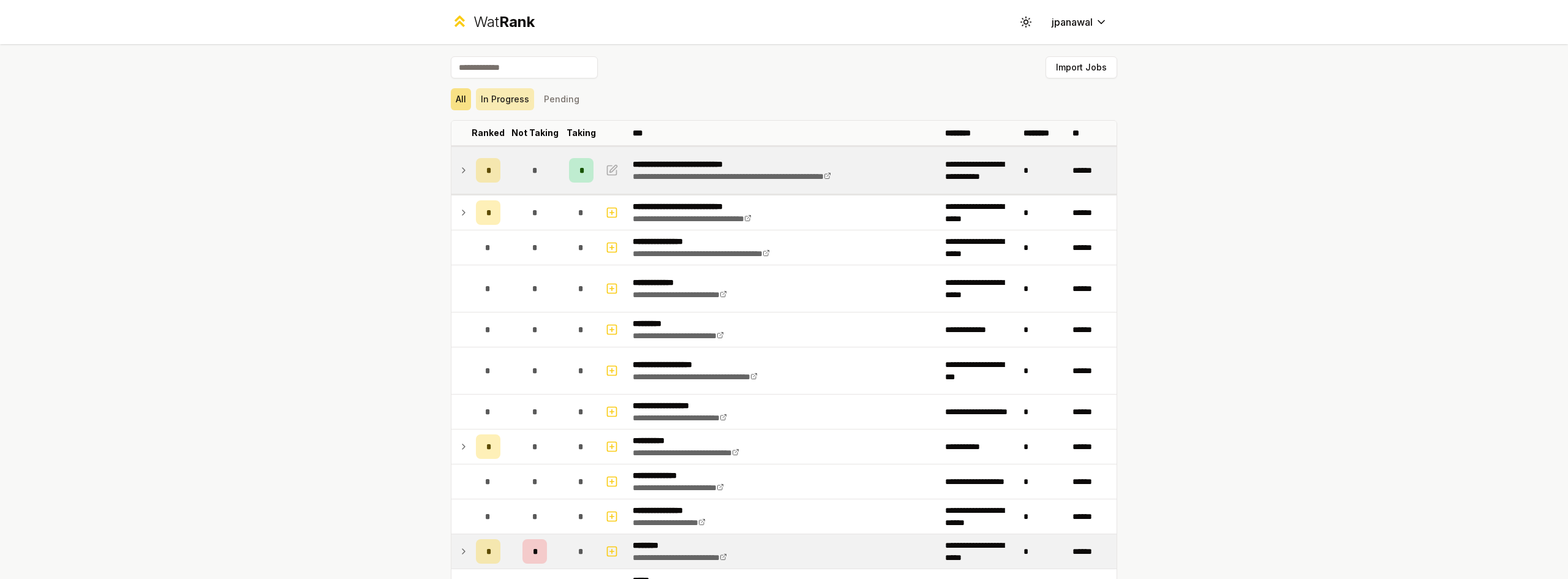
click at [509, 106] on button "In Progress" at bounding box center [504, 99] width 58 height 22
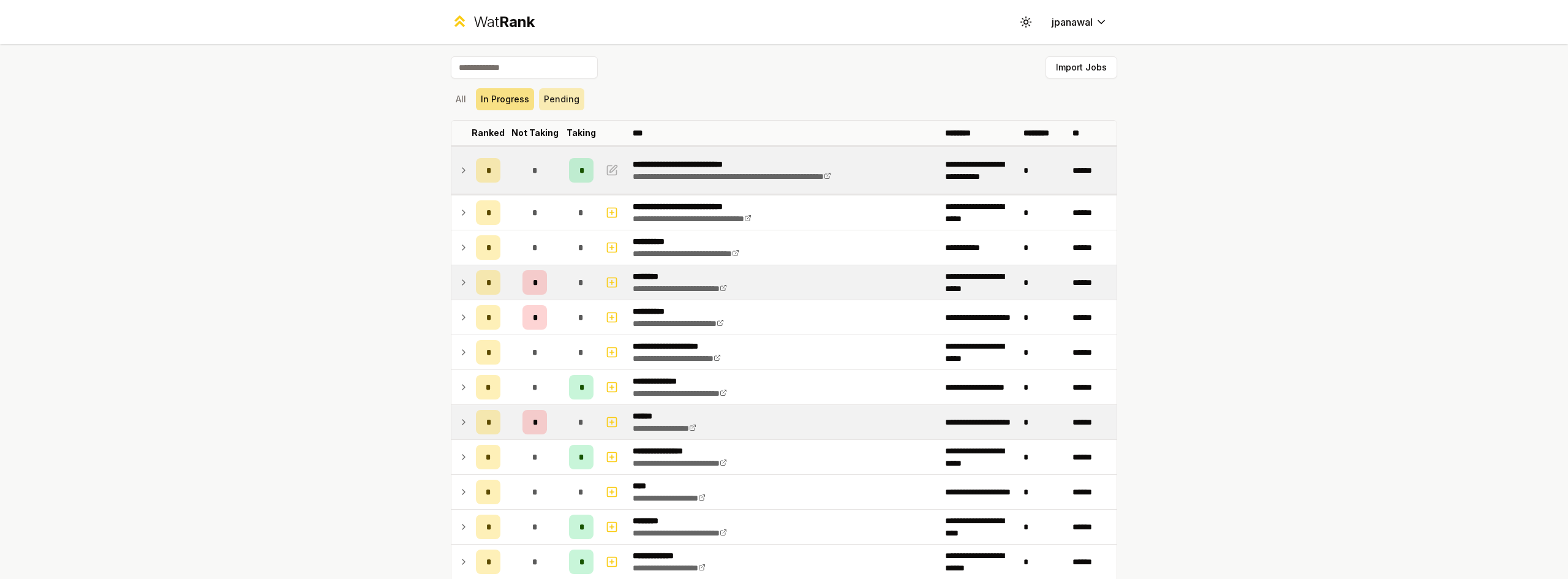
click at [543, 96] on button "Pending" at bounding box center [561, 99] width 45 height 22
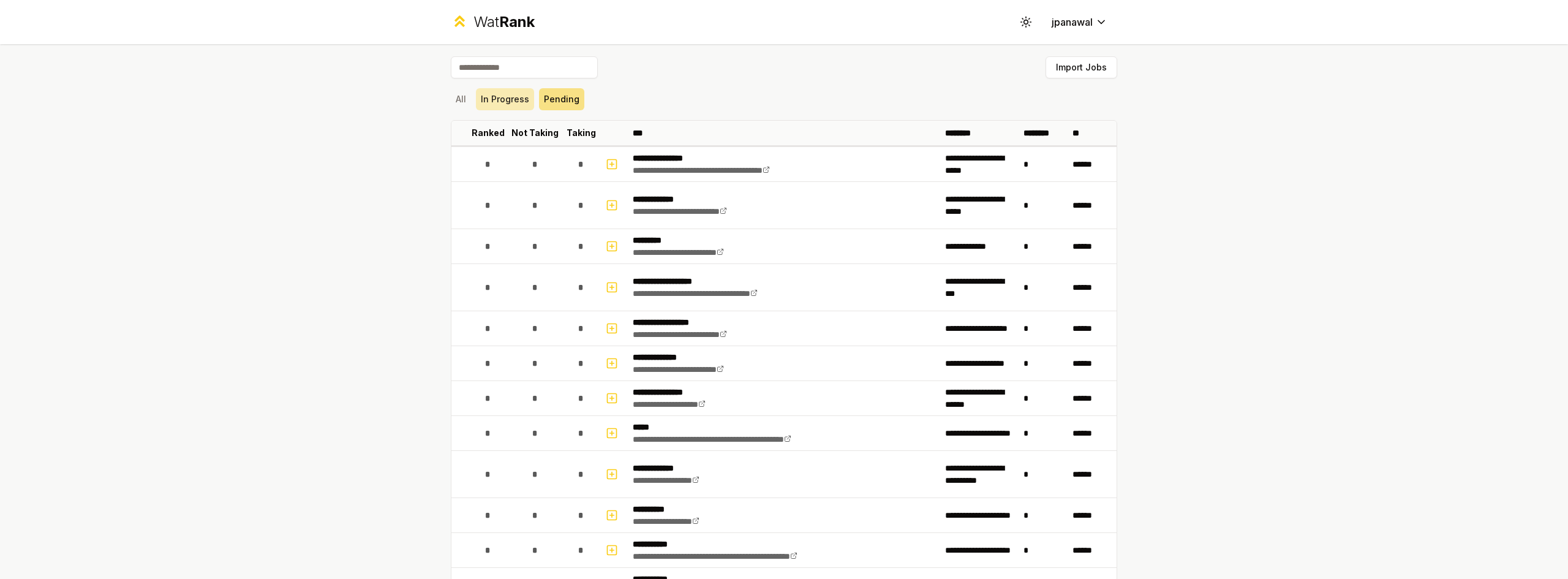
click at [498, 96] on button "In Progress" at bounding box center [504, 99] width 58 height 22
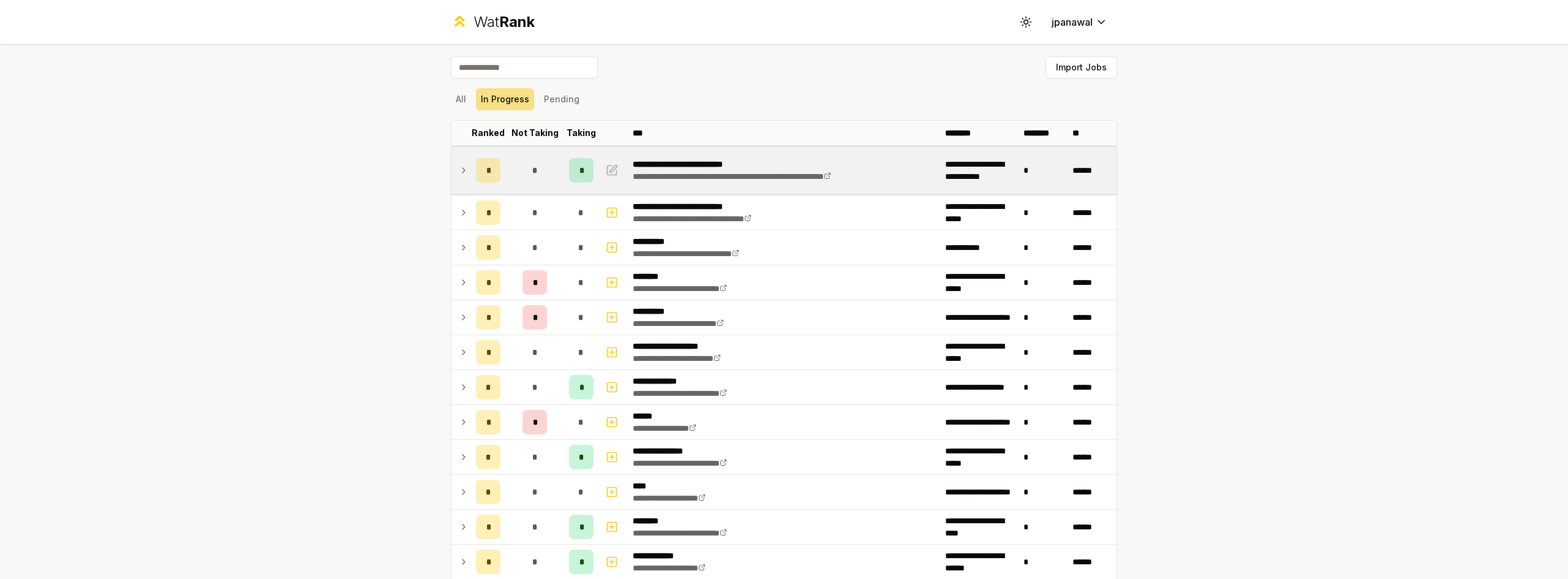
click at [451, 169] on td at bounding box center [461, 170] width 19 height 47
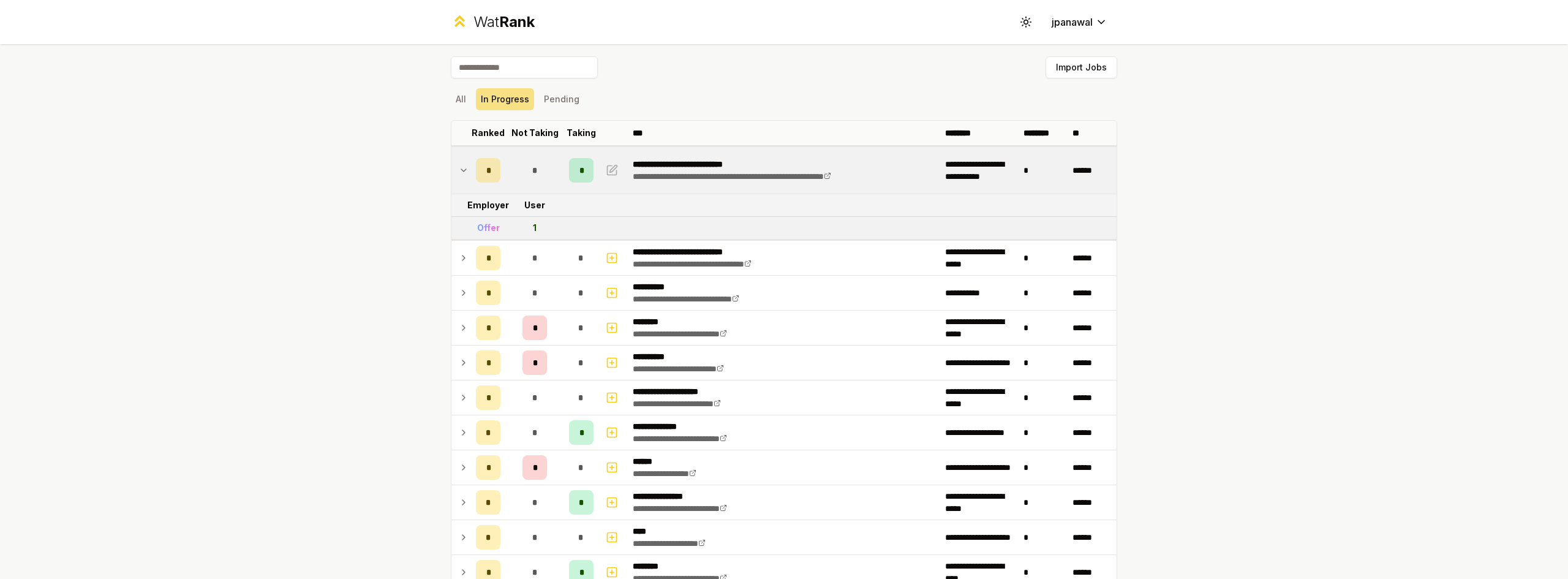
click at [459, 168] on icon at bounding box center [464, 170] width 10 height 15
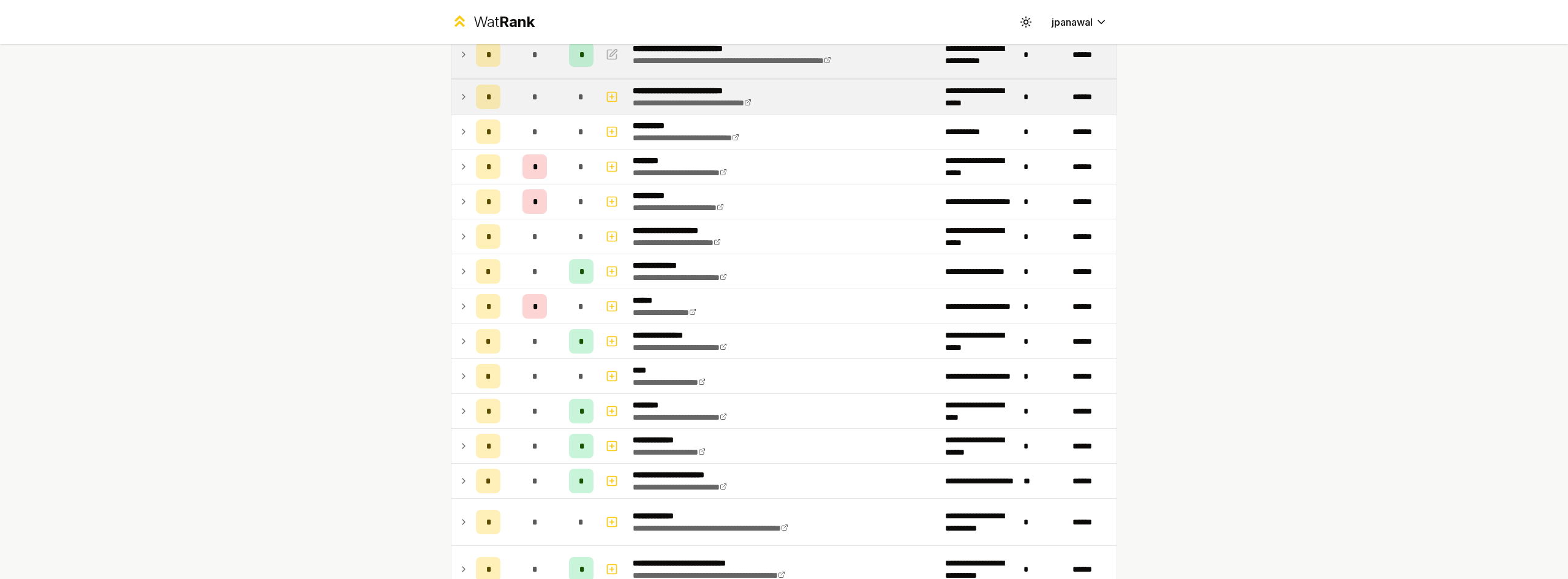
scroll to position [122, 0]
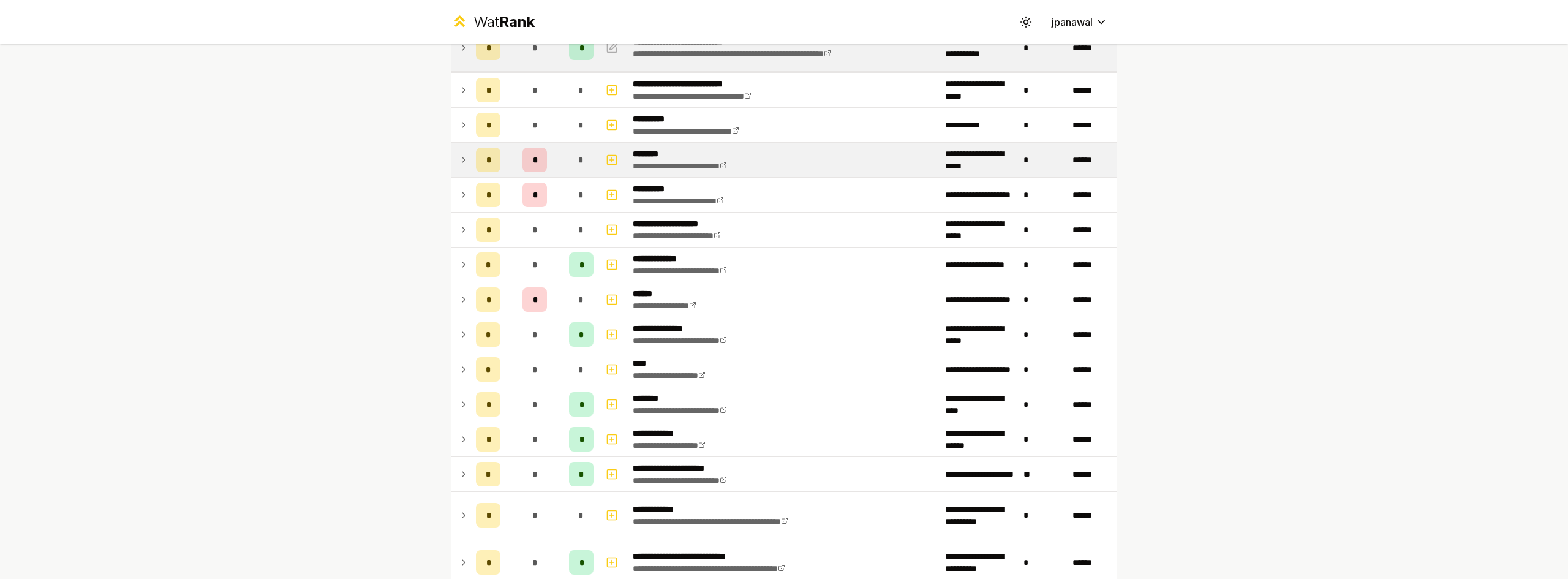
click at [464, 160] on td at bounding box center [461, 159] width 19 height 34
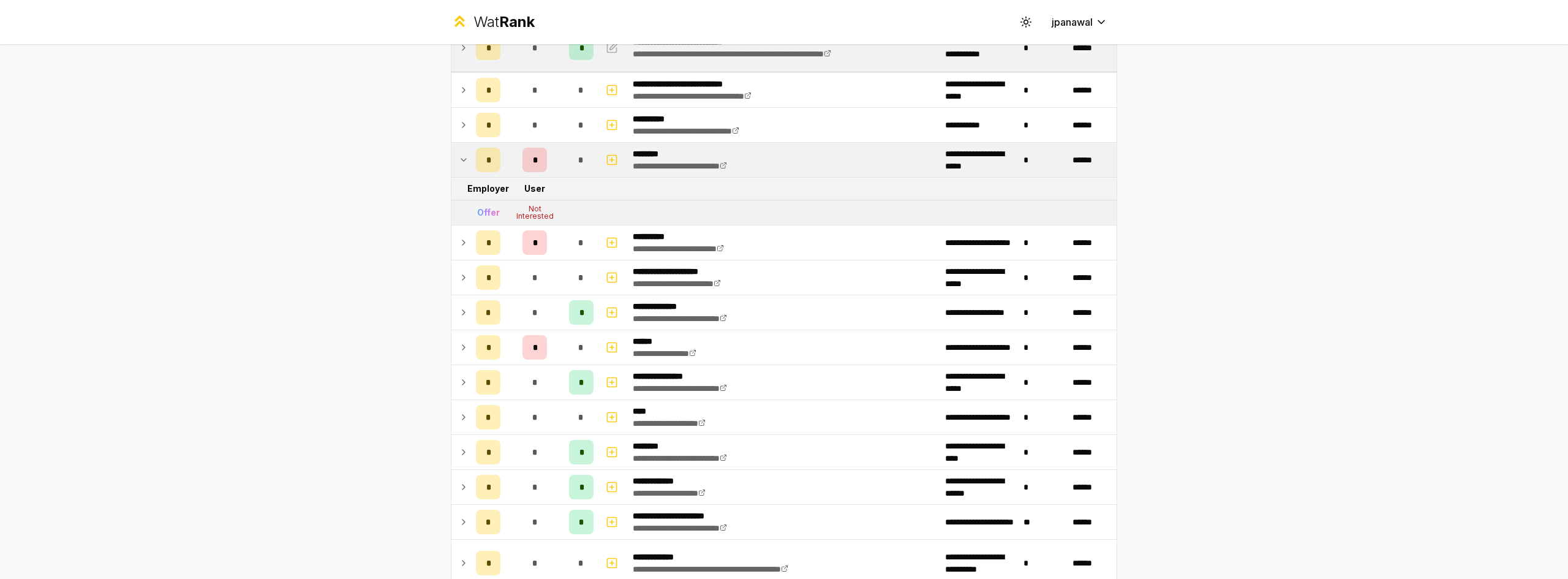
click at [463, 160] on icon at bounding box center [464, 160] width 10 height 15
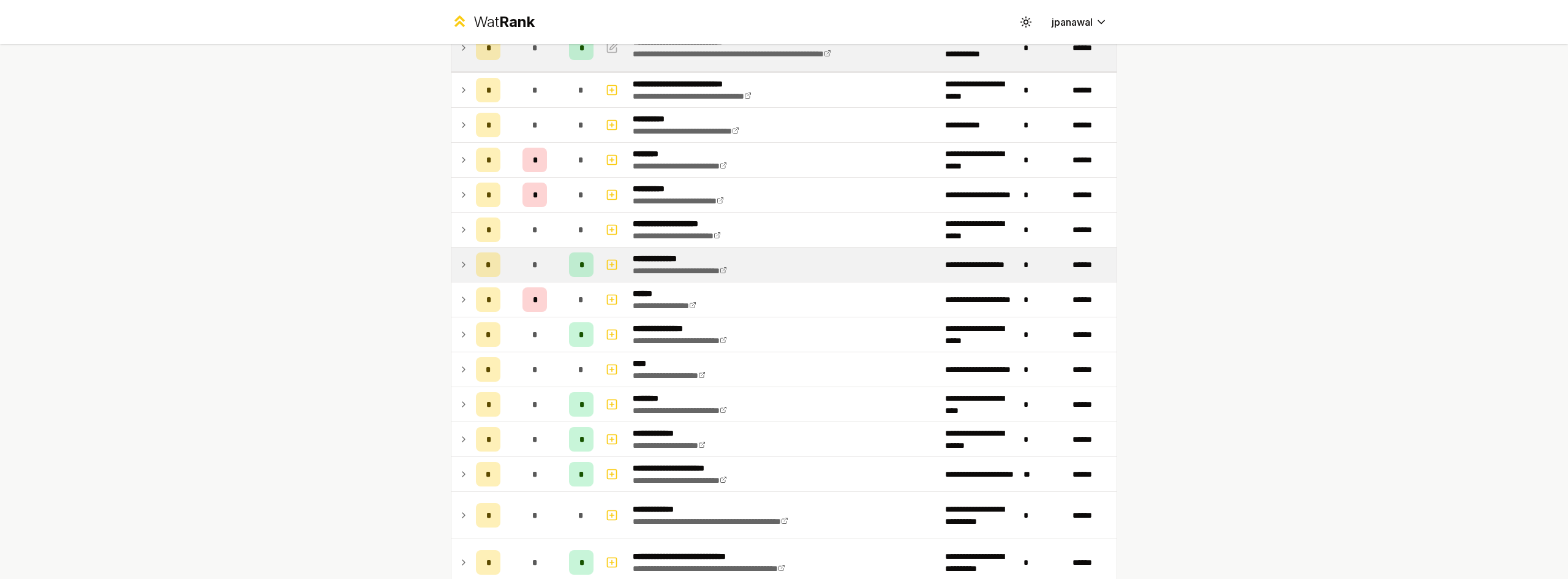
click at [459, 266] on icon at bounding box center [464, 265] width 10 height 15
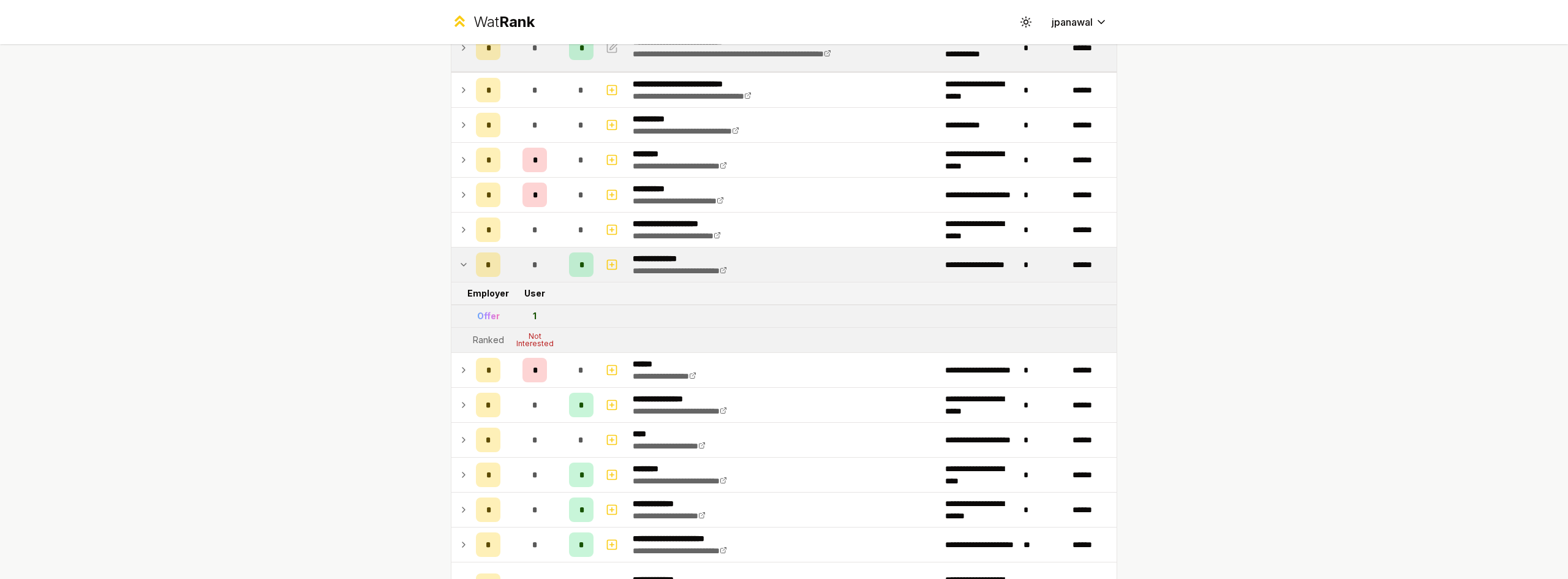
click at [459, 266] on icon at bounding box center [464, 265] width 10 height 15
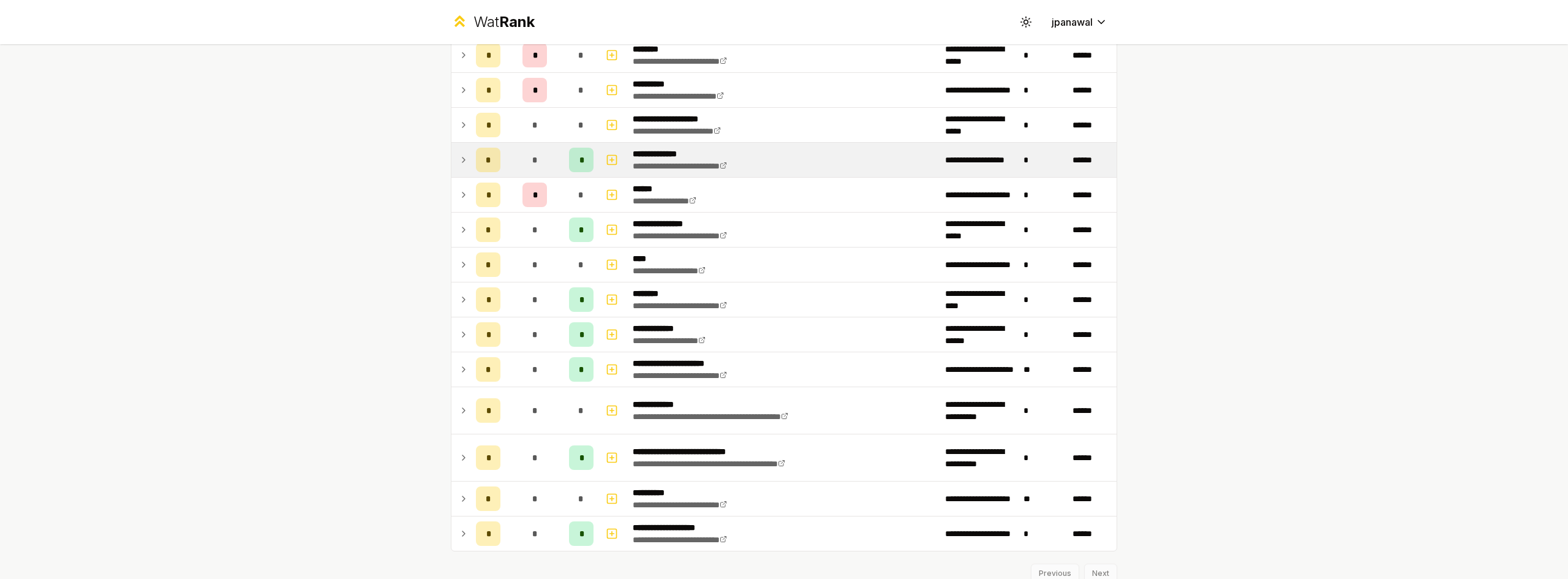
scroll to position [276, 0]
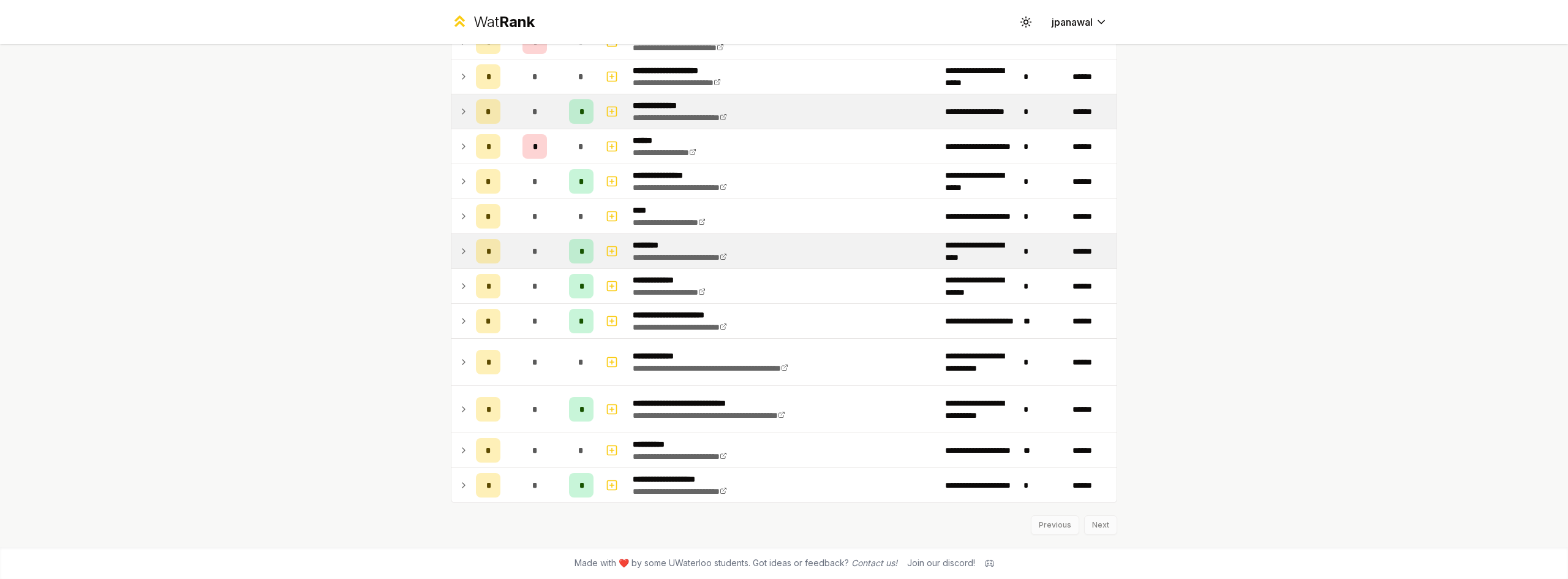
click at [471, 254] on td "*" at bounding box center [487, 251] width 34 height 34
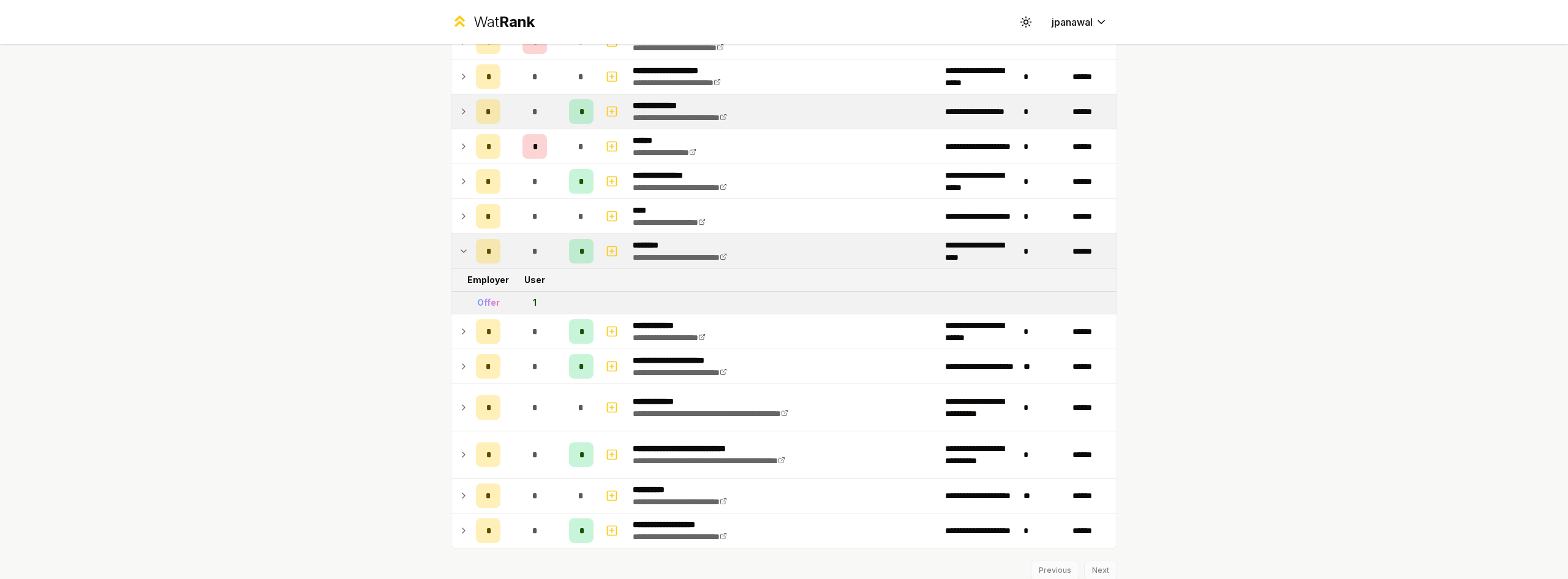
click at [464, 253] on td at bounding box center [461, 251] width 19 height 34
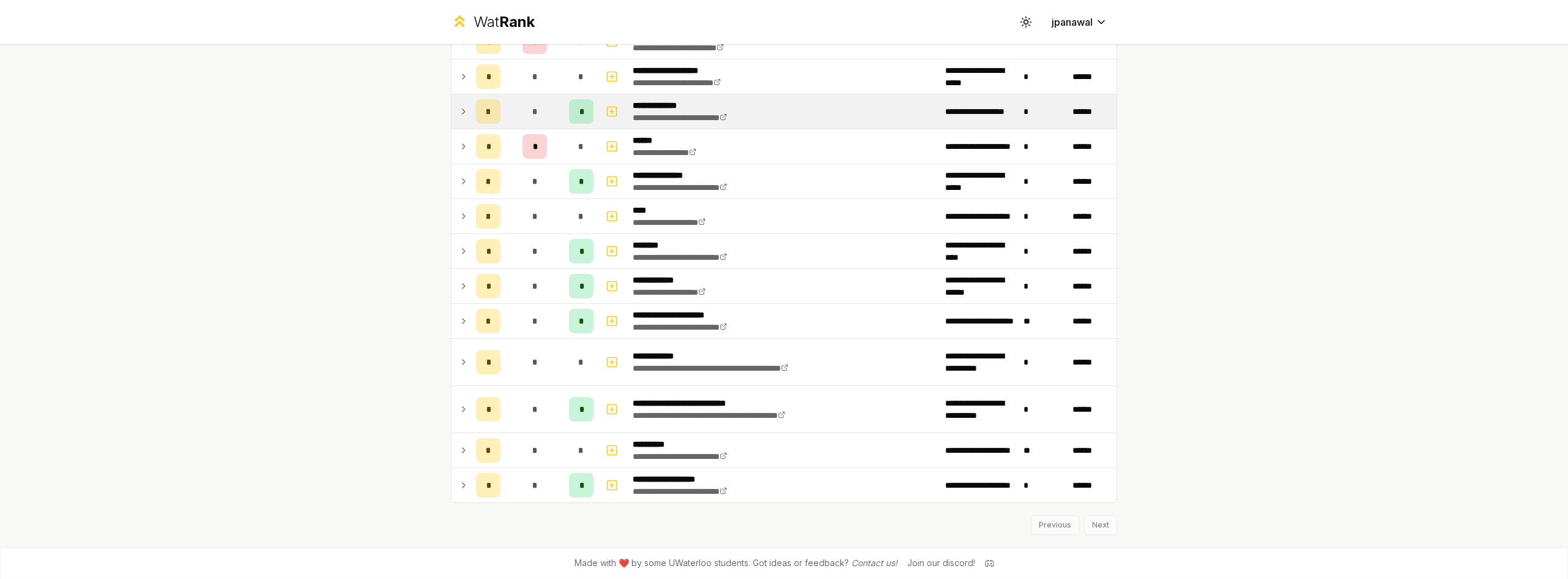
click at [1106, 525] on div "Previous Next" at bounding box center [784, 519] width 667 height 32
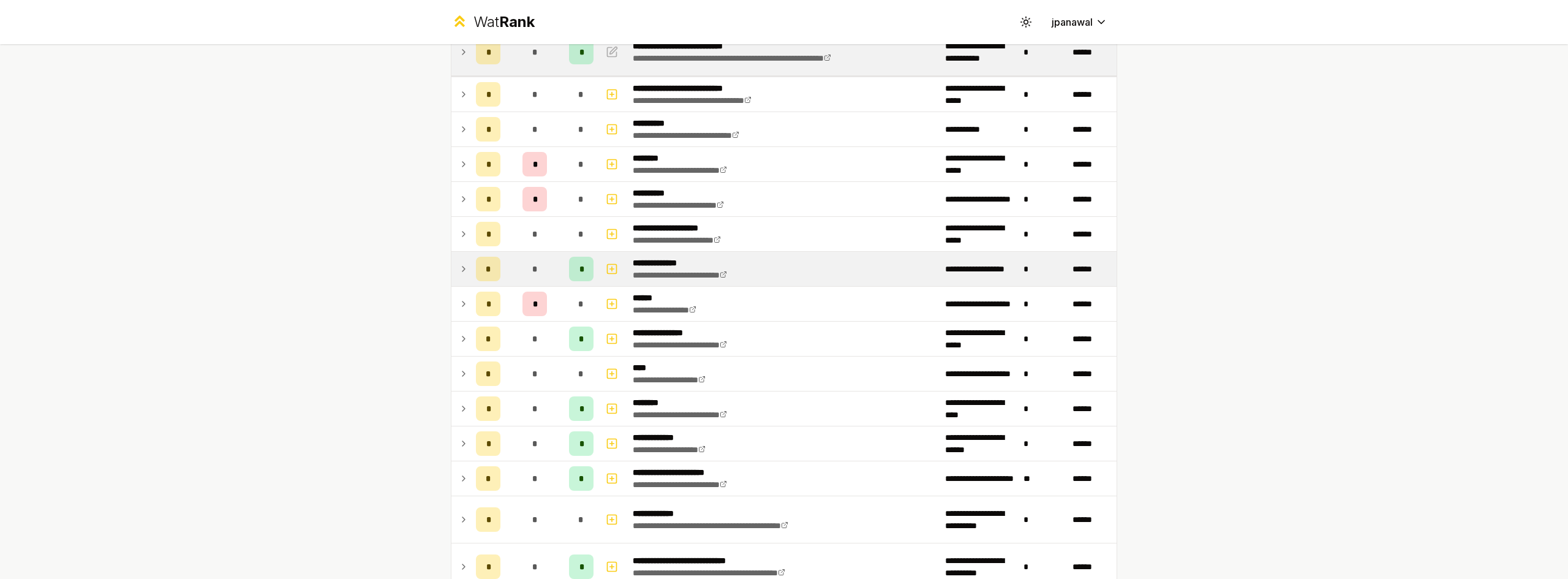
scroll to position [31, 0]
